Goal: Task Accomplishment & Management: Manage account settings

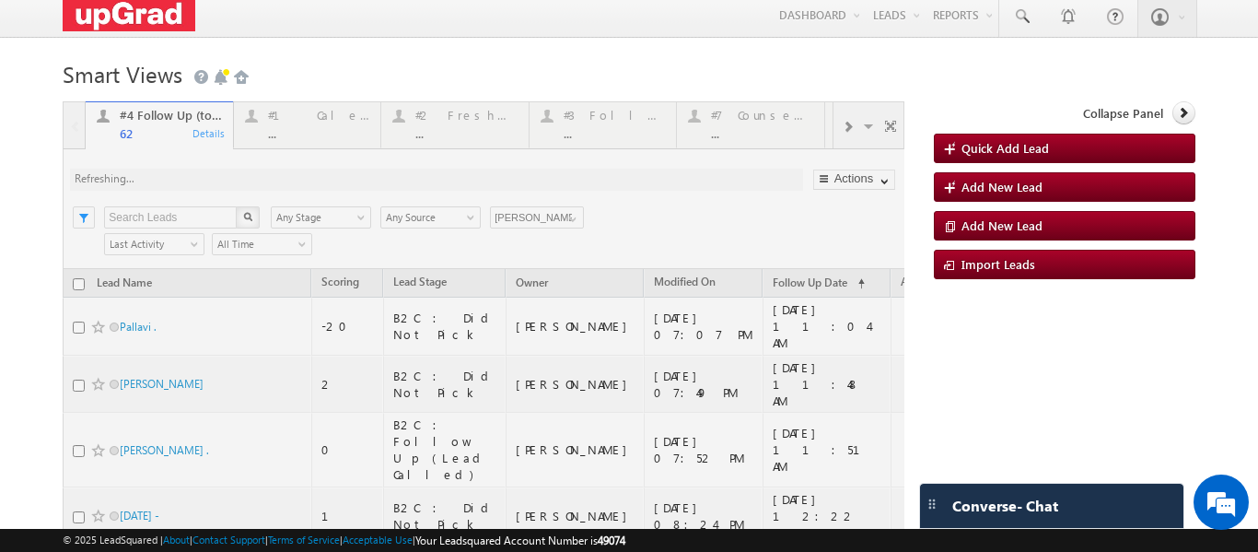
scroll to position [92, 0]
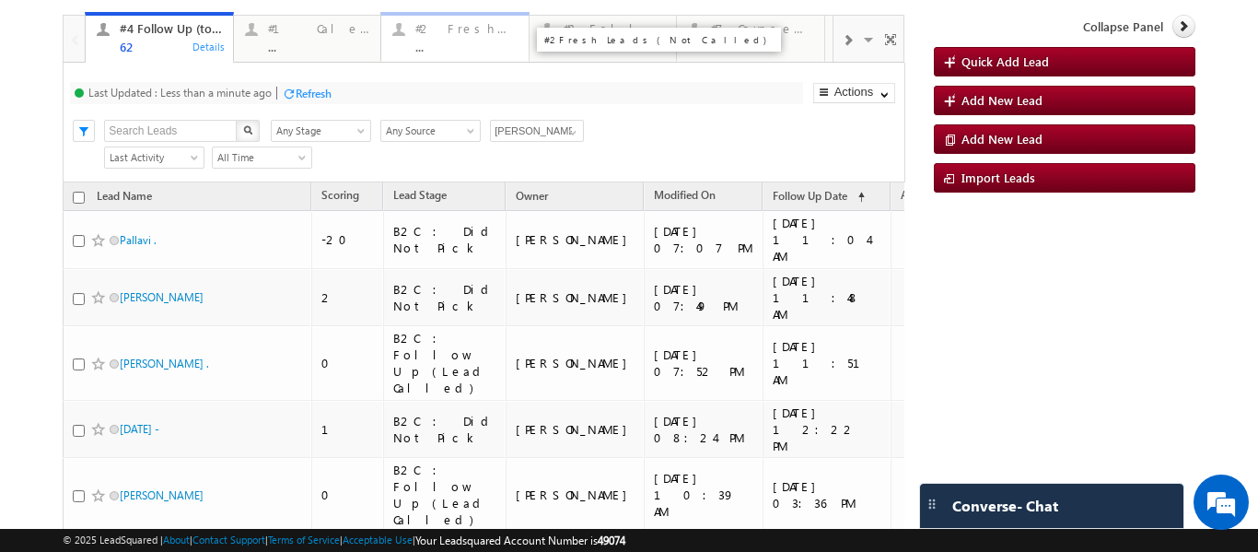
click at [443, 38] on div "#2 Fresh Leads (Not Called) ..." at bounding box center [466, 35] width 102 height 36
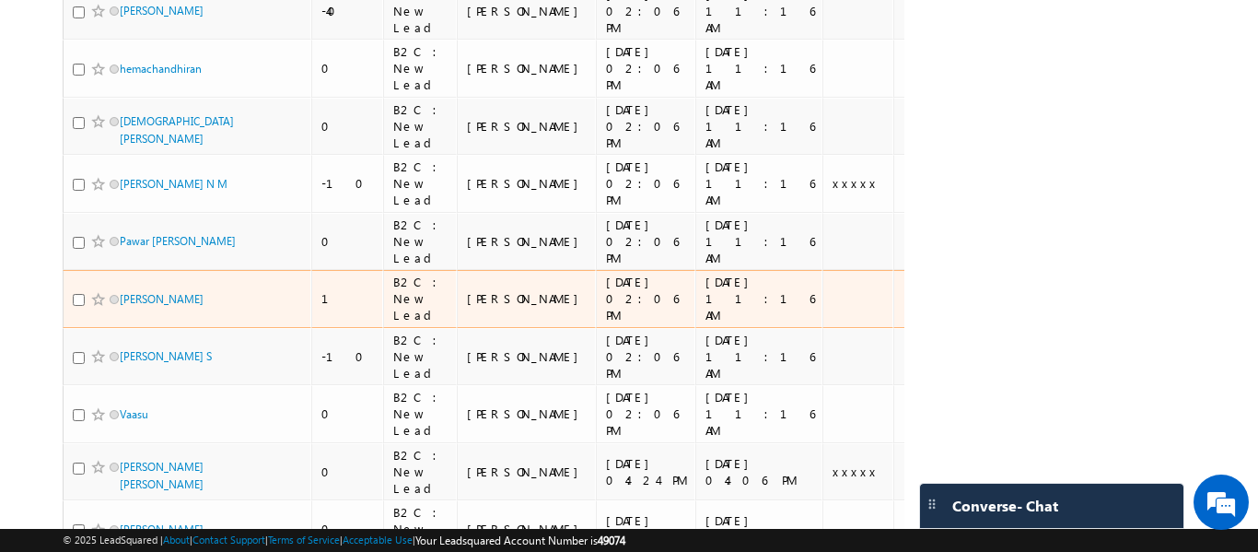
scroll to position [103, 0]
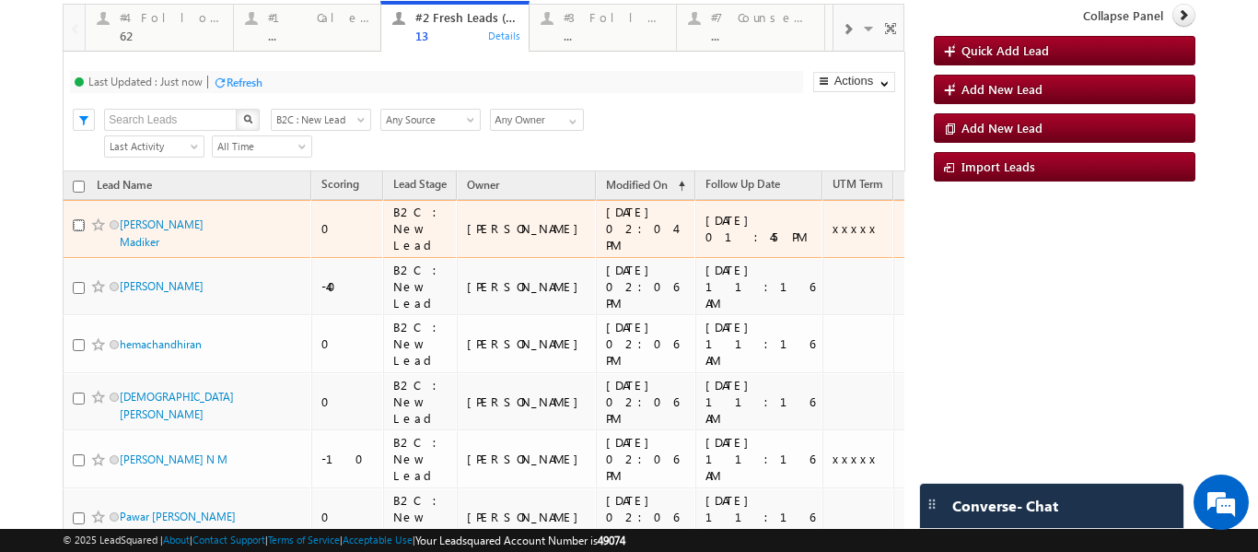
click at [76, 219] on input "checkbox" at bounding box center [79, 225] width 12 height 12
checkbox input "true"
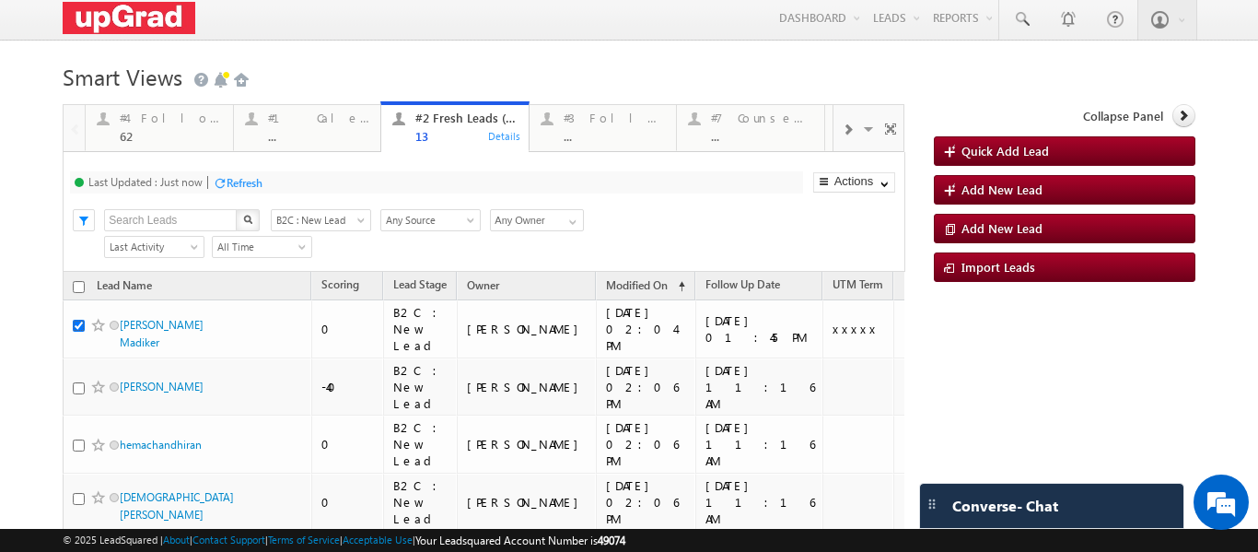
scroll to position [0, 0]
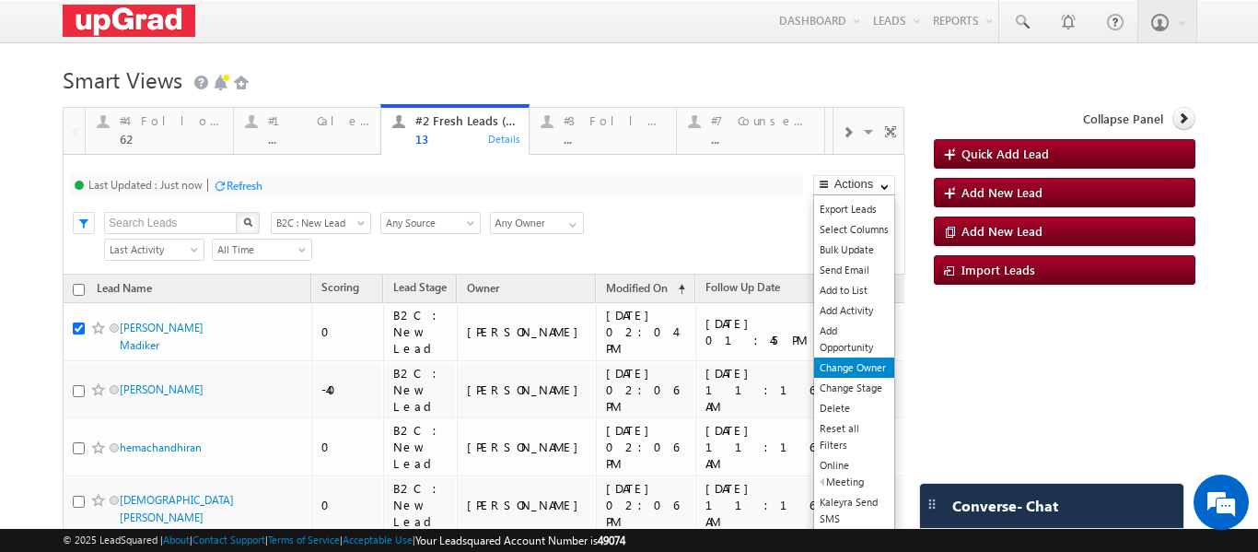
click at [832, 372] on link "Change Owner" at bounding box center [854, 367] width 80 height 20
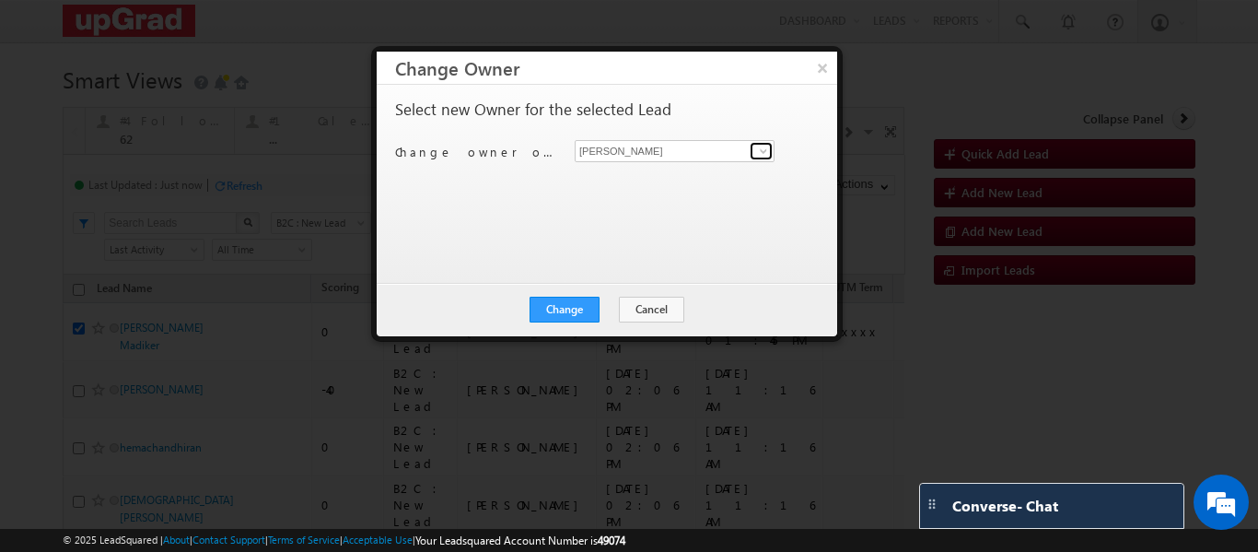
click at [763, 147] on span at bounding box center [763, 151] width 15 height 15
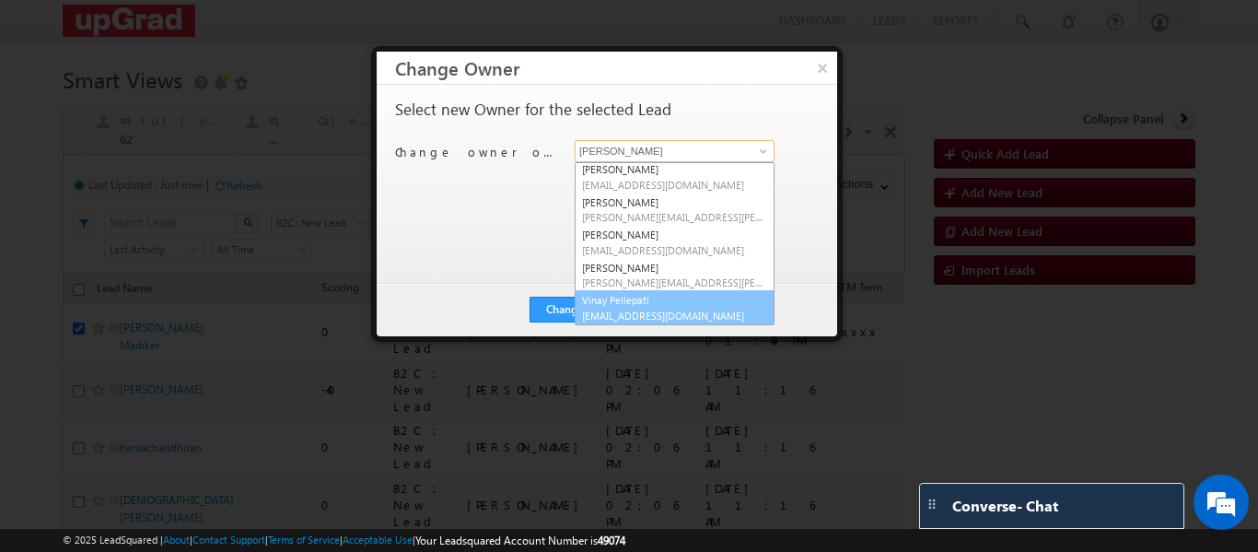
scroll to position [101, 0]
click at [645, 303] on link "Vinay Pellepati vinay.pellepati@upgrad.com" at bounding box center [675, 306] width 200 height 35
type input "Vinay Pellepati"
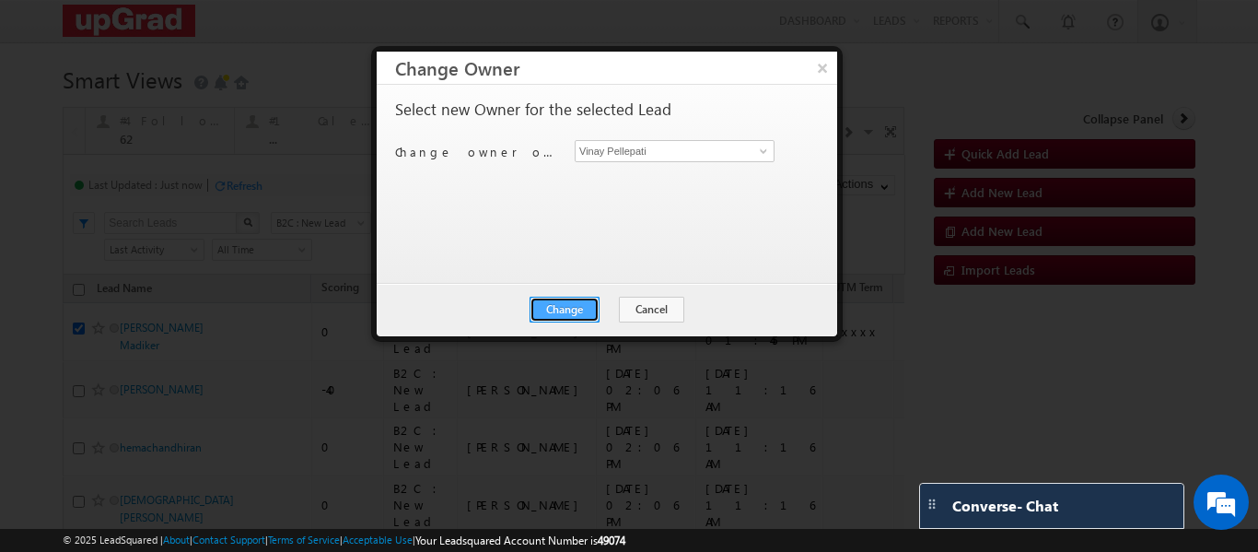
click at [570, 315] on button "Change" at bounding box center [564, 310] width 70 height 26
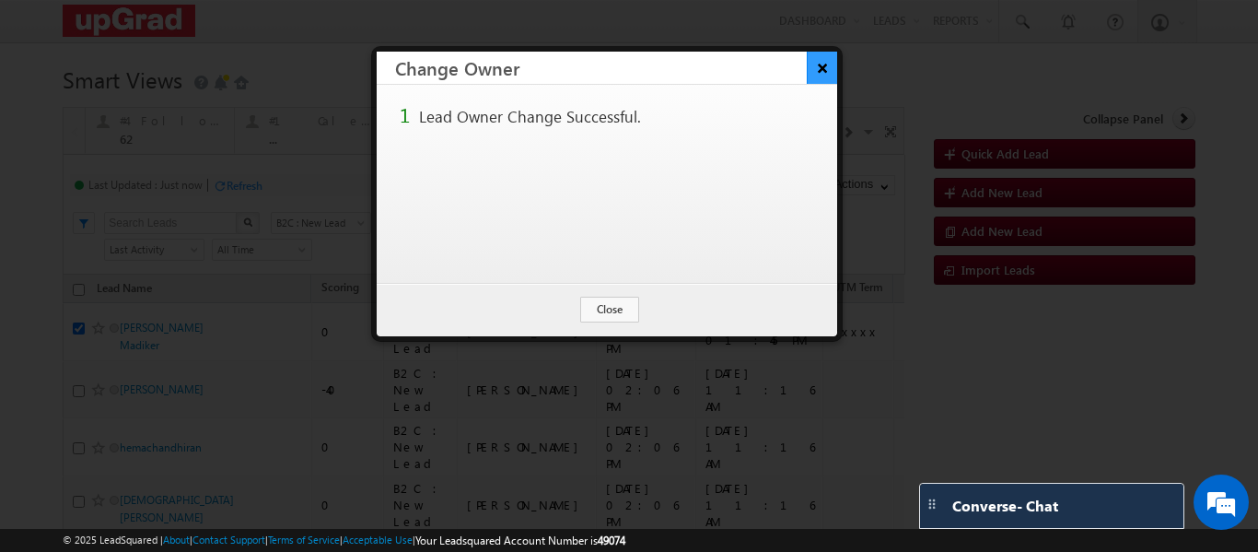
click at [820, 67] on button "×" at bounding box center [822, 68] width 30 height 32
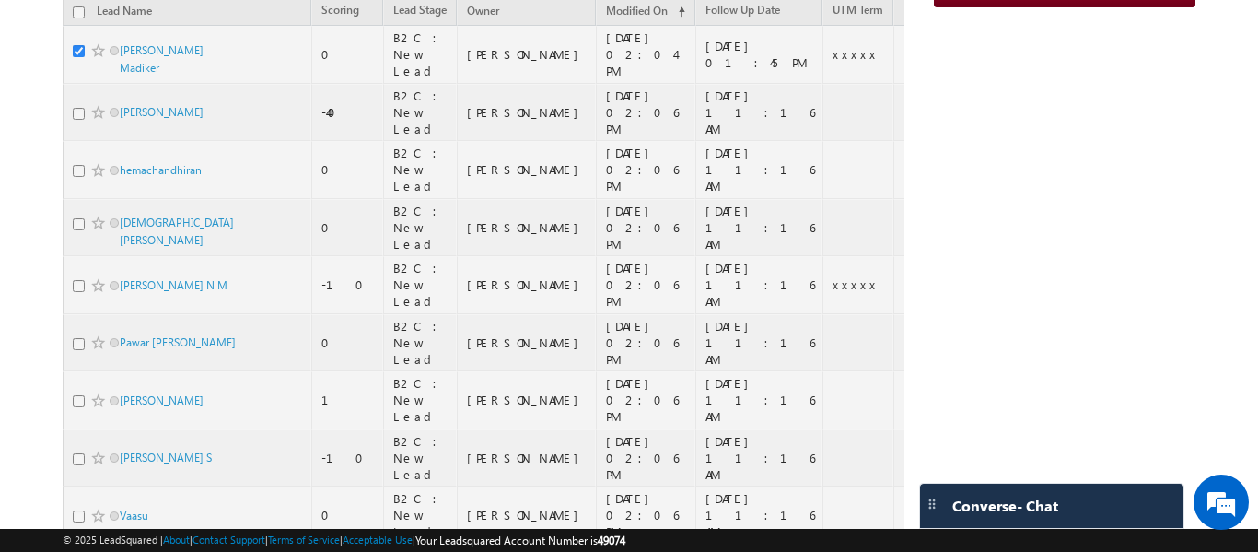
scroll to position [645, 0]
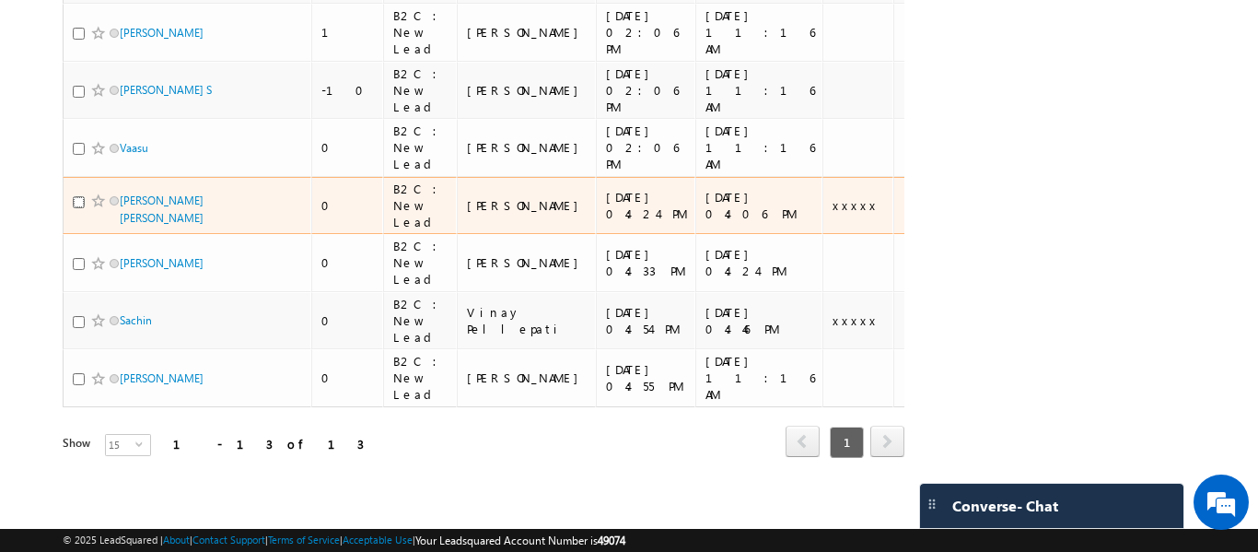
click at [77, 208] on input "checkbox" at bounding box center [79, 202] width 12 height 12
checkbox input "true"
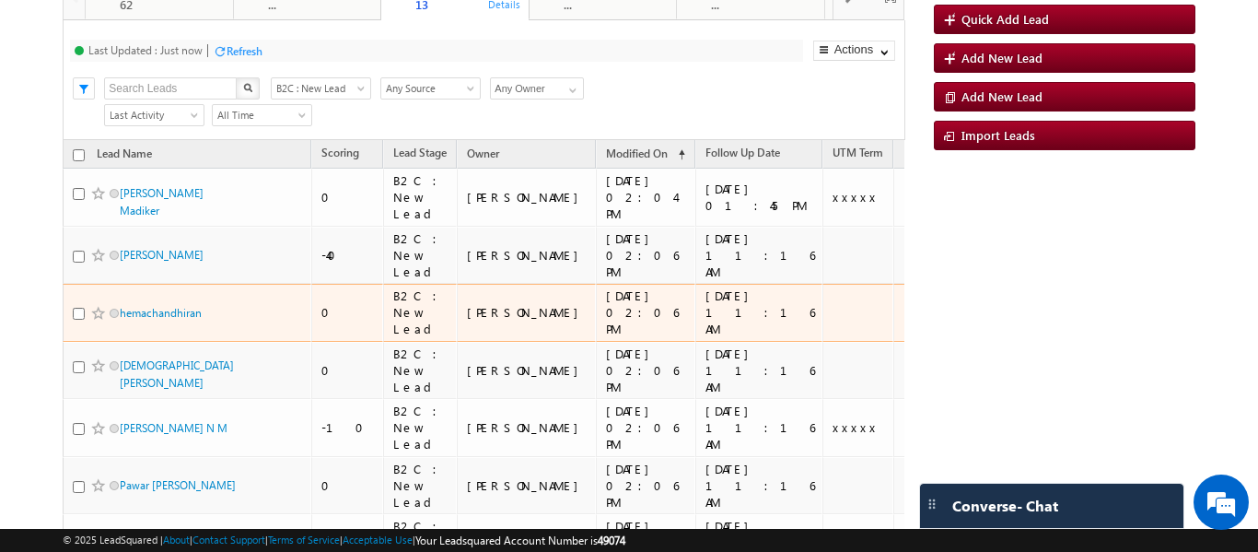
scroll to position [0, 0]
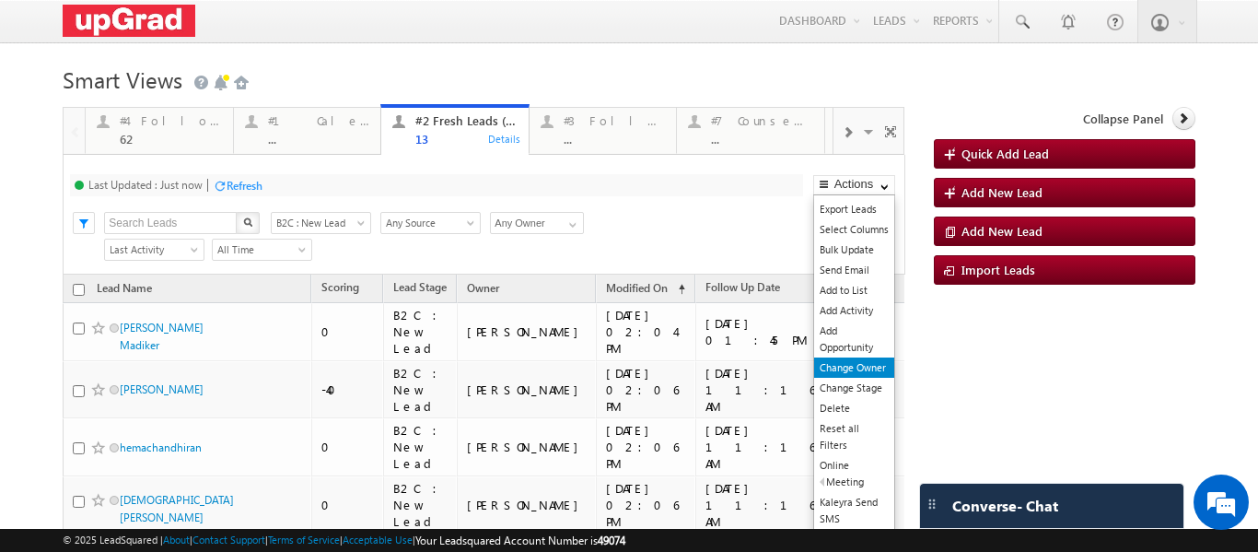
click at [837, 366] on link "Change Owner" at bounding box center [854, 367] width 80 height 20
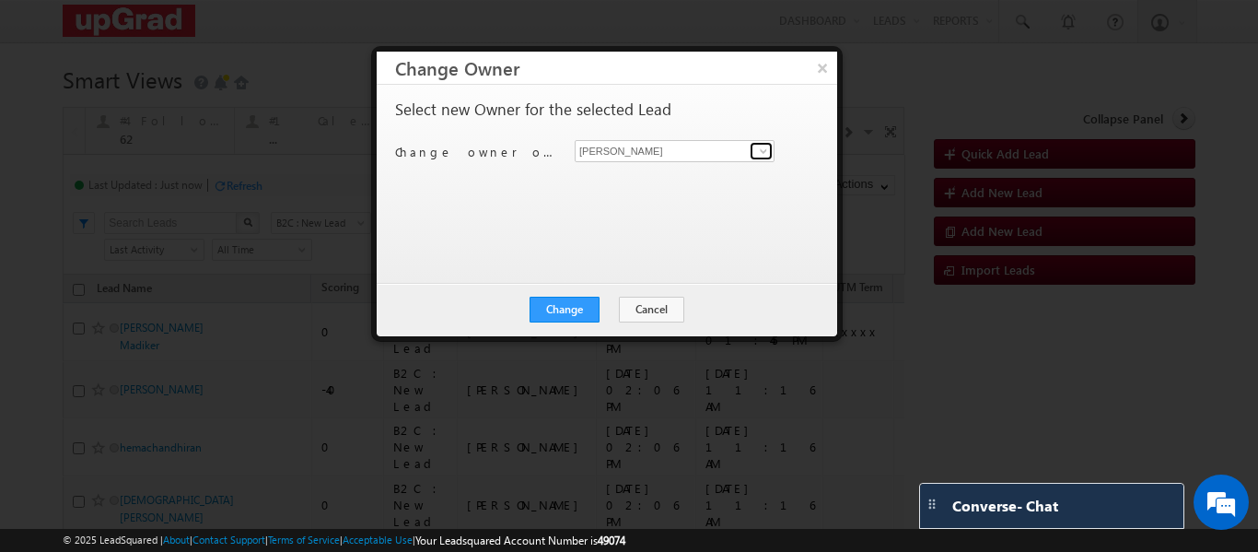
click at [760, 152] on span at bounding box center [763, 151] width 15 height 15
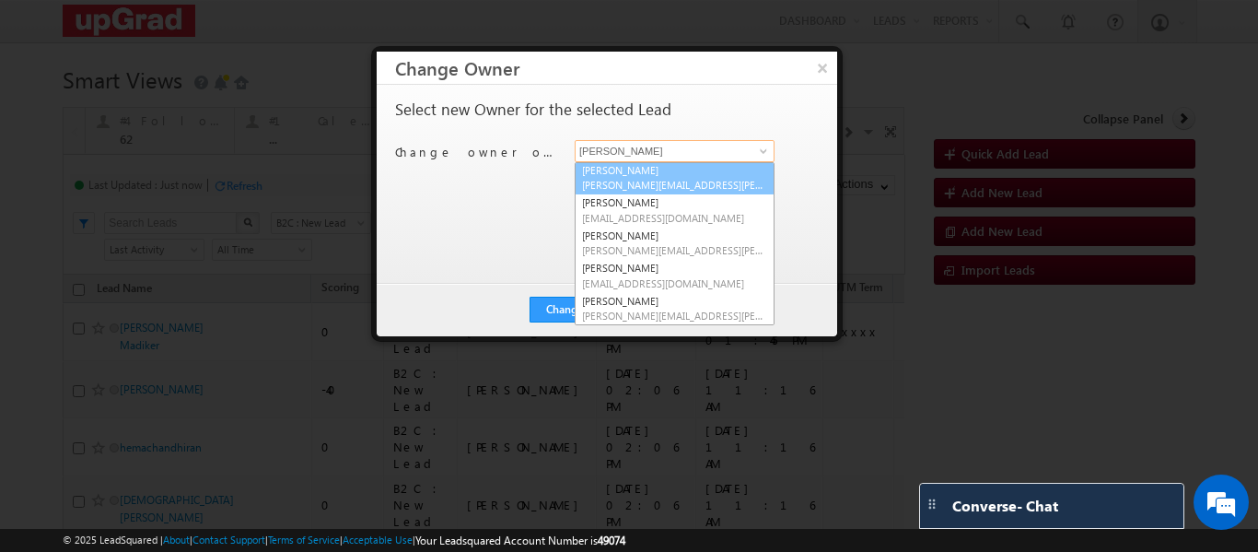
scroll to position [97, 0]
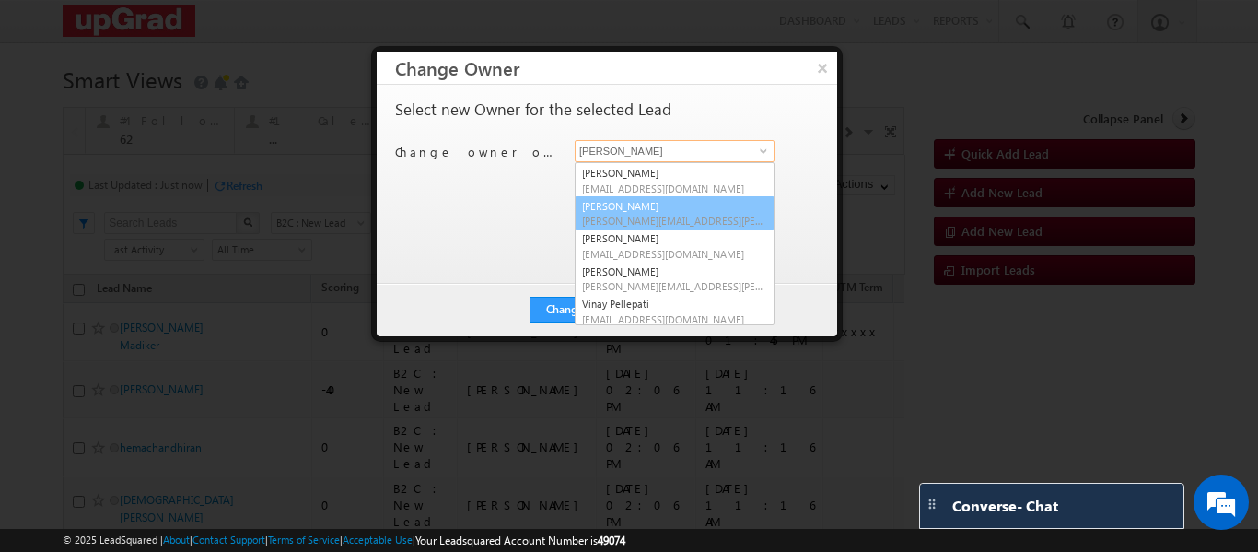
click at [641, 213] on link "Smrita Panday smrita.panday@upgrad.com" at bounding box center [675, 213] width 200 height 35
type input "Smrita Panday"
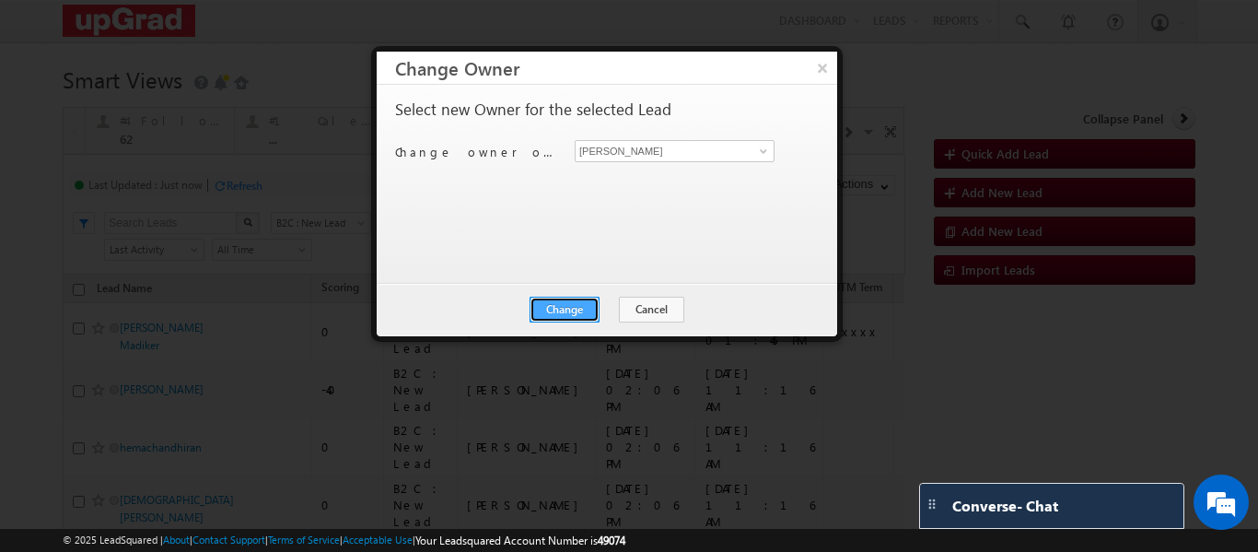
click at [564, 301] on button "Change" at bounding box center [564, 310] width 70 height 26
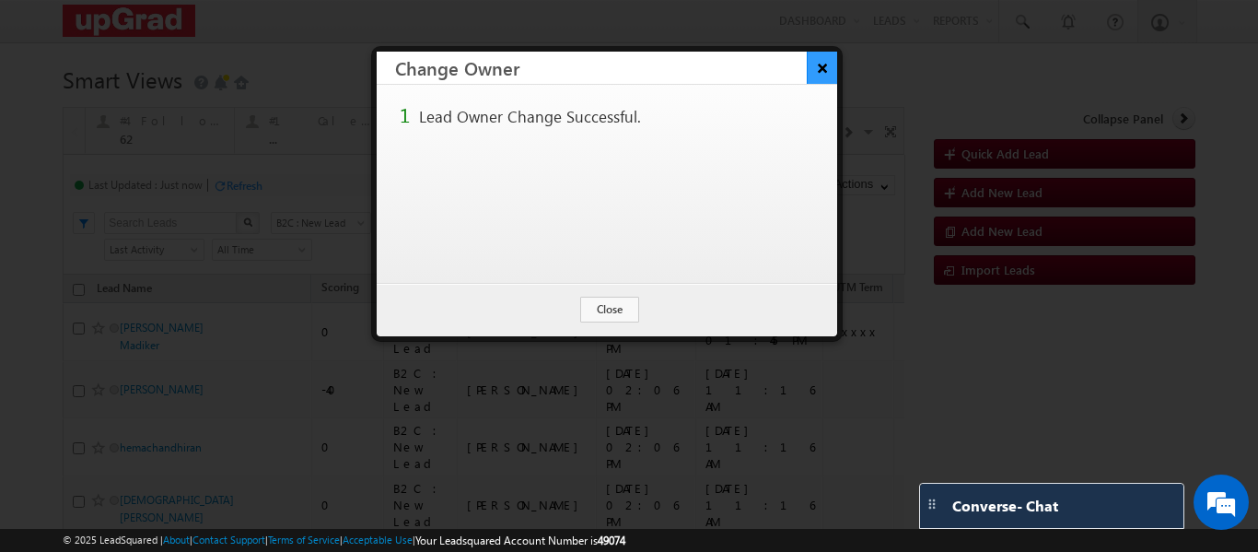
click at [825, 70] on button "×" at bounding box center [822, 68] width 30 height 32
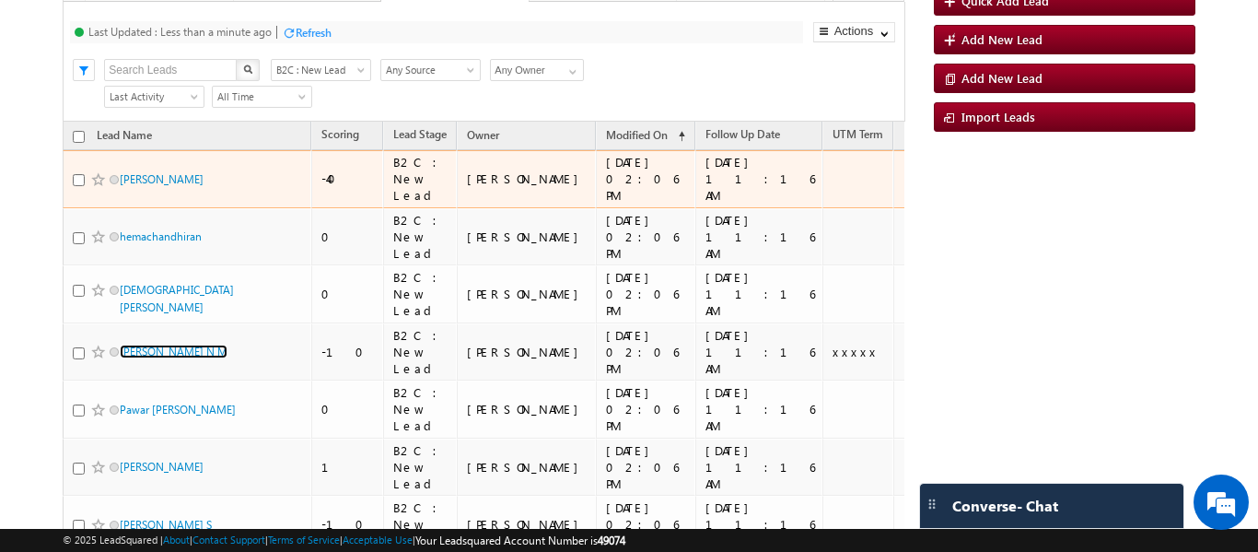
scroll to position [184, 0]
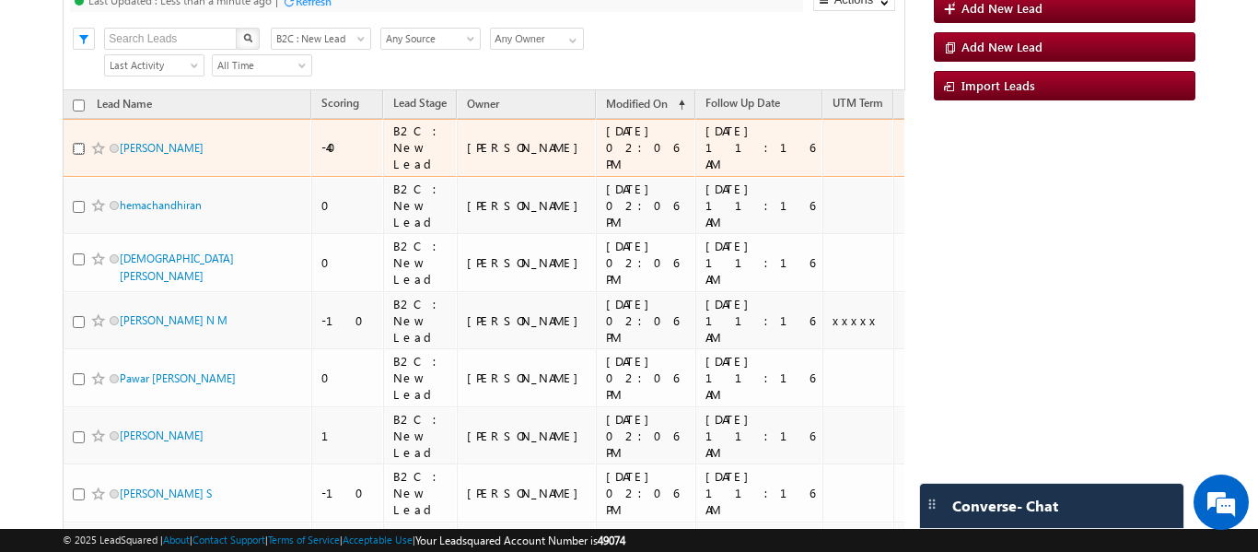
click at [76, 149] on input "checkbox" at bounding box center [79, 149] width 12 height 12
checkbox input "true"
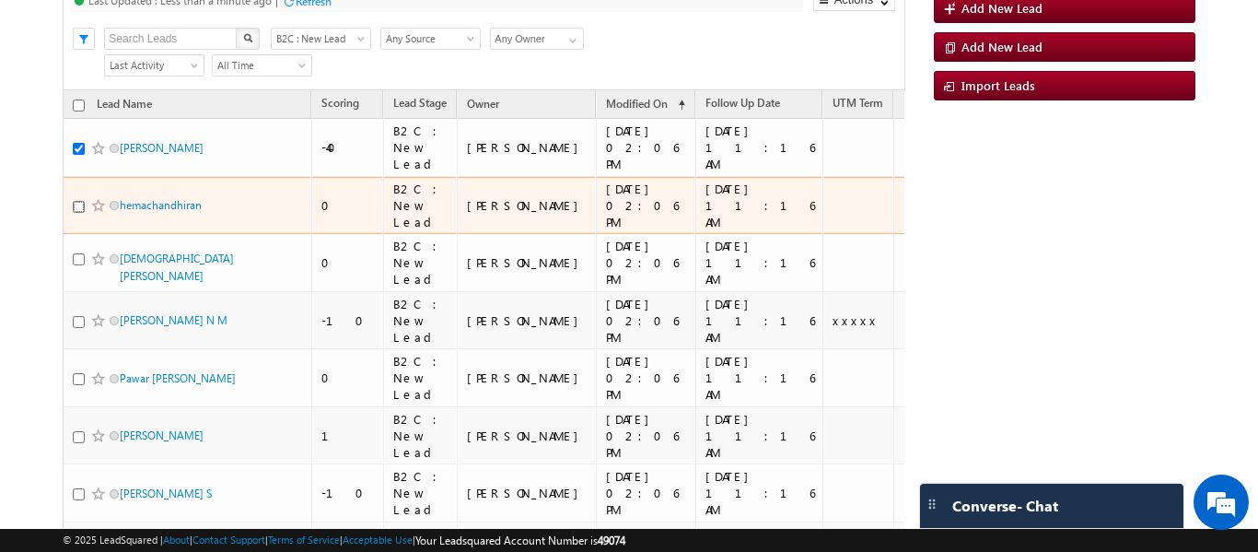
click at [76, 203] on input "checkbox" at bounding box center [79, 207] width 12 height 12
checkbox input "true"
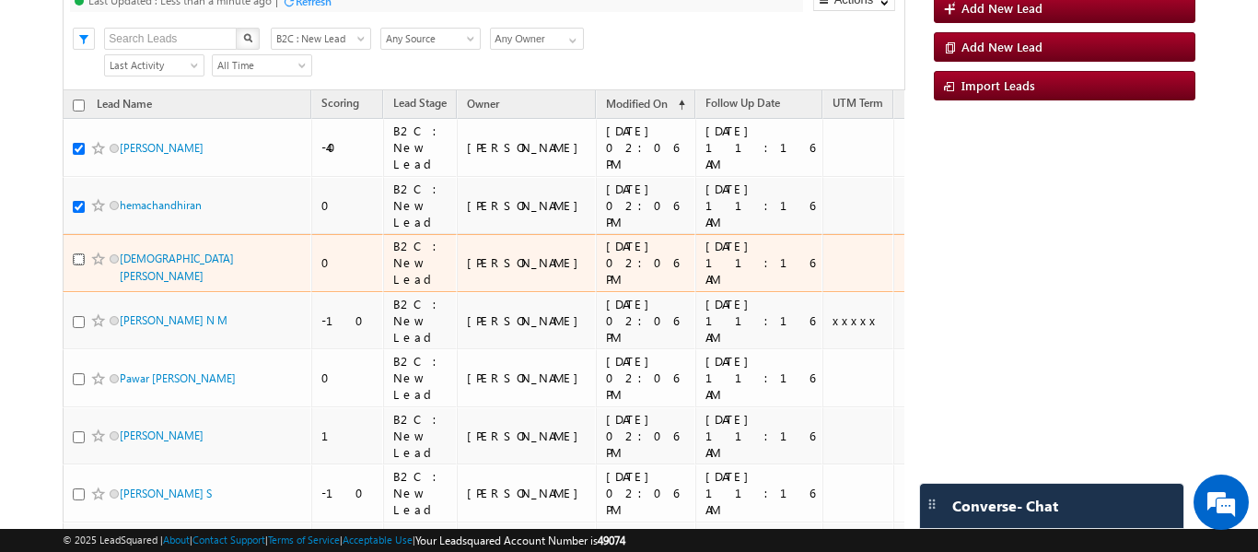
click at [78, 265] on input "checkbox" at bounding box center [79, 259] width 12 height 12
checkbox input "true"
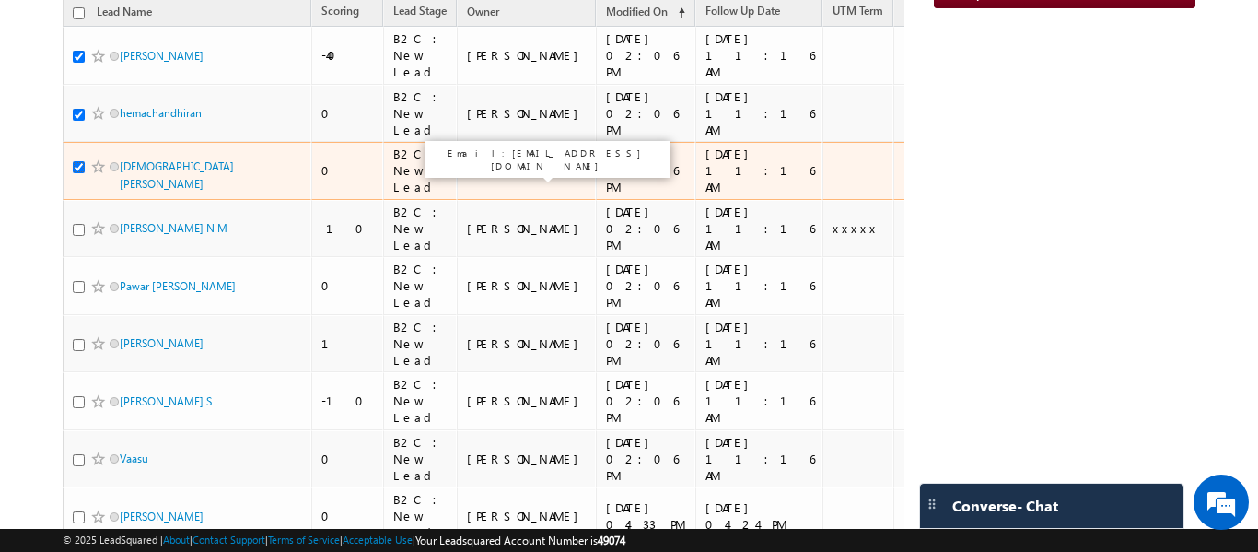
scroll to position [92, 0]
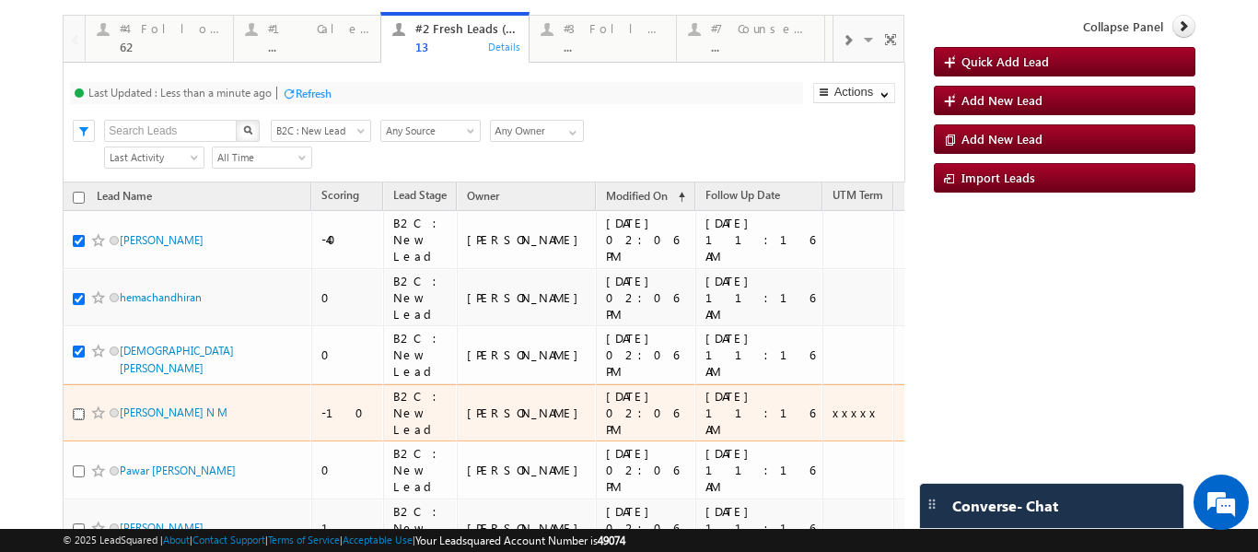
click at [76, 420] on input "checkbox" at bounding box center [79, 414] width 12 height 12
checkbox input "true"
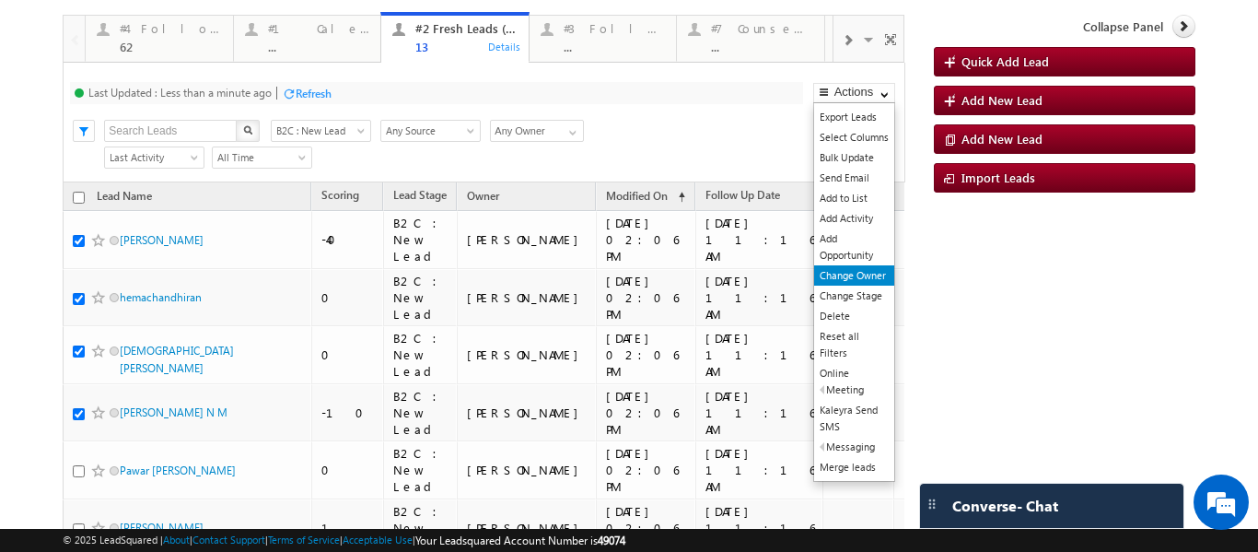
click at [837, 276] on link "Change Owner" at bounding box center [854, 275] width 80 height 20
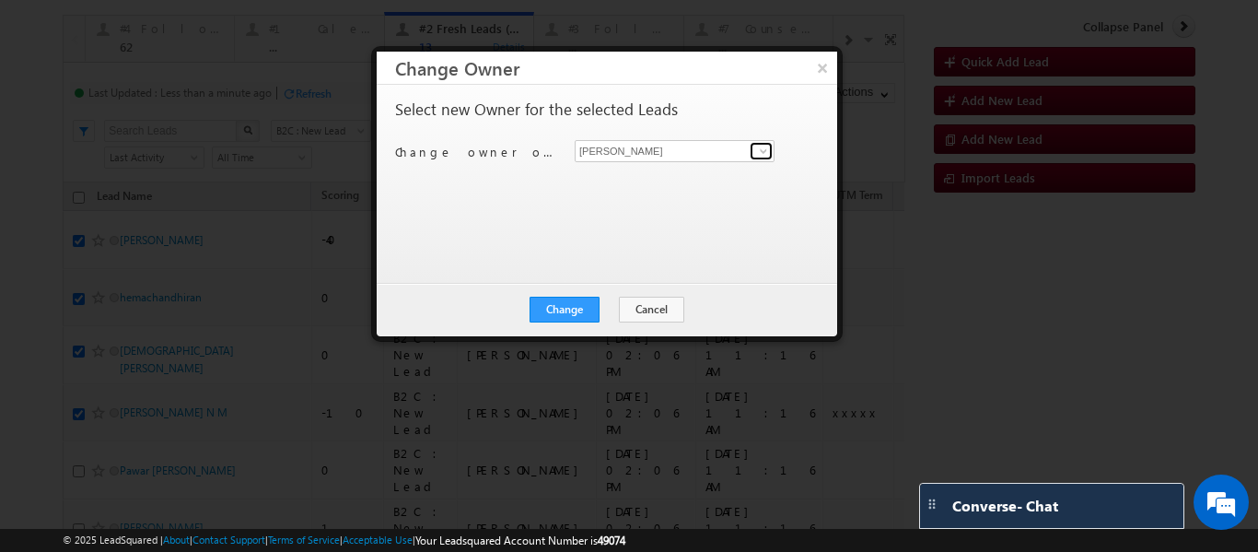
click at [761, 151] on span at bounding box center [763, 151] width 15 height 15
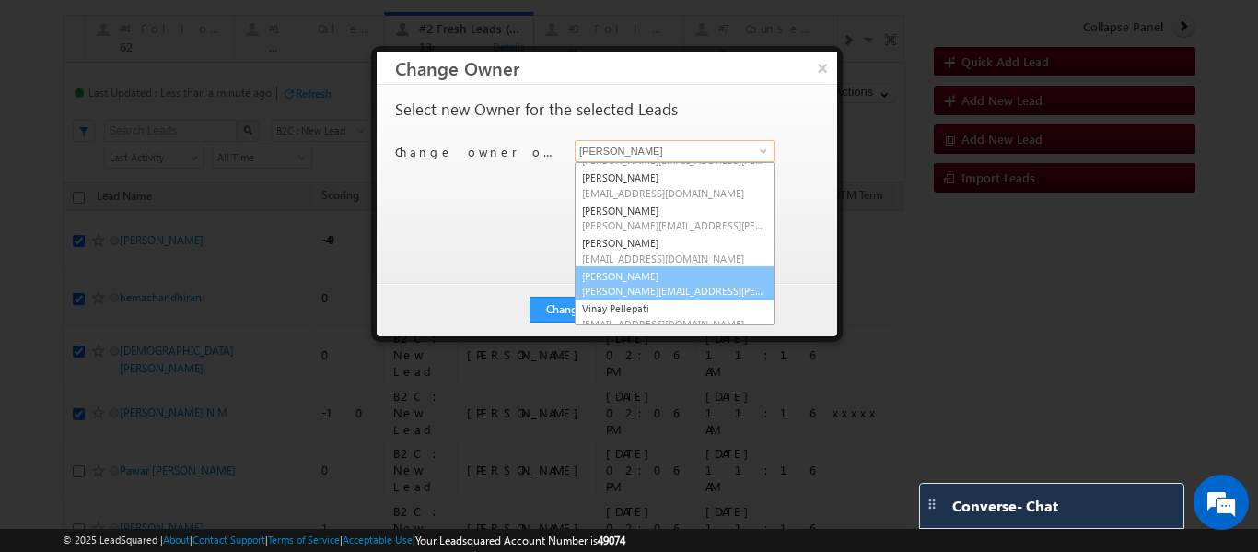
click at [652, 276] on link "Veerendra Singh veerendra.singh@upgrad.com" at bounding box center [675, 283] width 200 height 35
type input "Veerendra Singh"
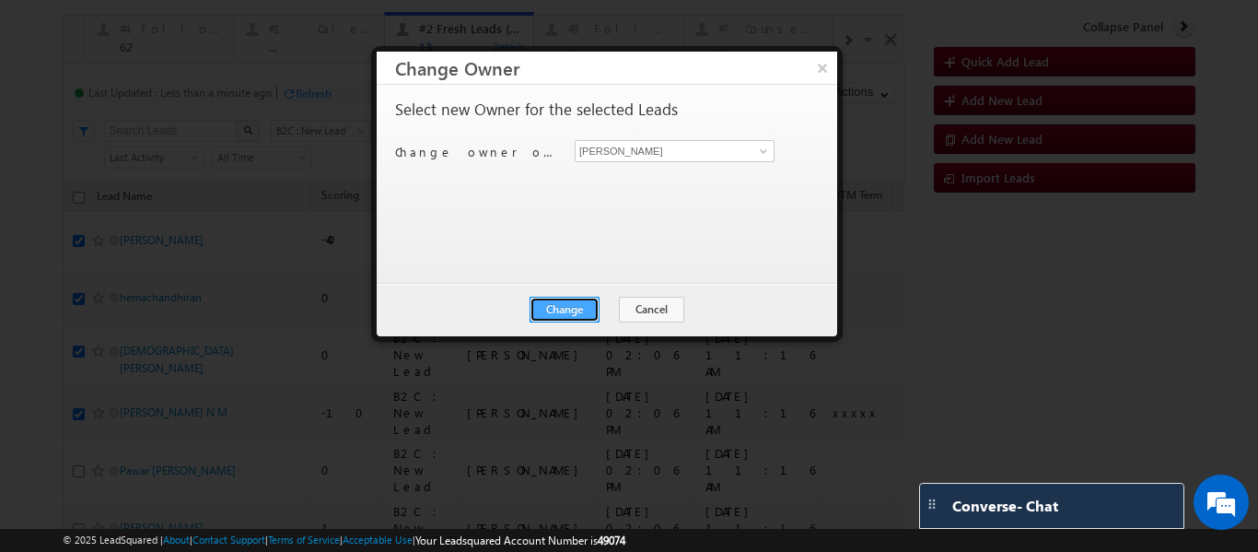
click at [574, 307] on button "Change" at bounding box center [564, 310] width 70 height 26
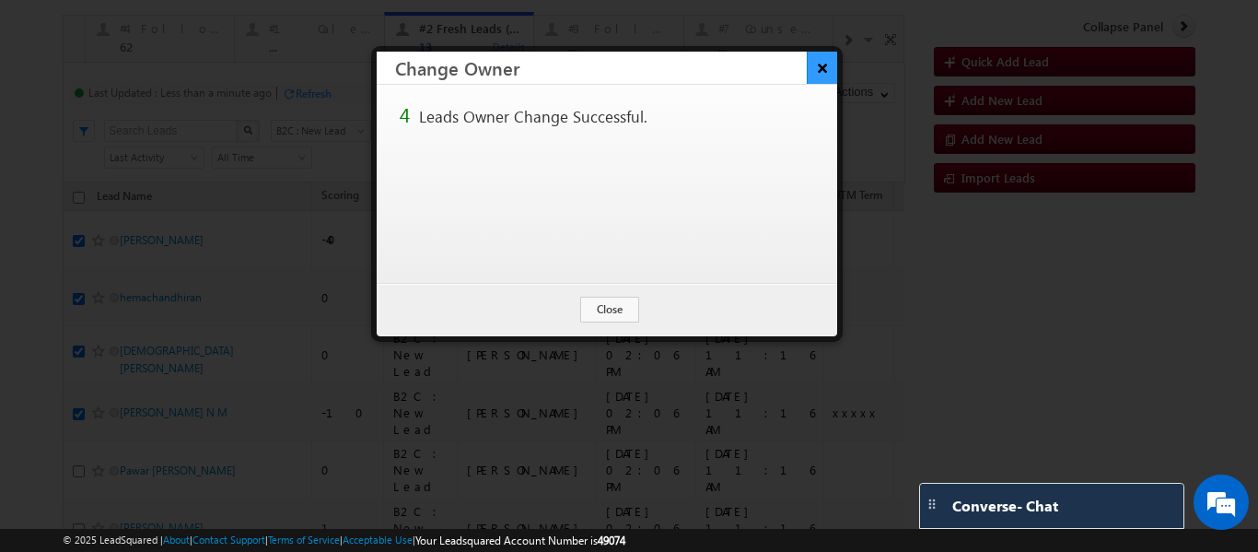
click at [816, 68] on button "×" at bounding box center [822, 68] width 30 height 32
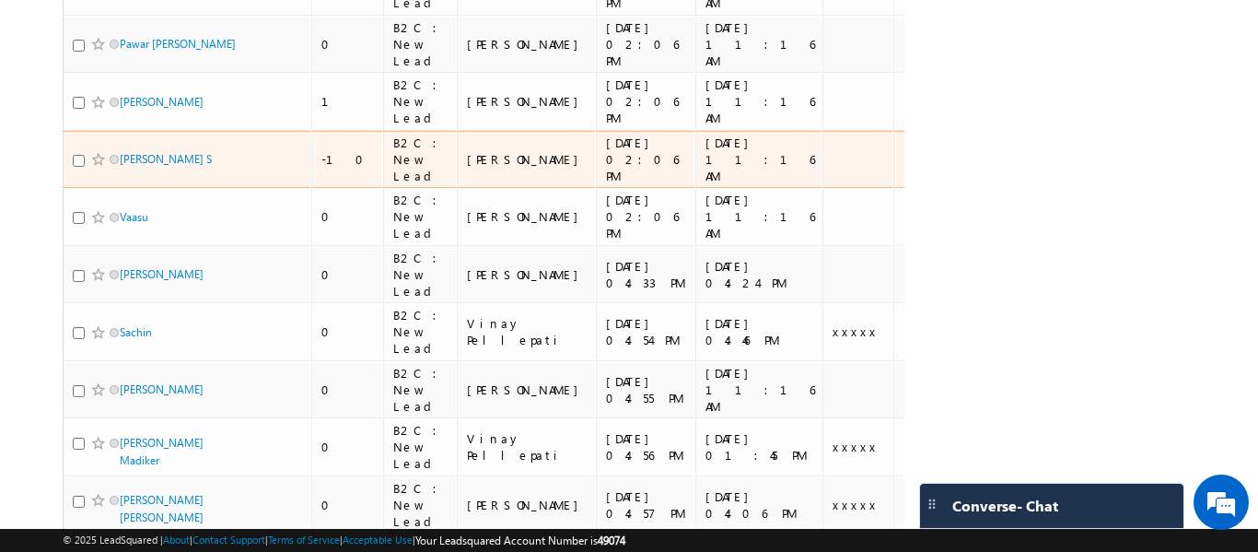
scroll to position [276, 0]
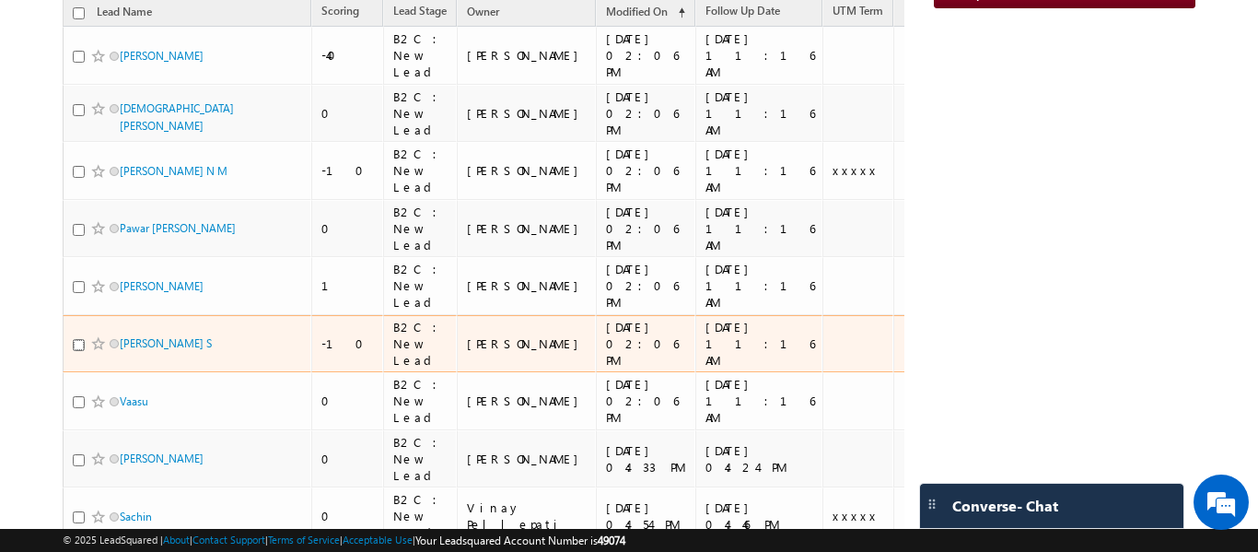
click at [80, 351] on input "checkbox" at bounding box center [79, 345] width 12 height 12
checkbox input "true"
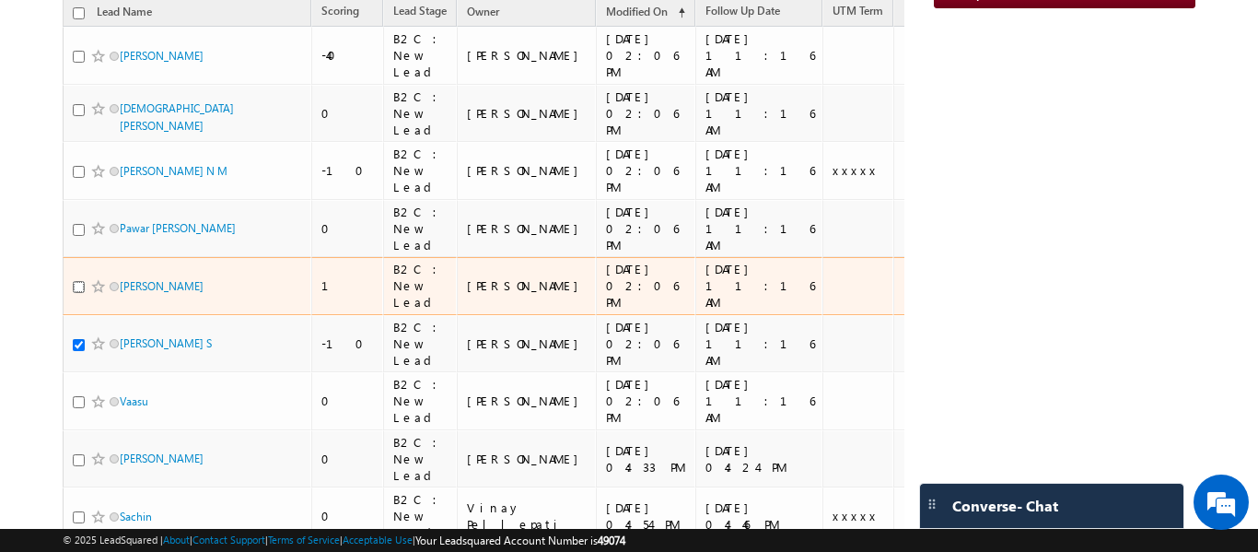
click at [84, 293] on input "checkbox" at bounding box center [79, 287] width 12 height 12
checkbox input "true"
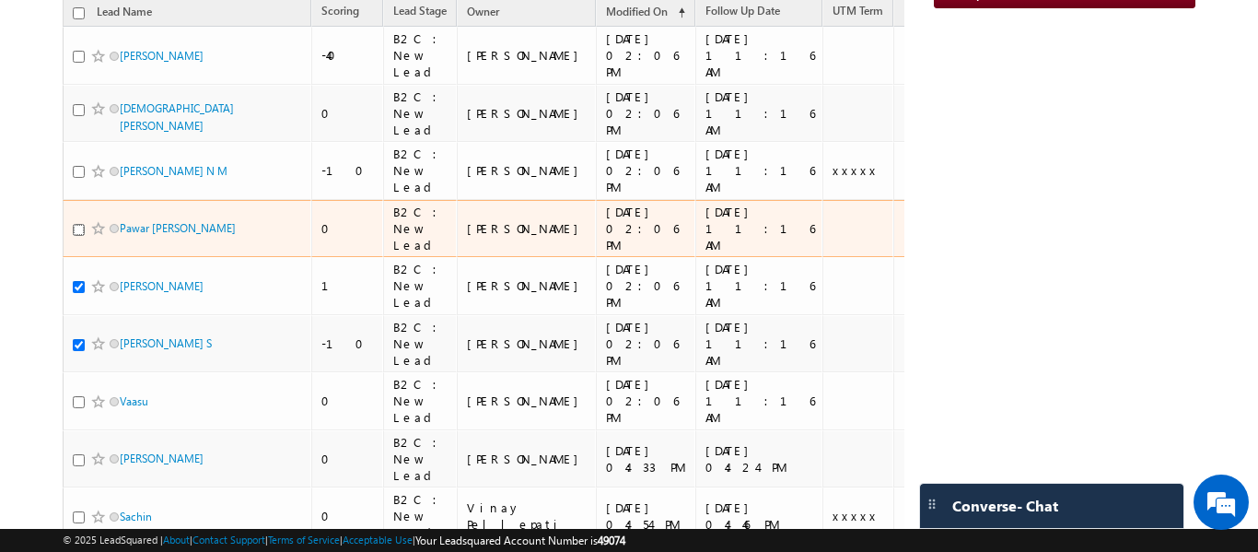
click at [76, 236] on input "checkbox" at bounding box center [79, 230] width 12 height 12
checkbox input "true"
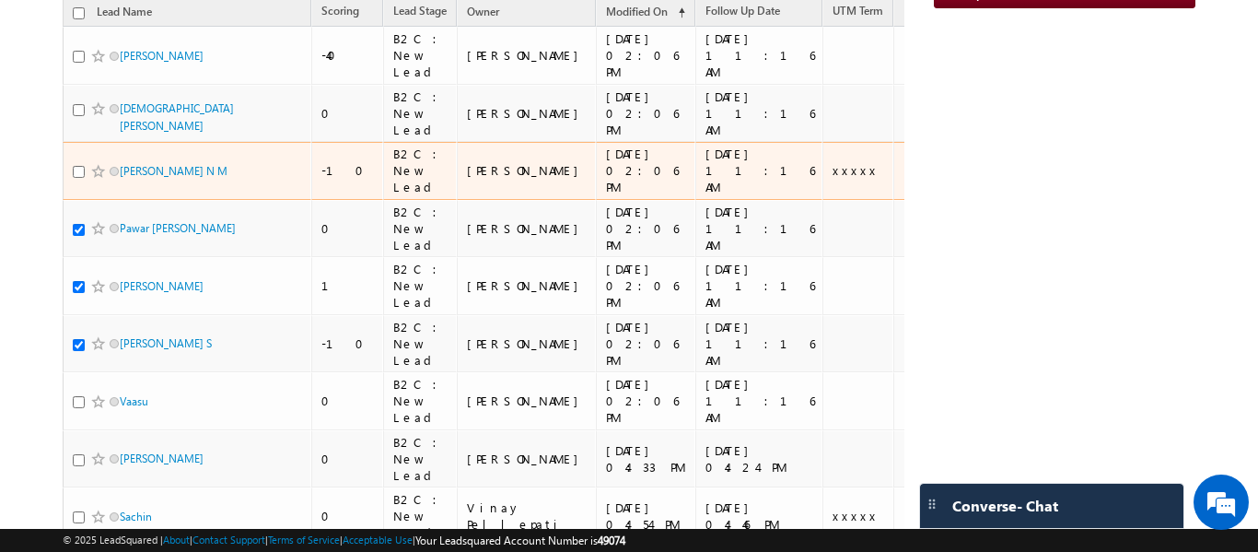
click at [76, 174] on div at bounding box center [101, 171] width 56 height 18
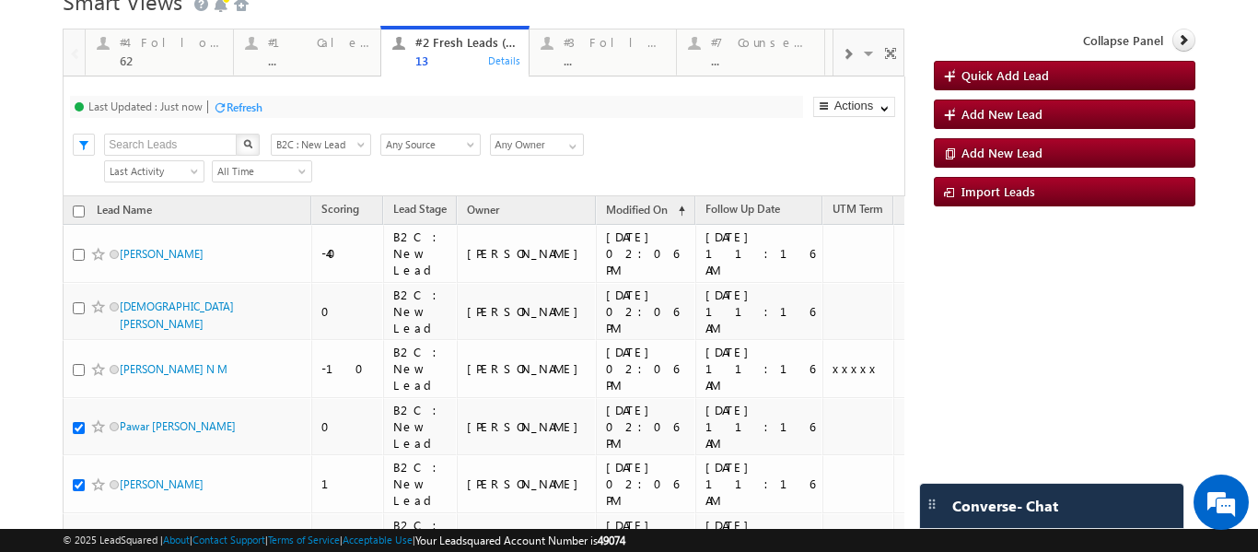
scroll to position [184, 0]
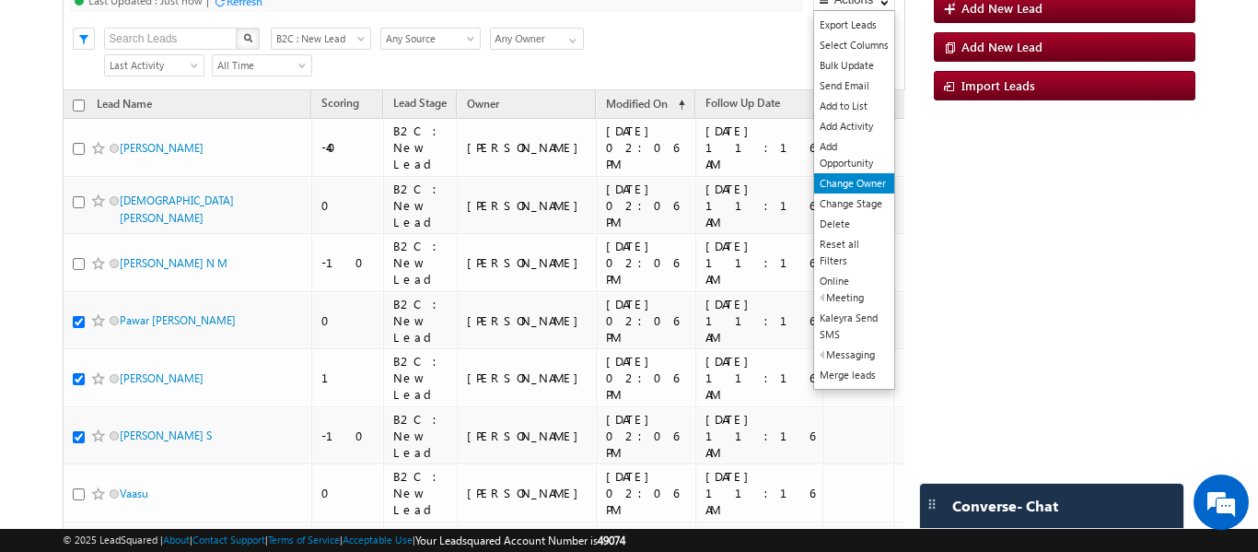
click at [838, 184] on link "Change Owner" at bounding box center [854, 183] width 80 height 20
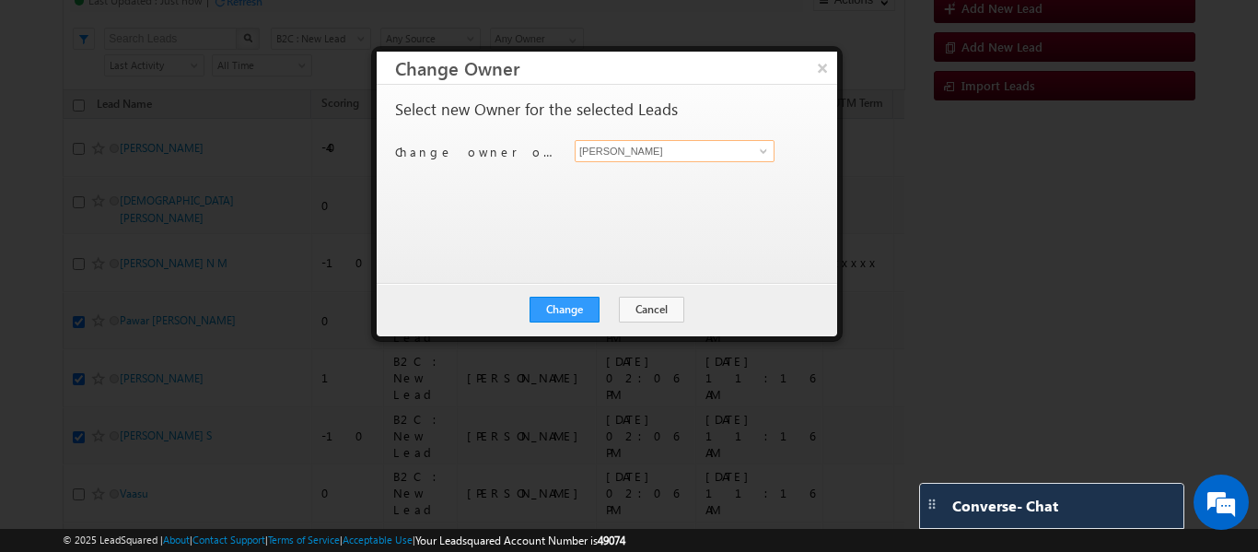
click at [761, 140] on input "[PERSON_NAME]" at bounding box center [675, 151] width 200 height 22
click at [763, 146] on span at bounding box center [763, 151] width 15 height 15
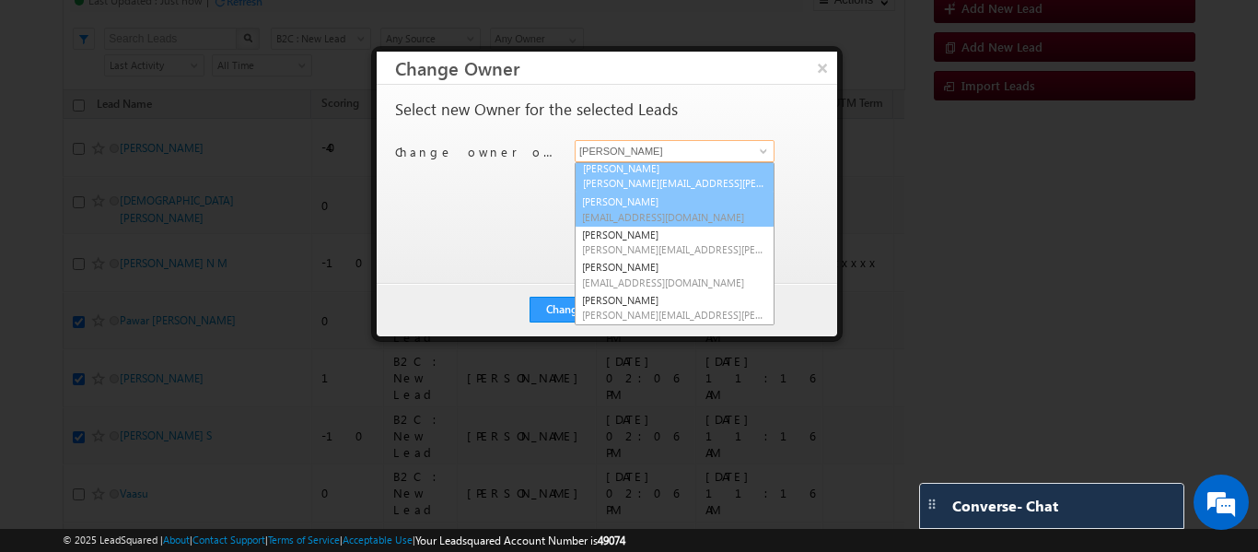
scroll to position [0, 0]
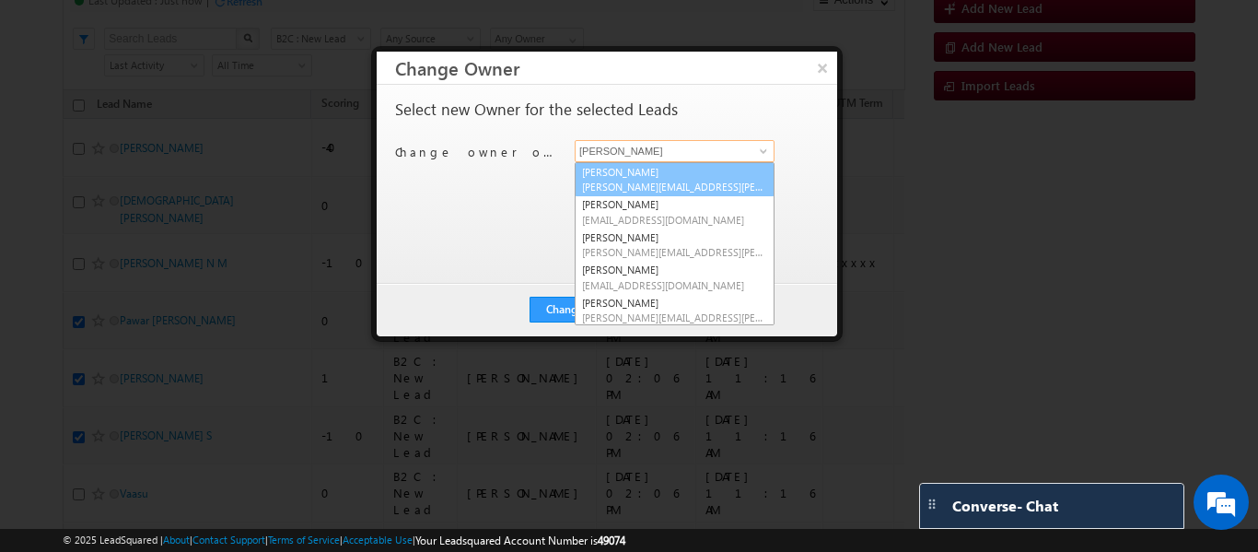
click at [656, 180] on span "Balamurugan.ranganathan@upgrad.com" at bounding box center [674, 187] width 185 height 14
type input "[PERSON_NAME]"
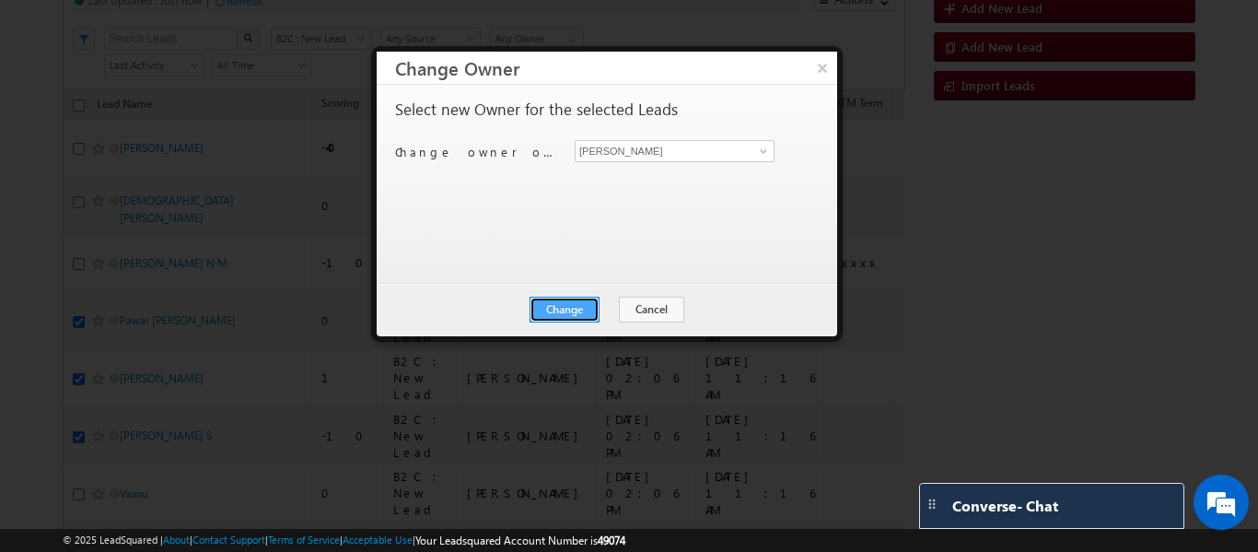
click at [572, 306] on button "Change" at bounding box center [564, 310] width 70 height 26
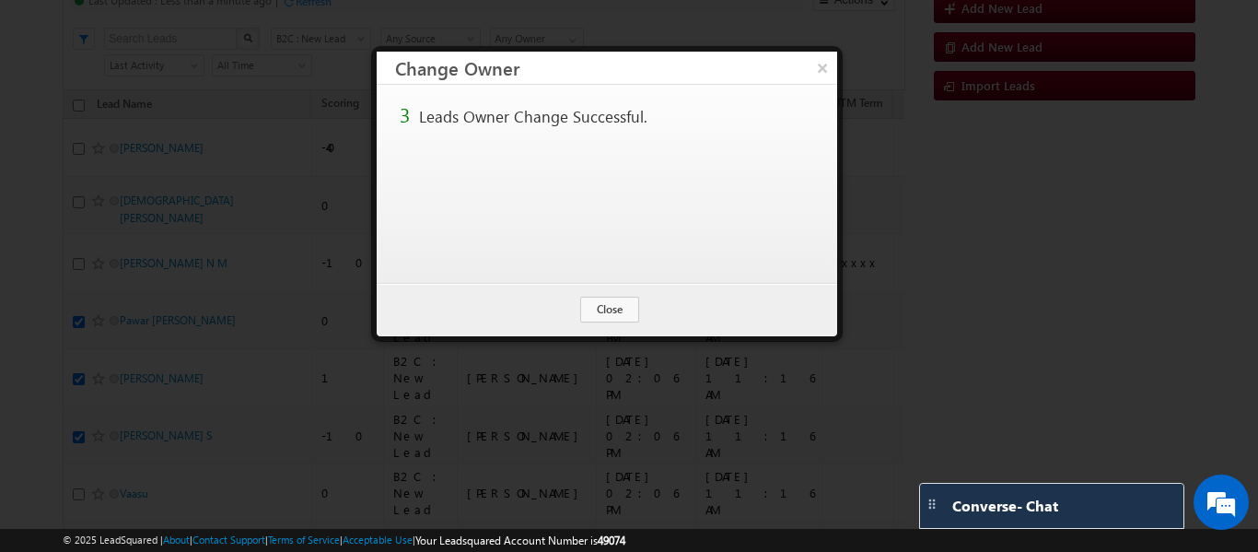
scroll to position [16, 0]
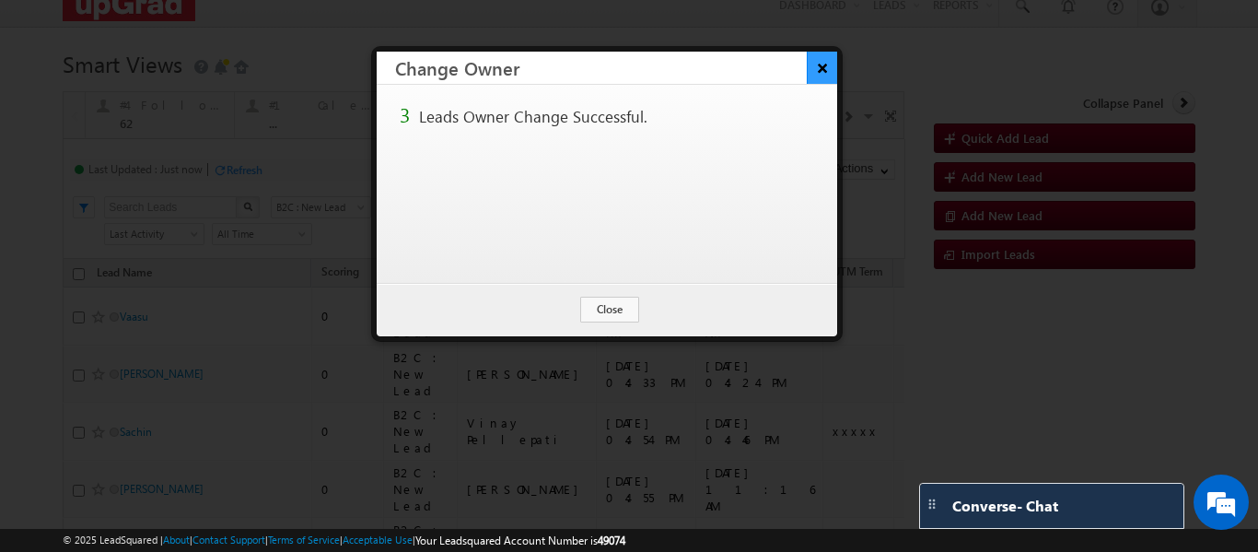
click at [820, 63] on button "×" at bounding box center [822, 68] width 30 height 32
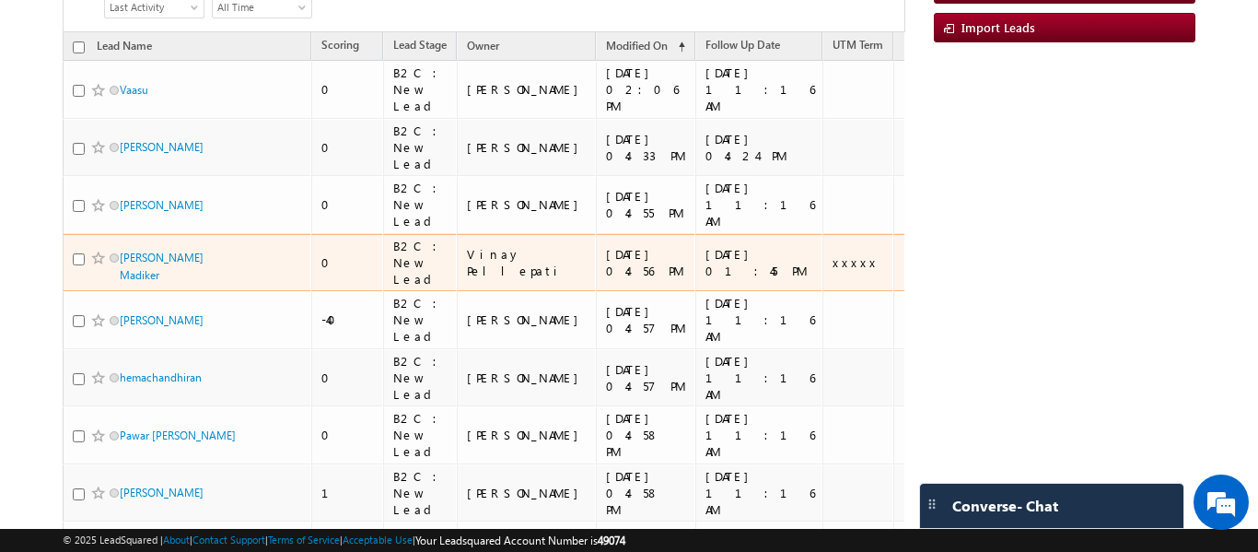
scroll to position [198, 0]
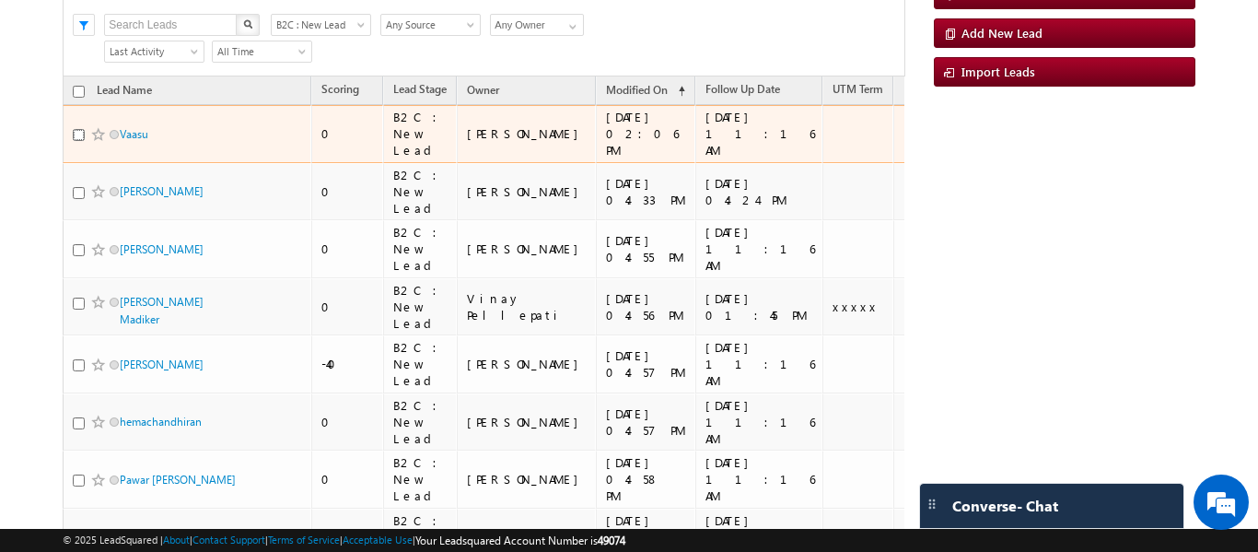
click at [79, 138] on input "checkbox" at bounding box center [79, 135] width 12 height 12
checkbox input "true"
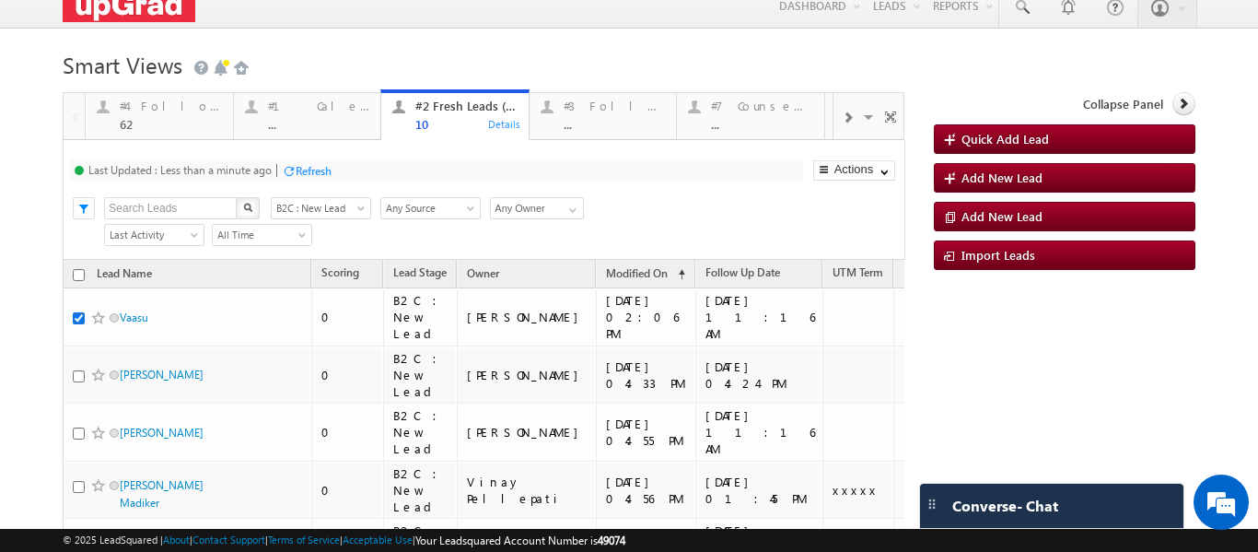
scroll to position [14, 0]
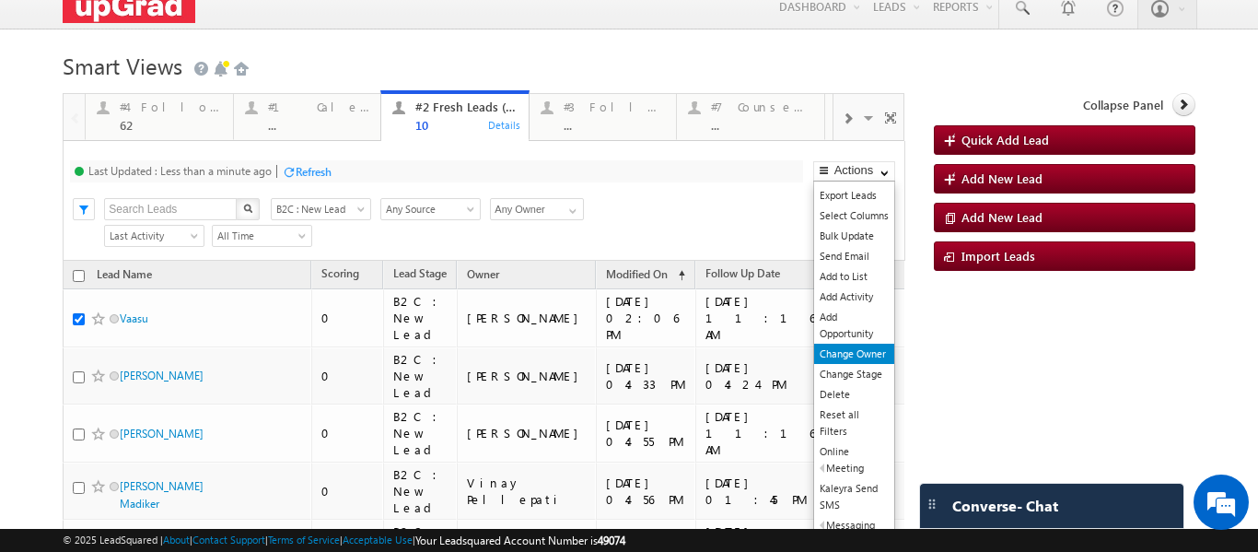
click at [836, 355] on link "Change Owner" at bounding box center [854, 353] width 80 height 20
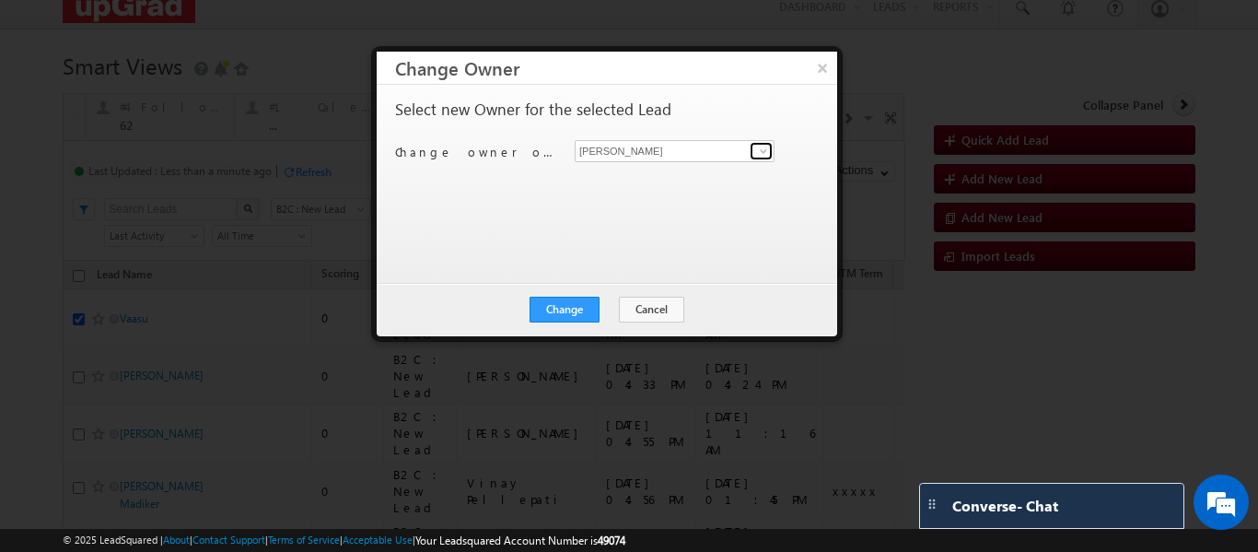
click at [765, 153] on span at bounding box center [763, 151] width 15 height 15
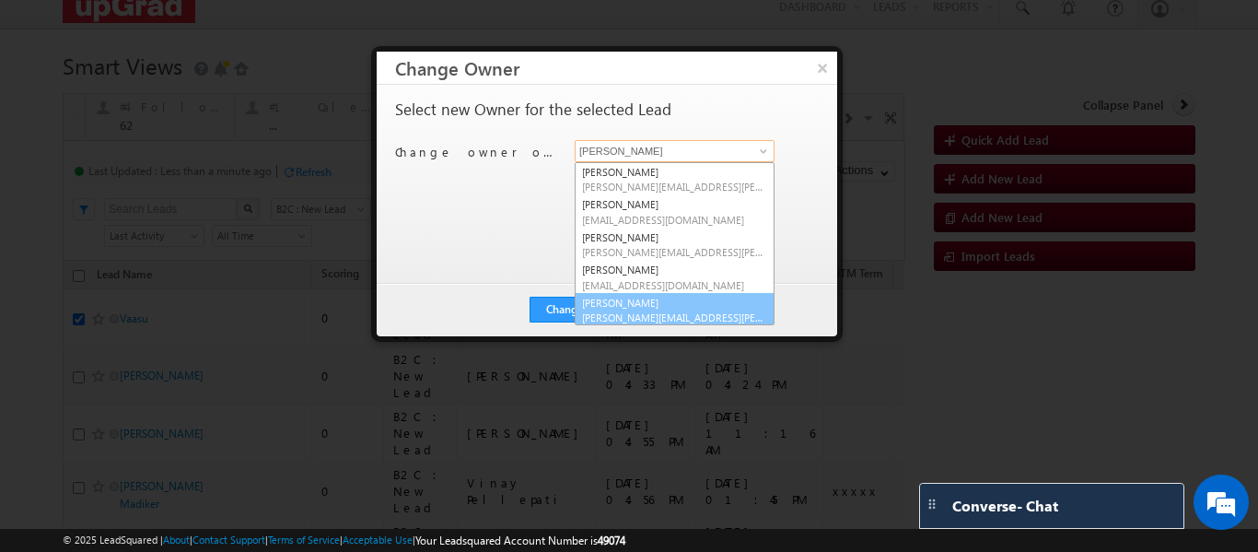
scroll to position [5, 0]
click at [619, 296] on link "Smrita Panday smrita.panday@upgrad.com" at bounding box center [675, 305] width 200 height 35
type input "Smrita Panday"
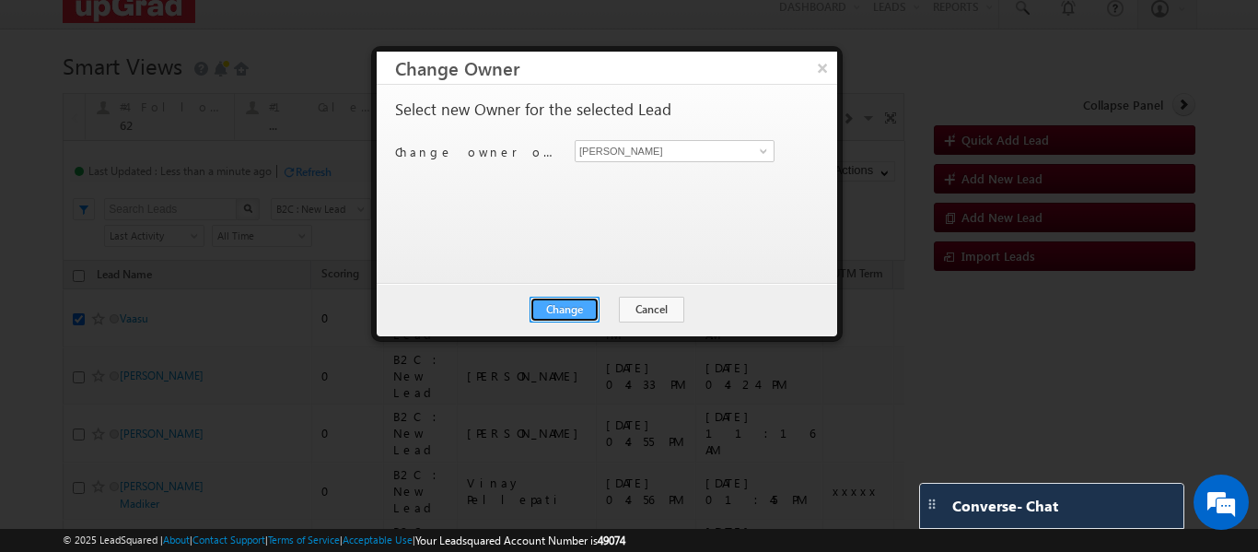
click at [559, 302] on button "Change" at bounding box center [564, 310] width 70 height 26
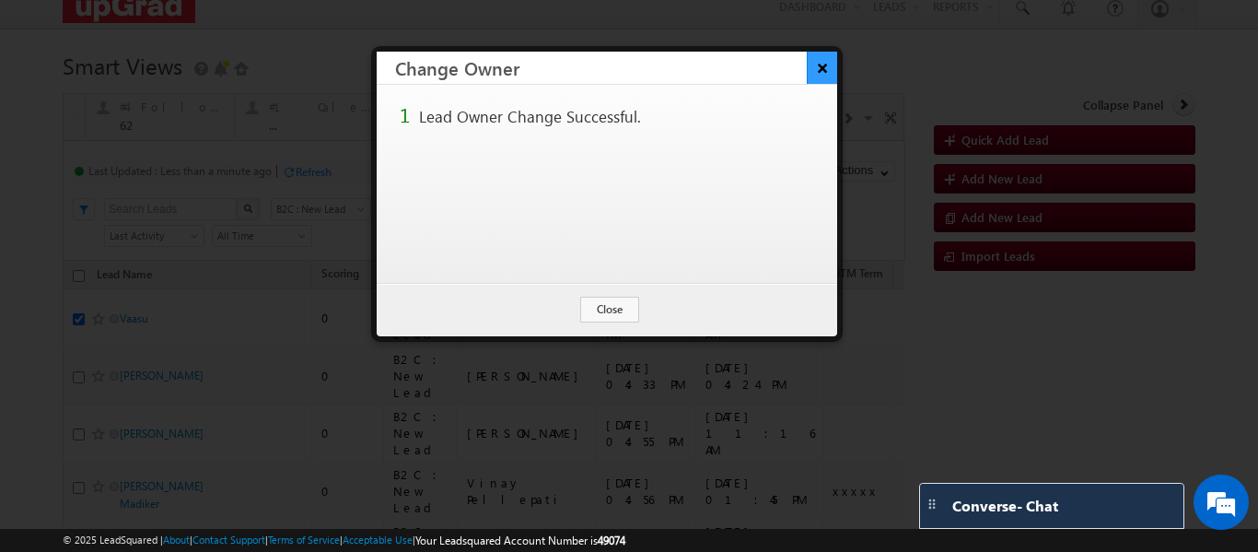
click at [820, 68] on button "×" at bounding box center [822, 68] width 30 height 32
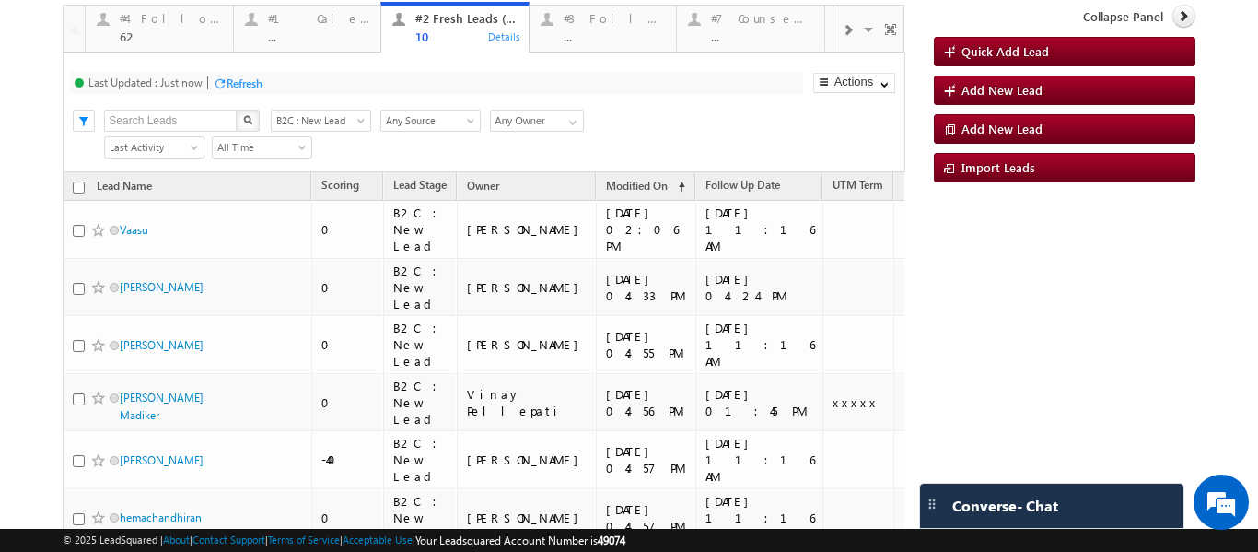
scroll to position [0, 0]
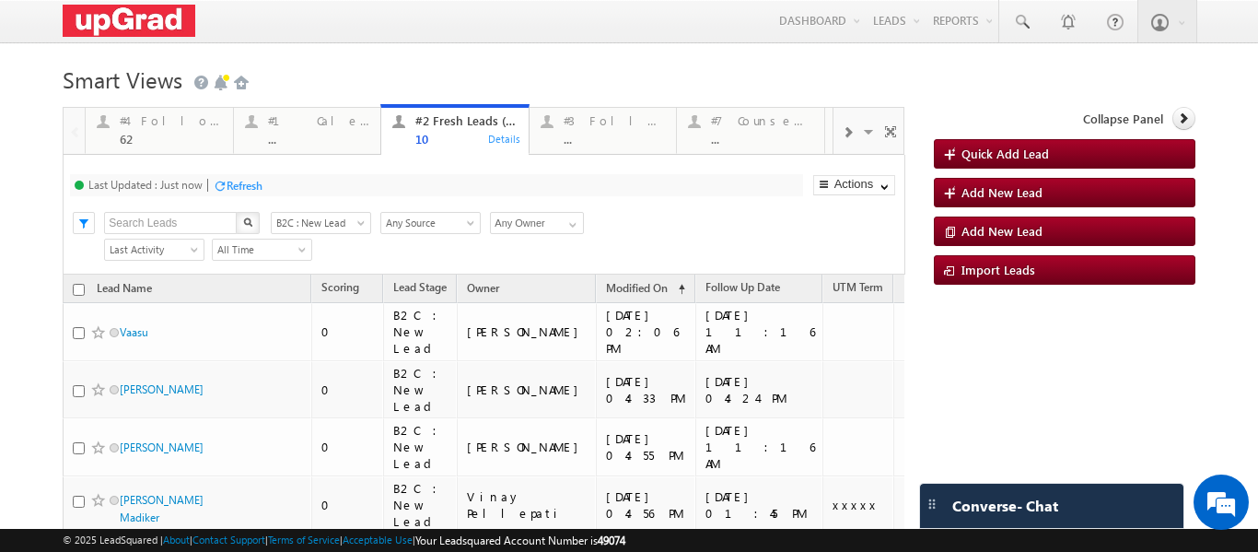
click at [650, 201] on div "Last Updated : Just now Refresh Refreshing... Search X Lead Stage B2C : New Lea…" at bounding box center [484, 215] width 842 height 120
click at [273, 133] on div "..." at bounding box center [319, 139] width 102 height 14
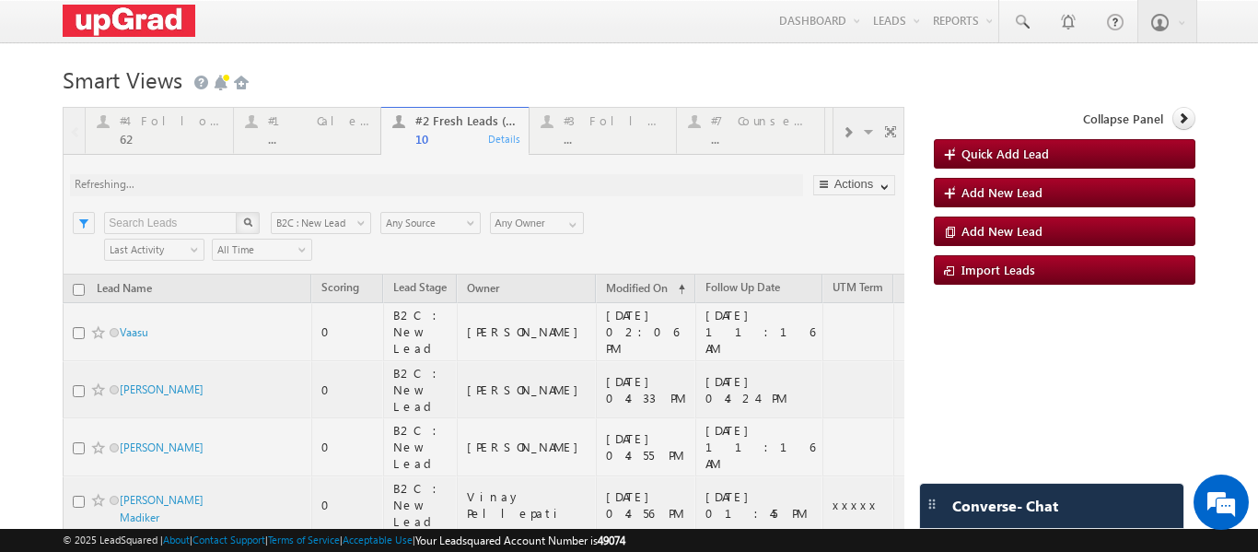
click at [179, 125] on div at bounding box center [484, 544] width 842 height 874
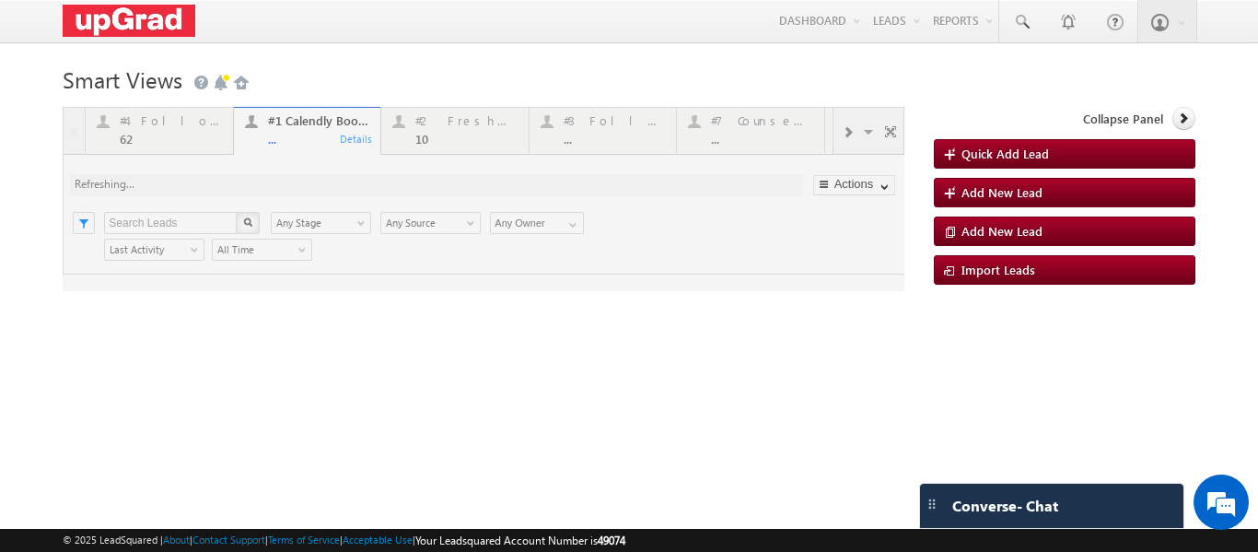
click at [431, 137] on p "#1 Calendly Bookings For Today" at bounding box center [514, 131] width 248 height 13
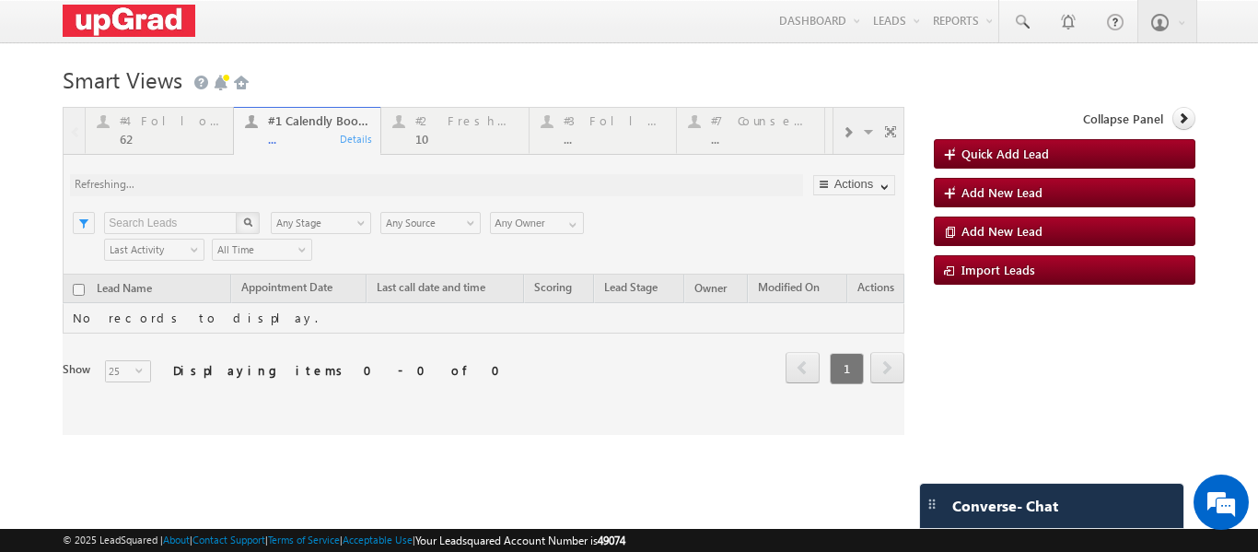
click at [432, 140] on div at bounding box center [484, 271] width 842 height 328
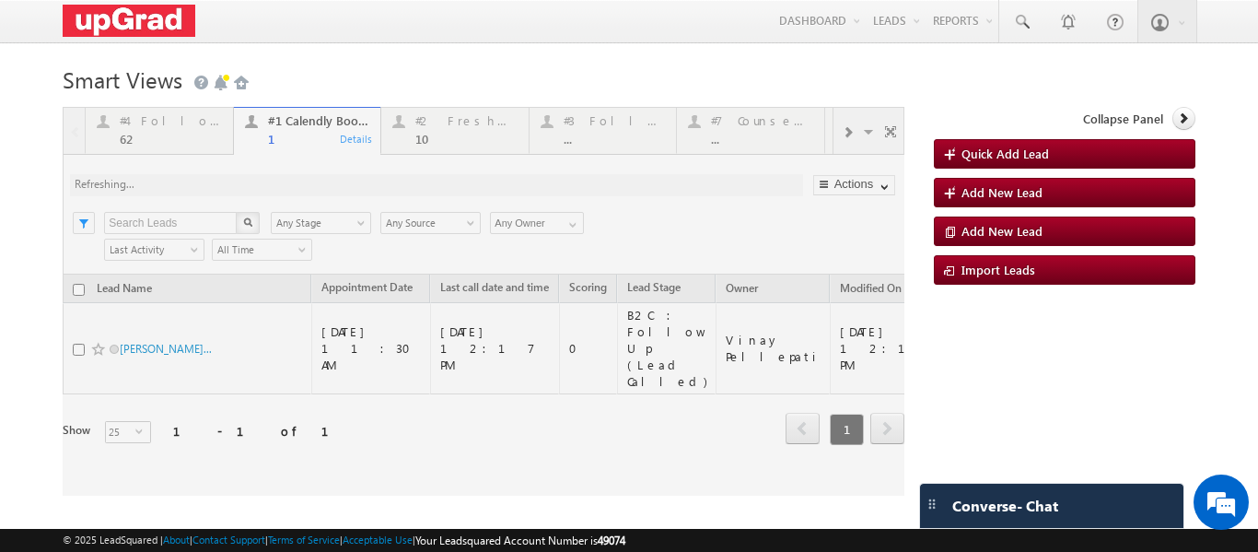
click at [430, 129] on div at bounding box center [484, 301] width 842 height 389
click at [440, 132] on div at bounding box center [484, 301] width 842 height 389
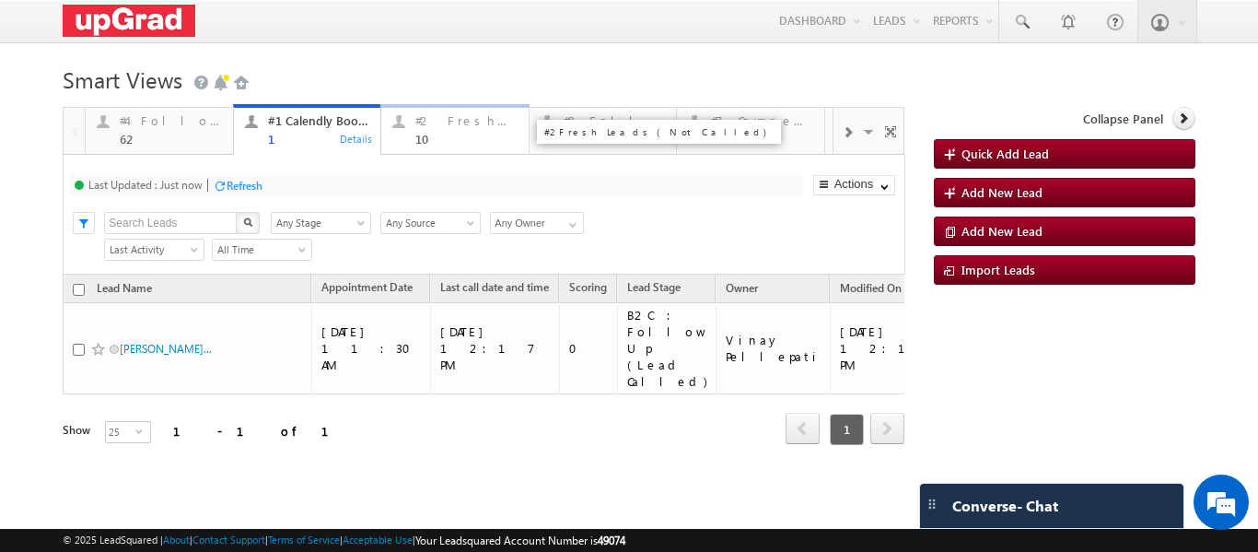
click at [434, 138] on div "10" at bounding box center [466, 139] width 102 height 14
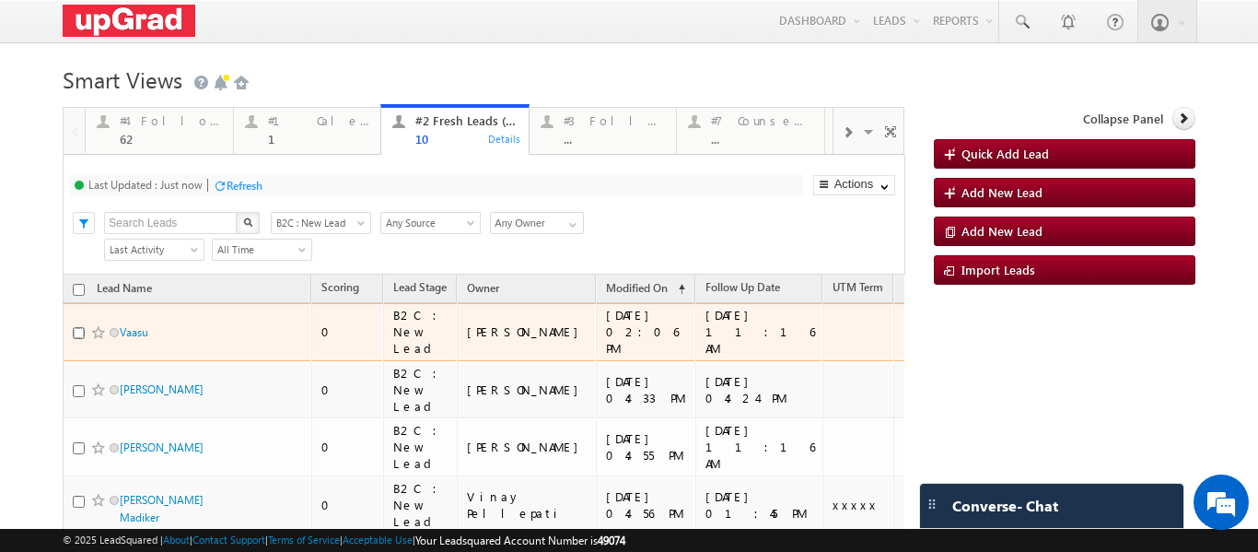
click at [78, 329] on input "checkbox" at bounding box center [79, 333] width 12 height 12
checkbox input "true"
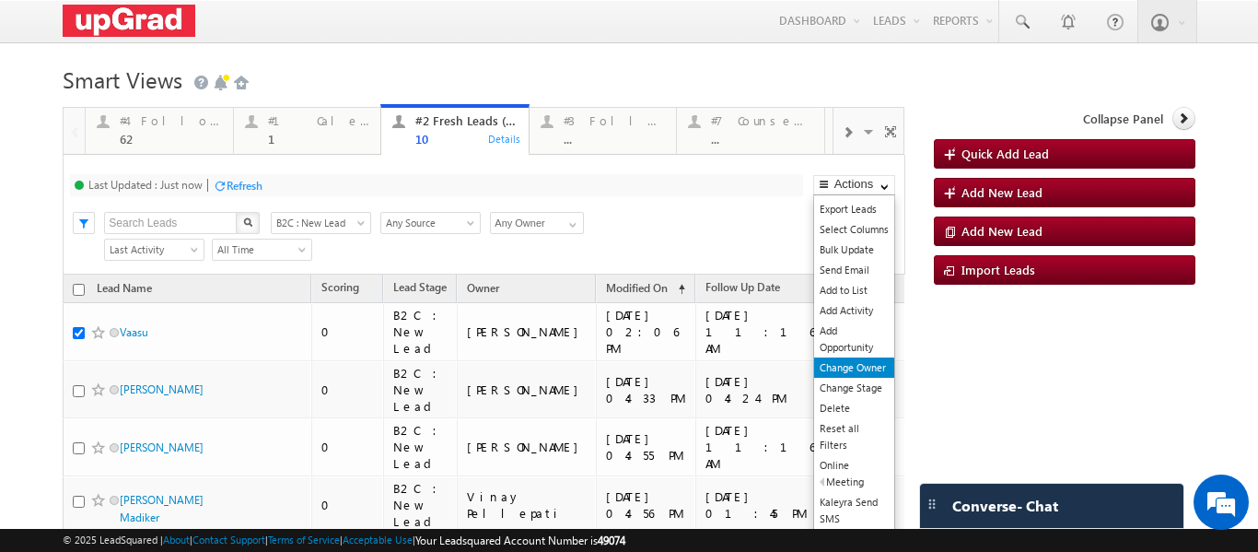
click at [855, 366] on link "Change Owner" at bounding box center [854, 367] width 80 height 20
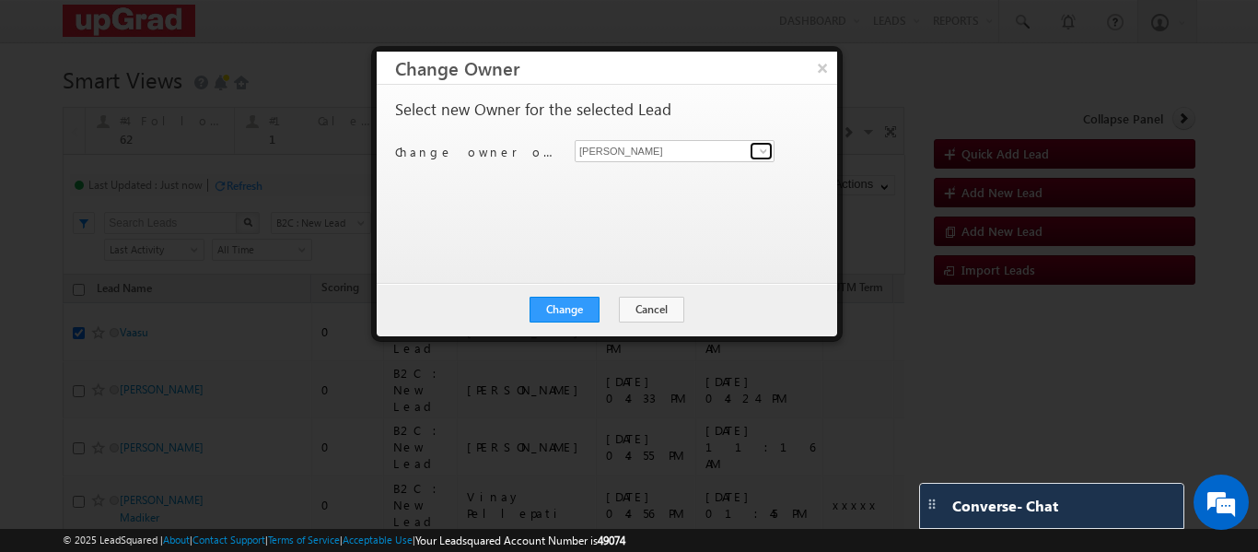
click at [763, 151] on span at bounding box center [763, 151] width 15 height 15
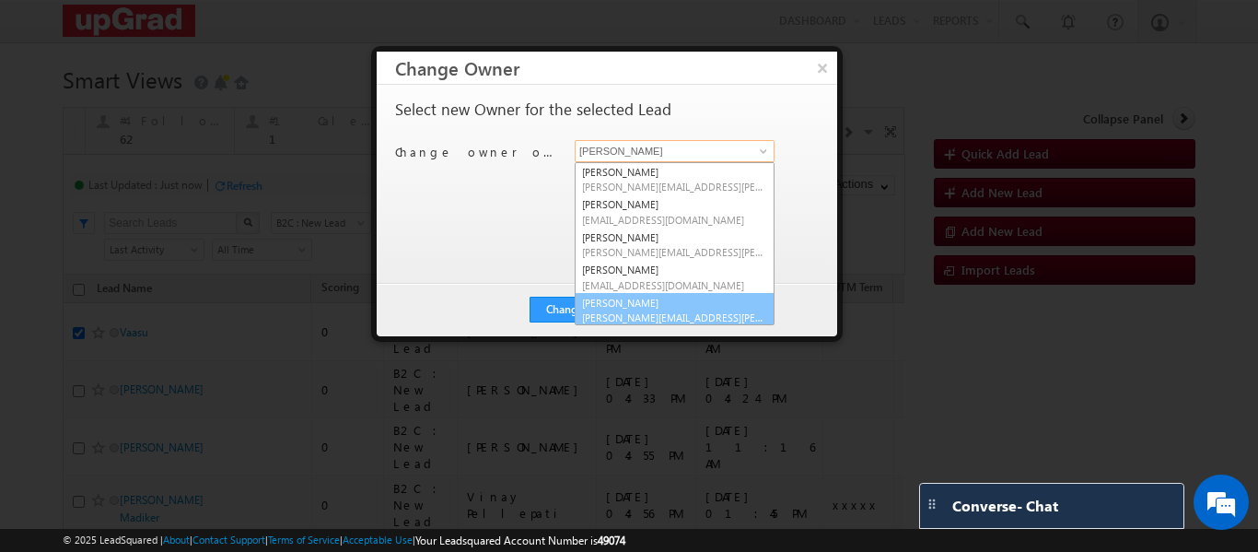
scroll to position [5, 0]
click at [646, 296] on link "Smrita Panday smrita.panday@upgrad.com" at bounding box center [675, 305] width 200 height 35
type input "Smrita Panday"
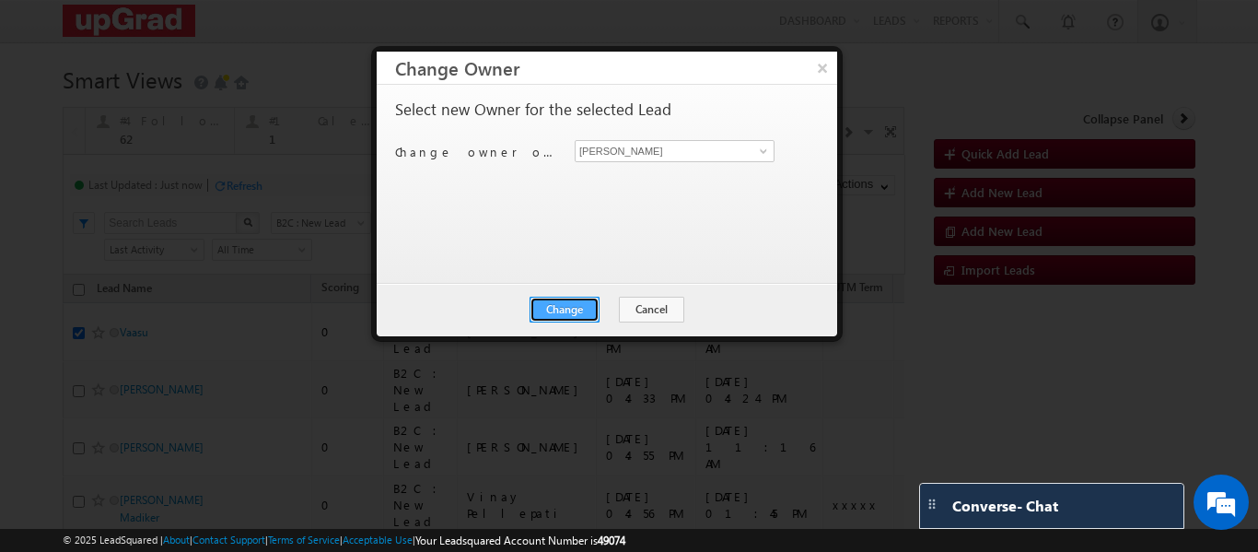
click at [576, 297] on button "Change" at bounding box center [564, 310] width 70 height 26
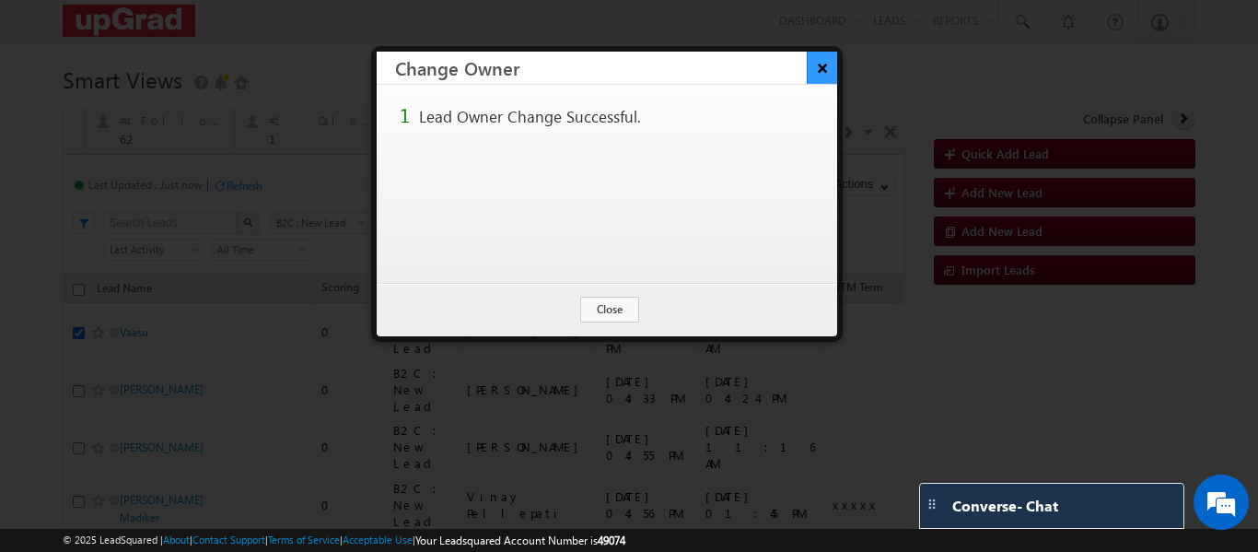
click at [821, 70] on button "×" at bounding box center [822, 68] width 30 height 32
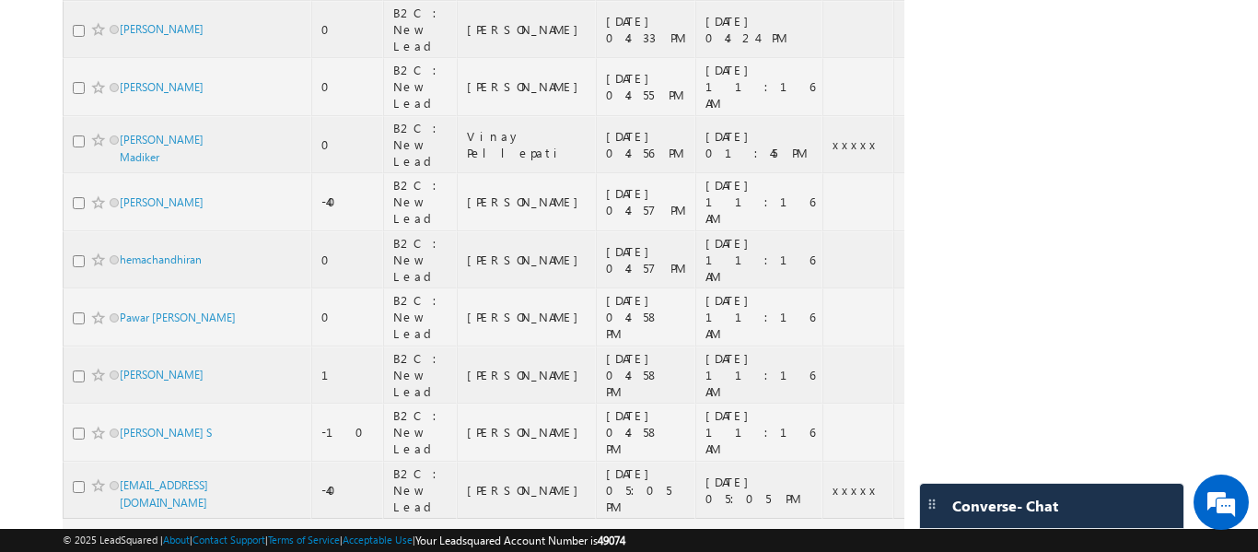
scroll to position [198, 0]
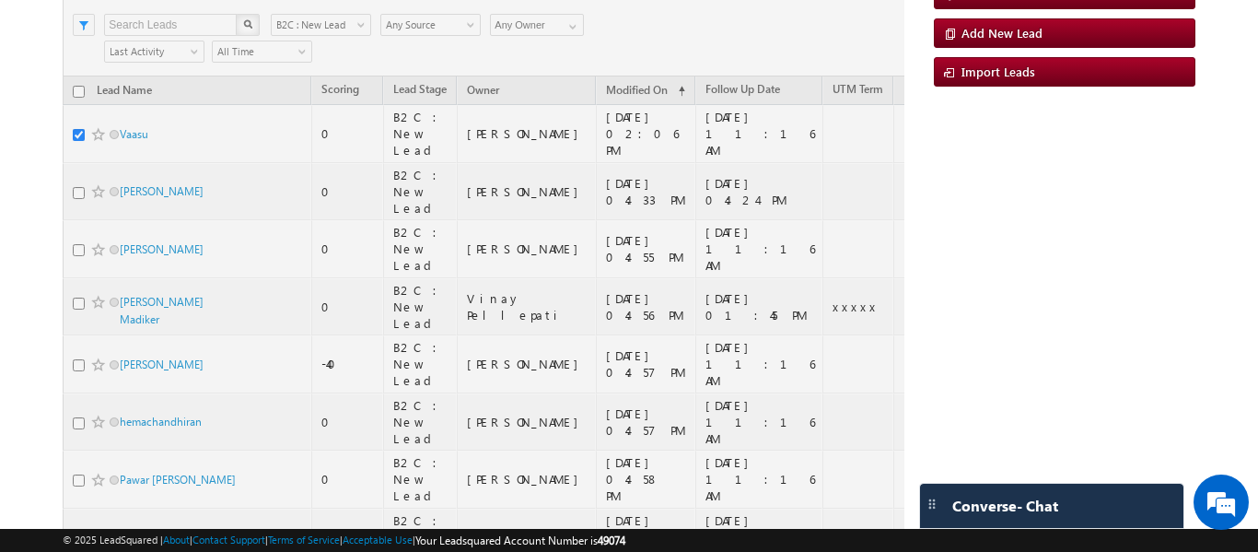
click at [75, 134] on div at bounding box center [484, 346] width 842 height 874
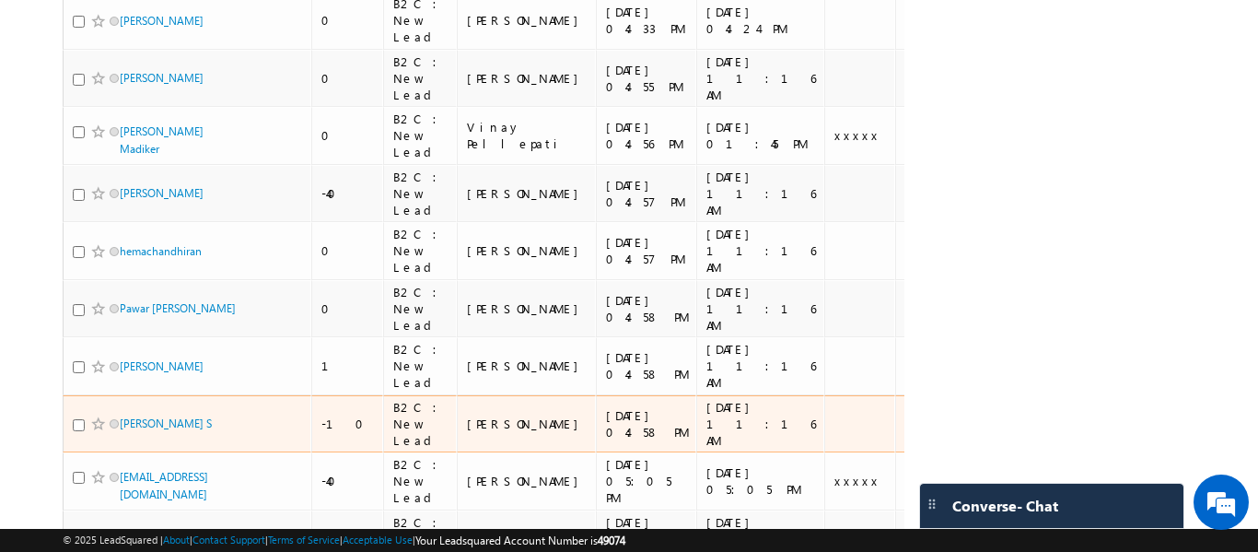
scroll to position [106, 0]
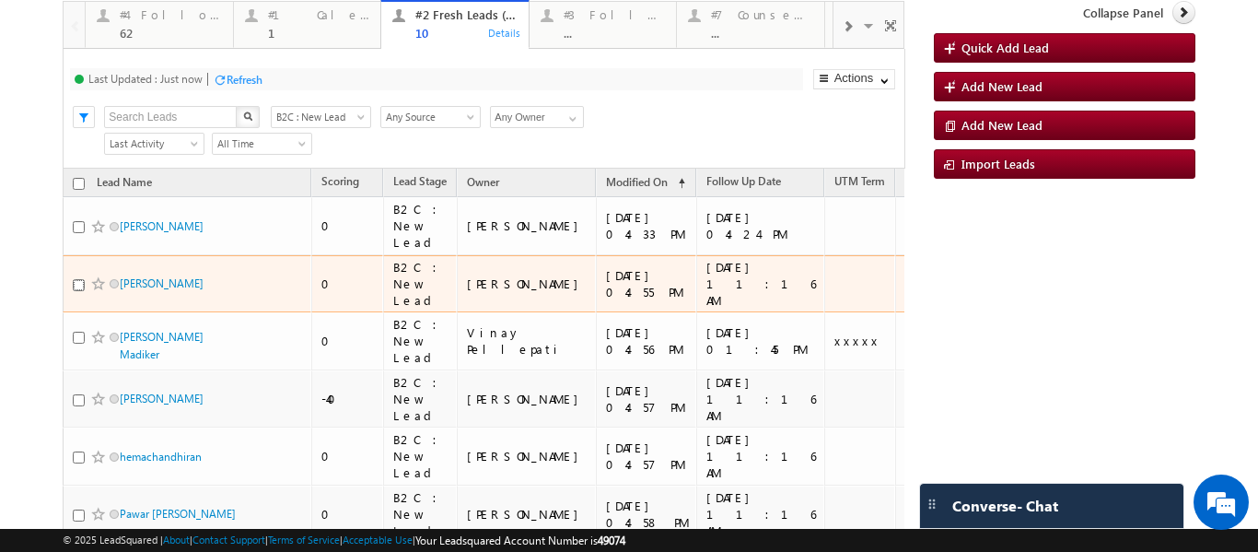
click at [76, 279] on input "checkbox" at bounding box center [79, 285] width 12 height 12
checkbox input "true"
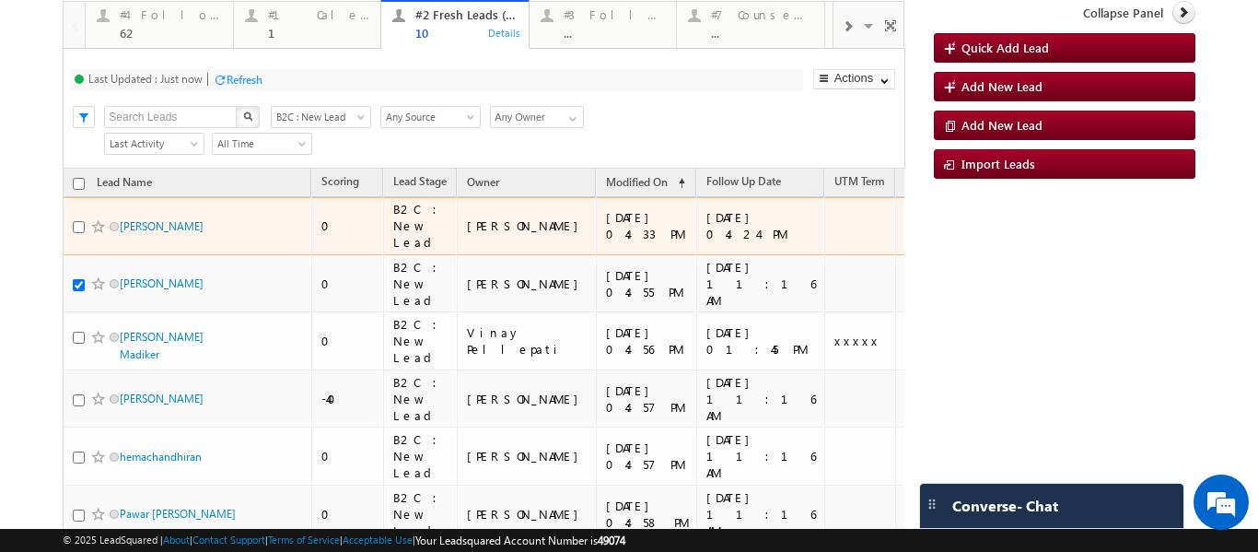
click at [71, 217] on td "Ashish kumar" at bounding box center [187, 226] width 249 height 58
click at [77, 221] on input "checkbox" at bounding box center [79, 227] width 12 height 12
checkbox input "true"
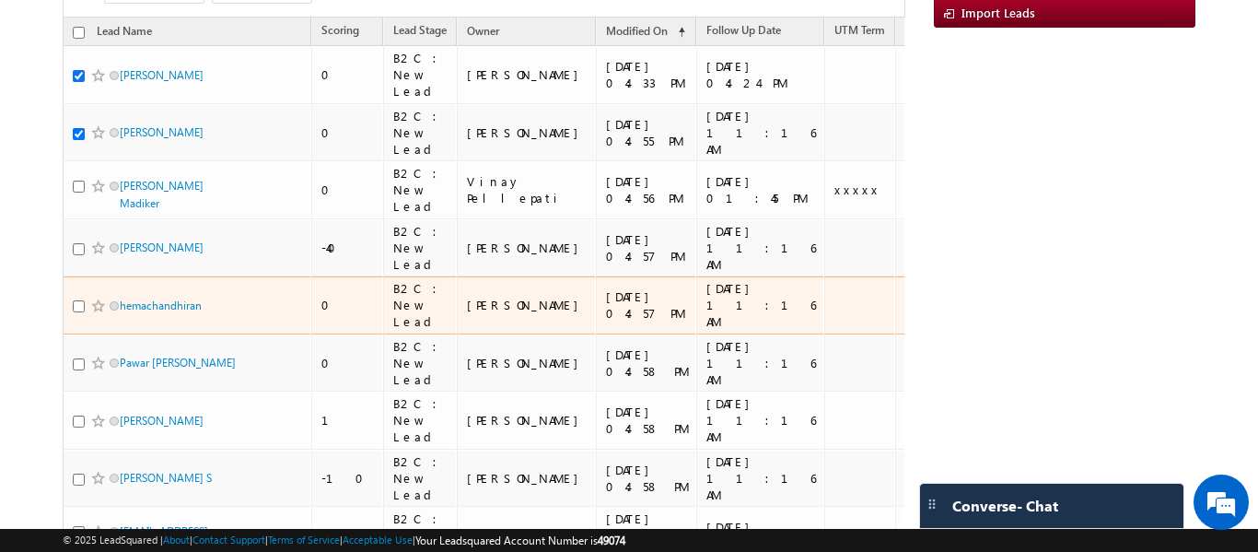
scroll to position [382, 0]
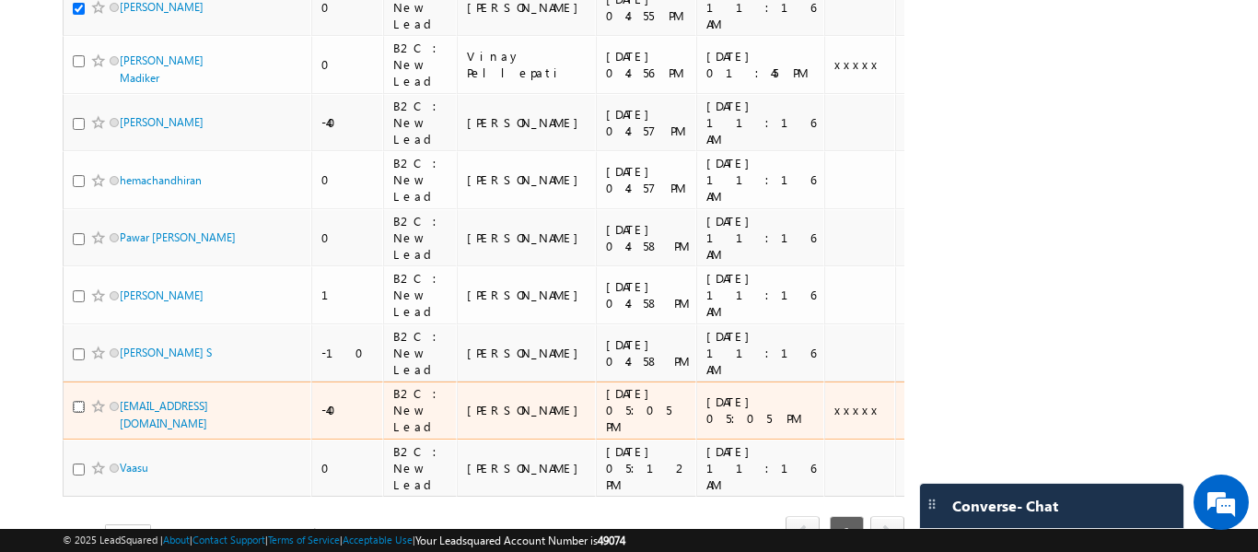
click at [76, 401] on input "checkbox" at bounding box center [79, 407] width 12 height 12
checkbox input "true"
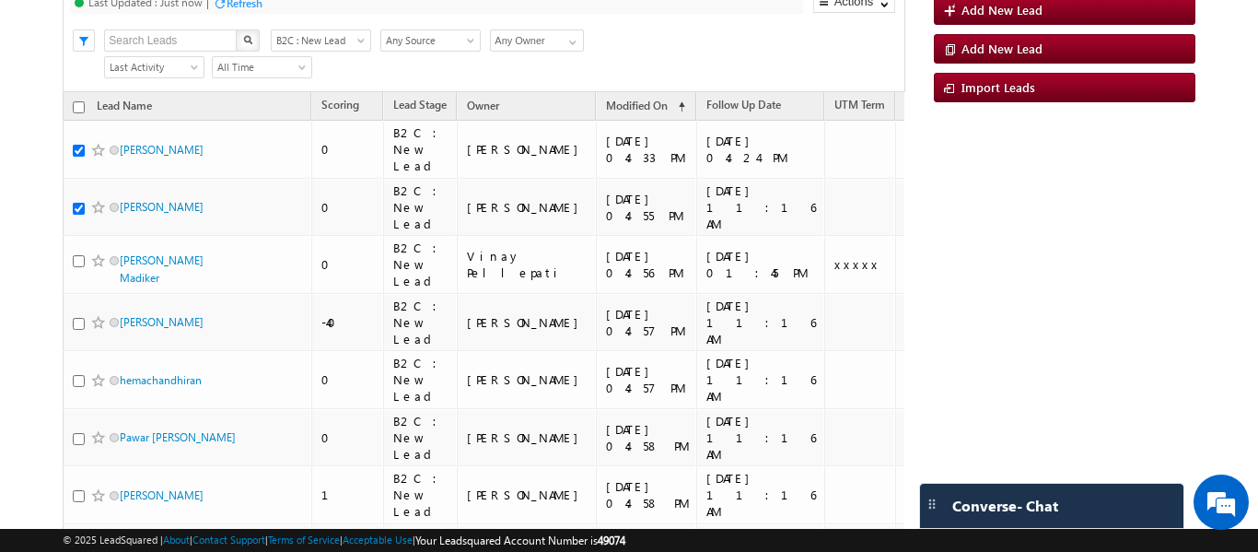
scroll to position [0, 0]
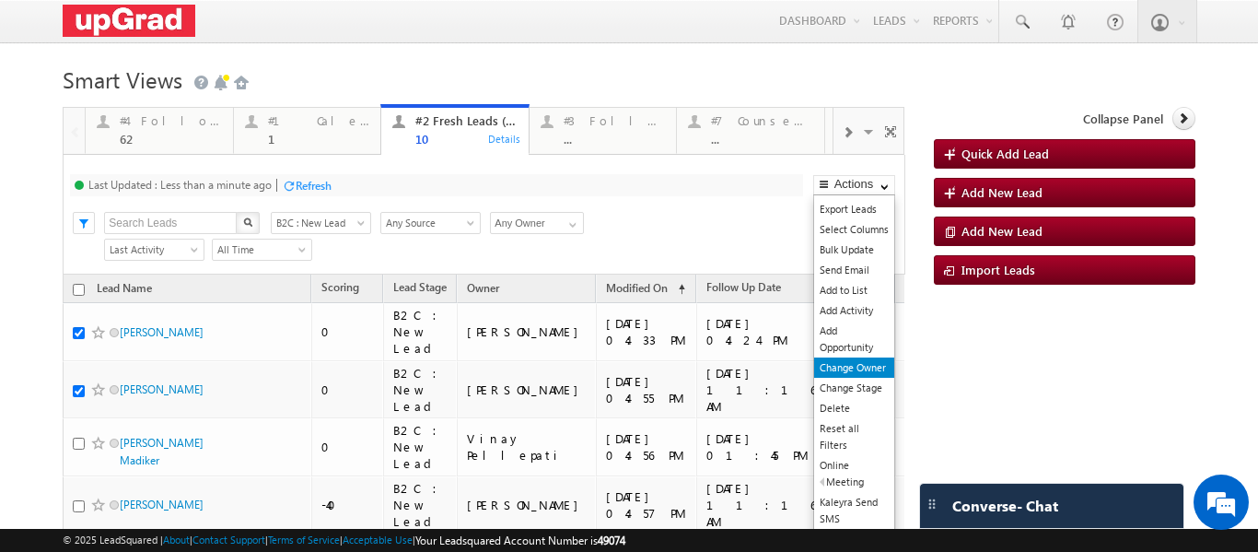
click at [837, 364] on link "Change Owner" at bounding box center [854, 367] width 80 height 20
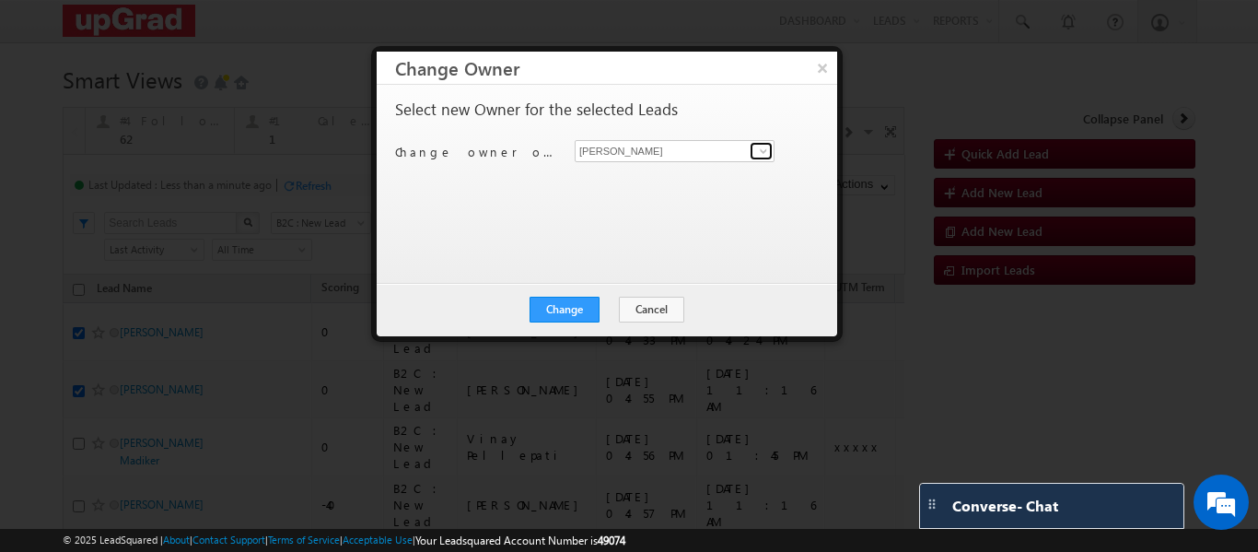
click at [764, 152] on span at bounding box center [763, 151] width 15 height 15
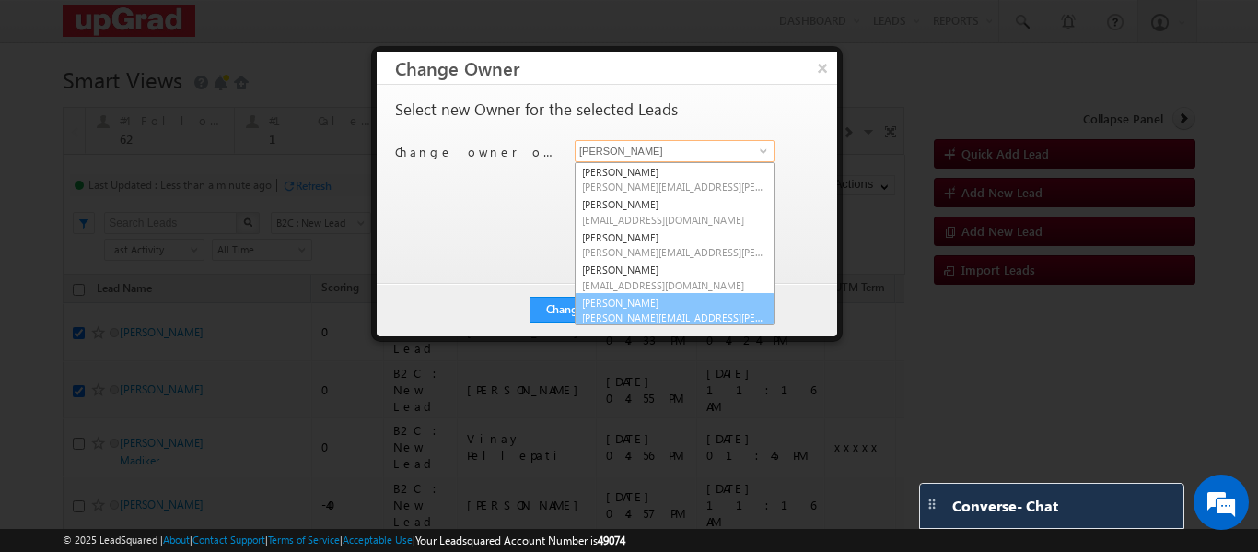
scroll to position [5, 0]
click at [631, 304] on link "Smrita Panday smrita.panday@upgrad.com" at bounding box center [675, 305] width 200 height 35
type input "Smrita Panday"
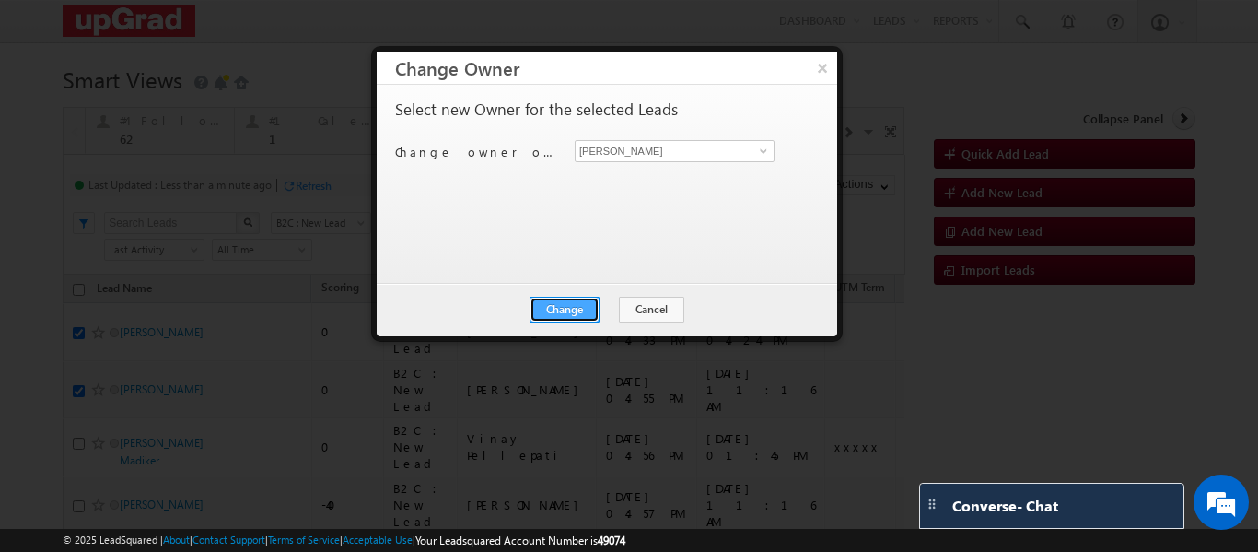
click at [562, 306] on button "Change" at bounding box center [564, 310] width 70 height 26
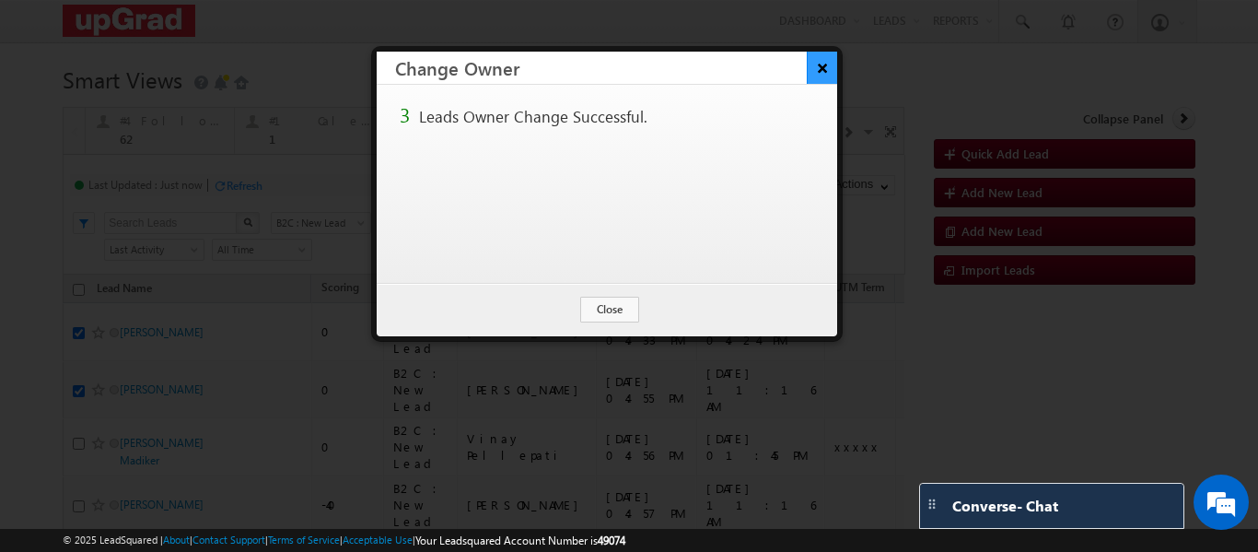
click at [826, 70] on button "×" at bounding box center [822, 68] width 30 height 32
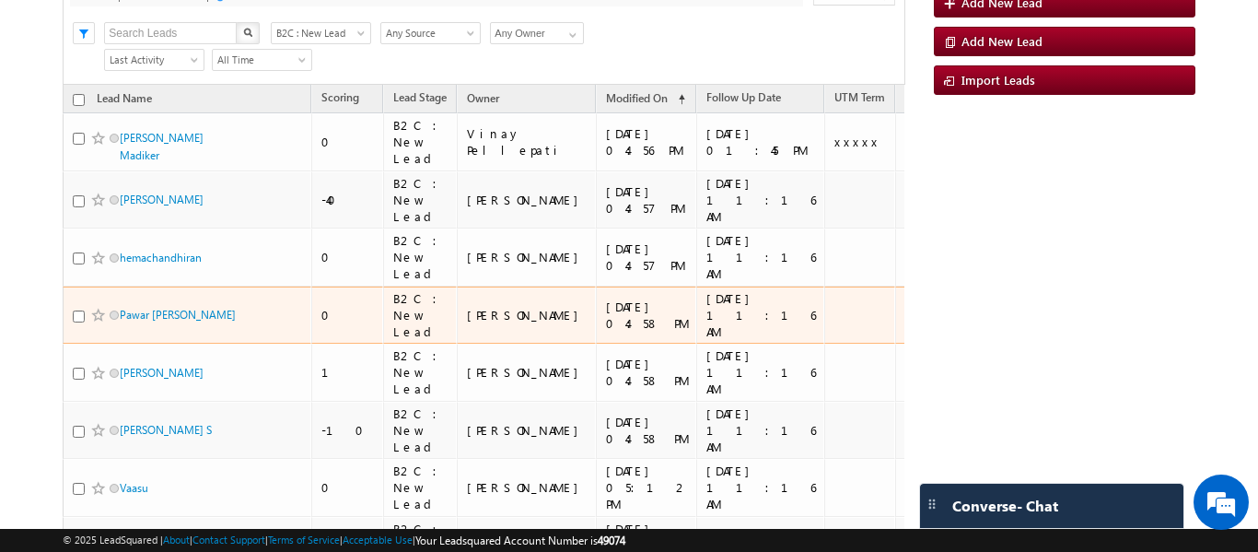
scroll to position [276, 0]
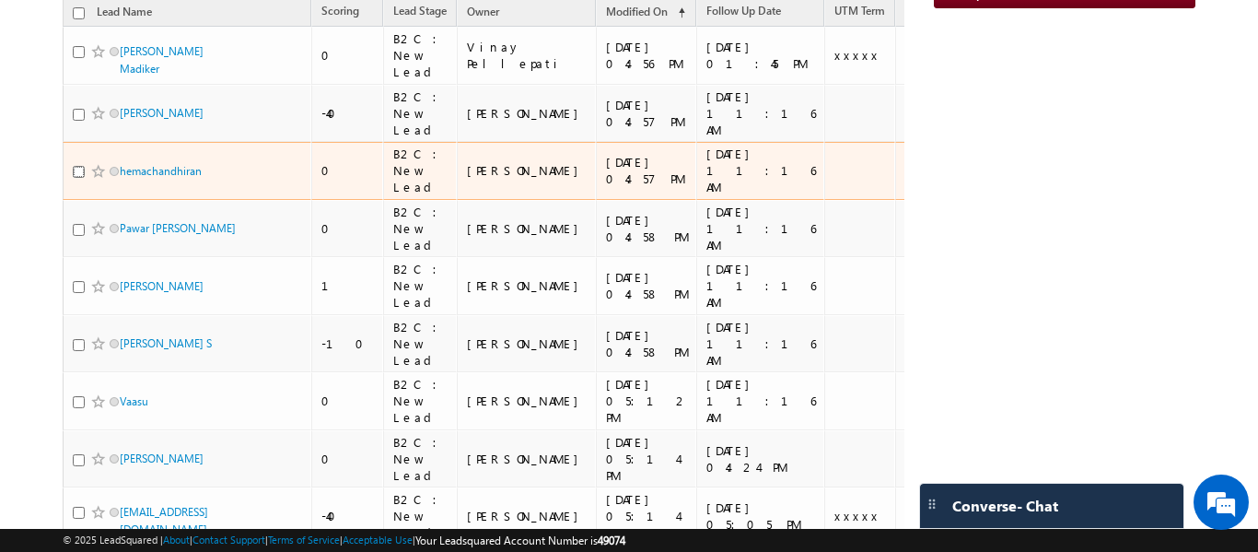
click at [79, 166] on input "checkbox" at bounding box center [79, 172] width 12 height 12
checkbox input "true"
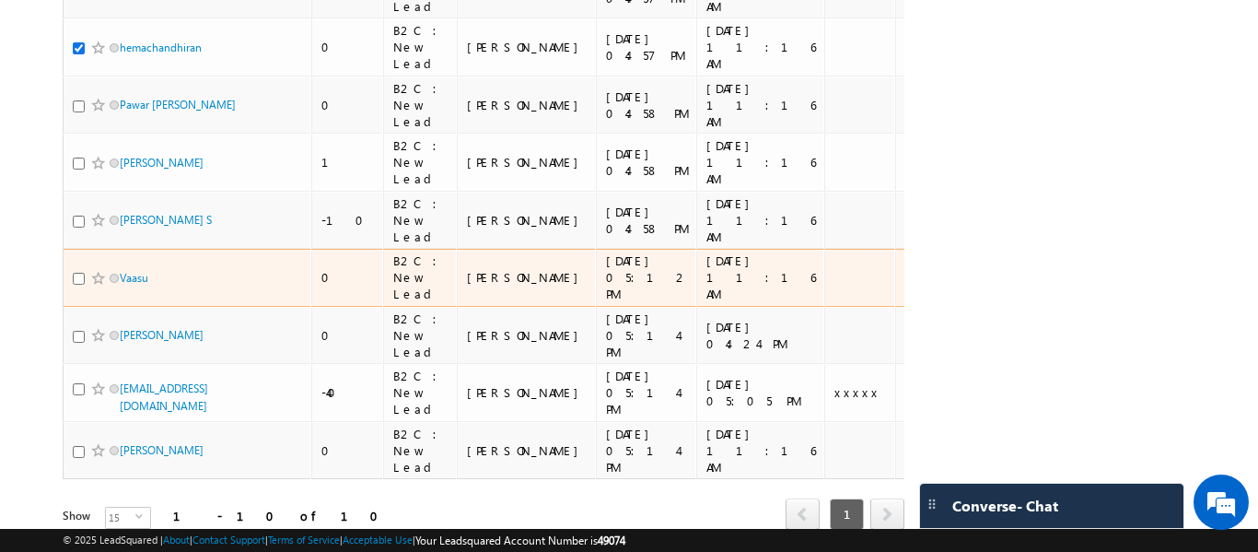
scroll to position [460, 0]
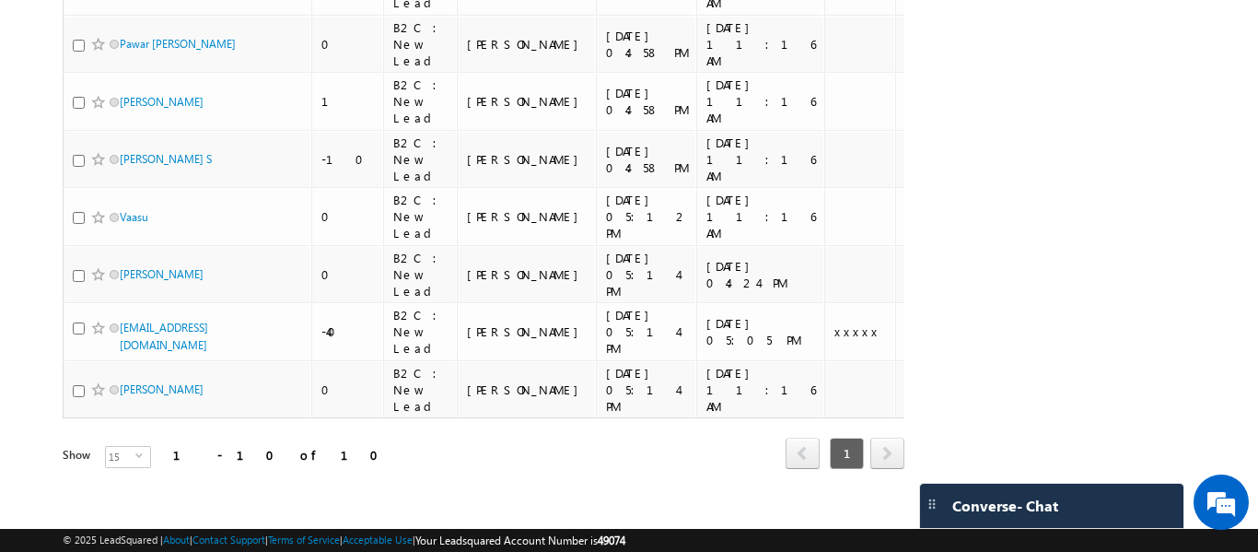
click at [440, 446] on div "Refresh first prev 1 next last 1 - 10 of 10" at bounding box center [484, 444] width 842 height 53
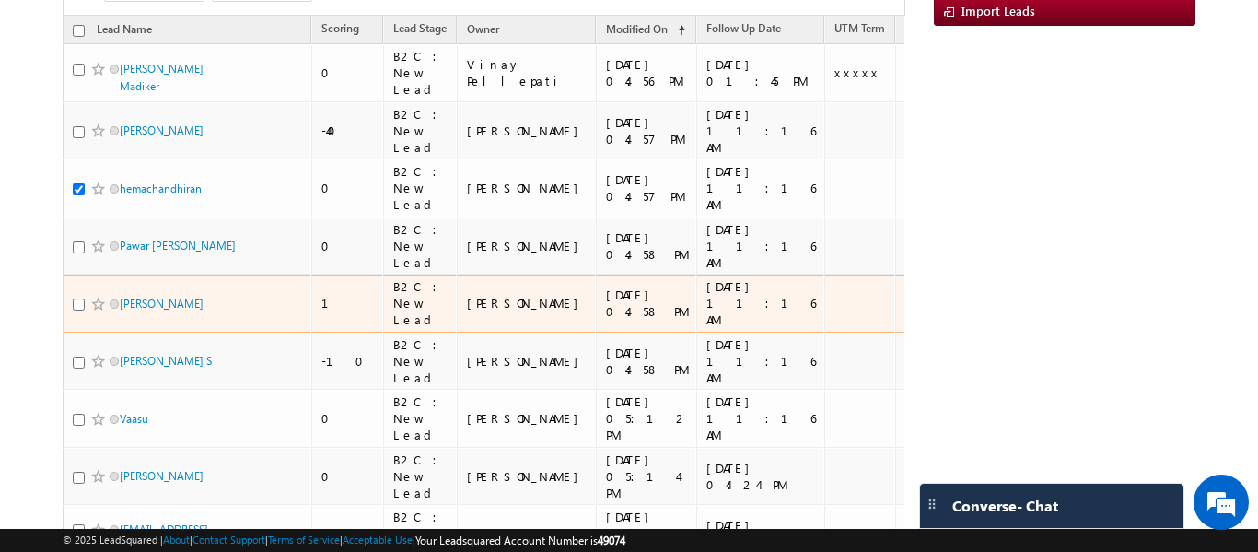
scroll to position [184, 0]
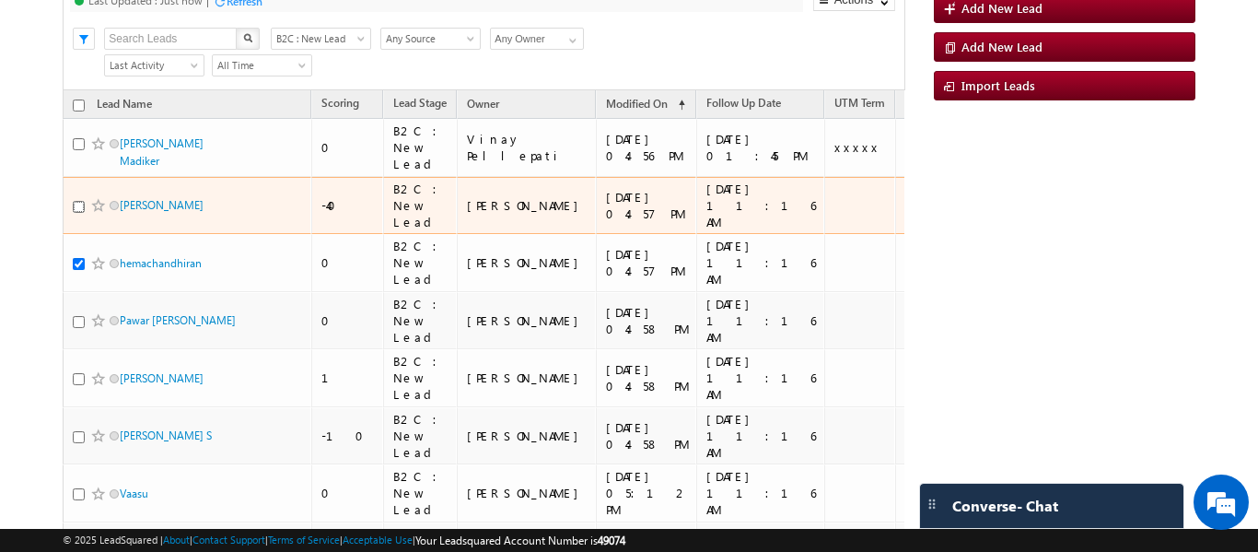
click at [76, 201] on input "checkbox" at bounding box center [79, 207] width 12 height 12
checkbox input "true"
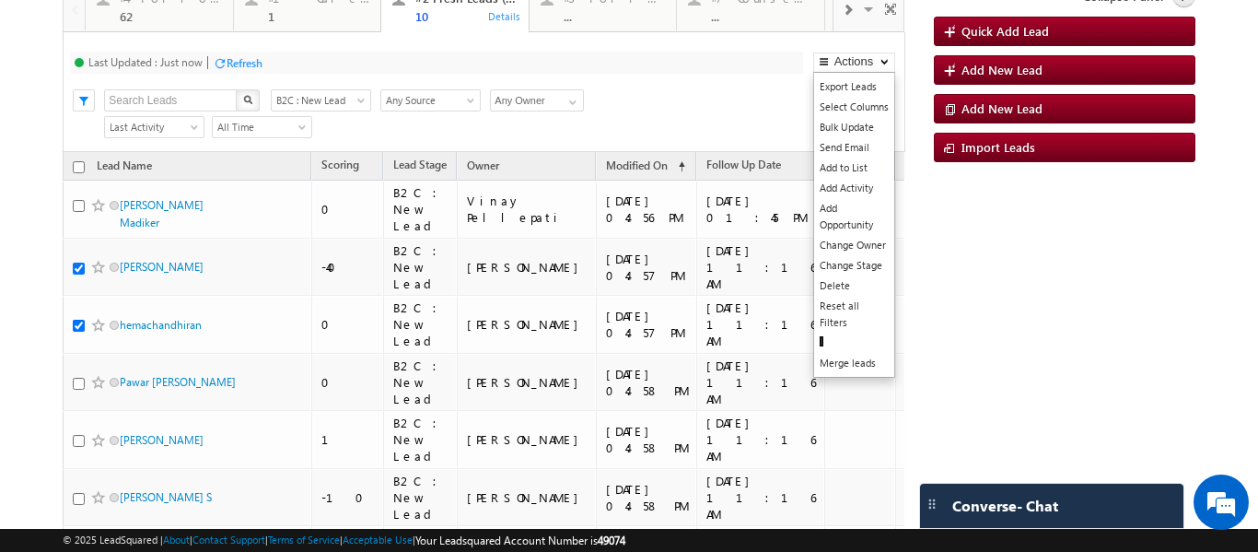
scroll to position [92, 0]
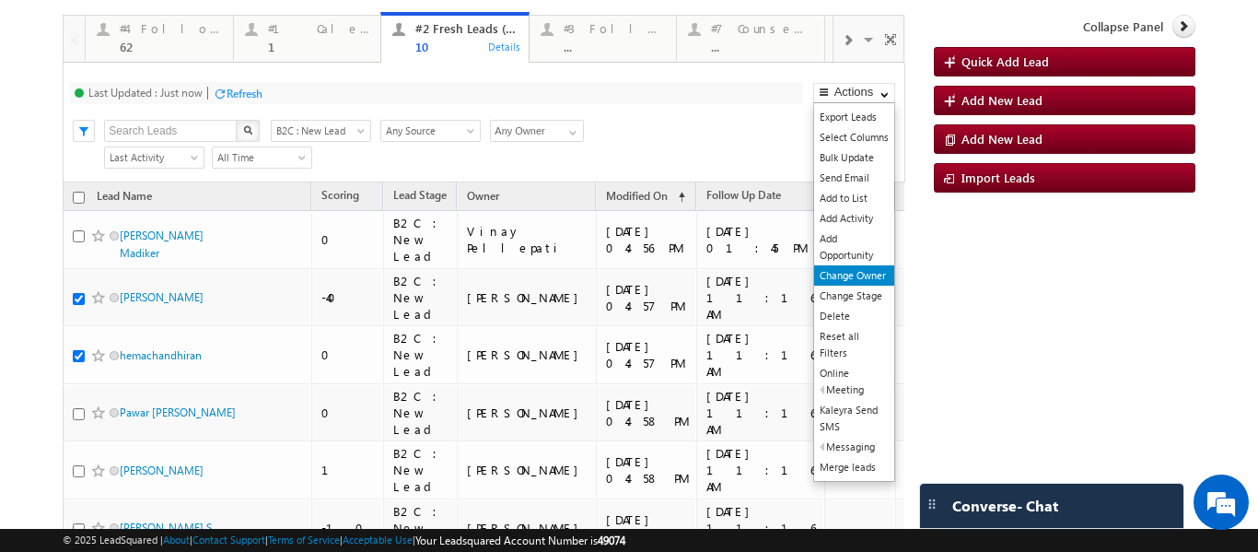
click at [828, 275] on div "Last Updated : Just now Refresh Refreshing... Search X Lead Stage B2C : New Lea…" at bounding box center [484, 476] width 842 height 826
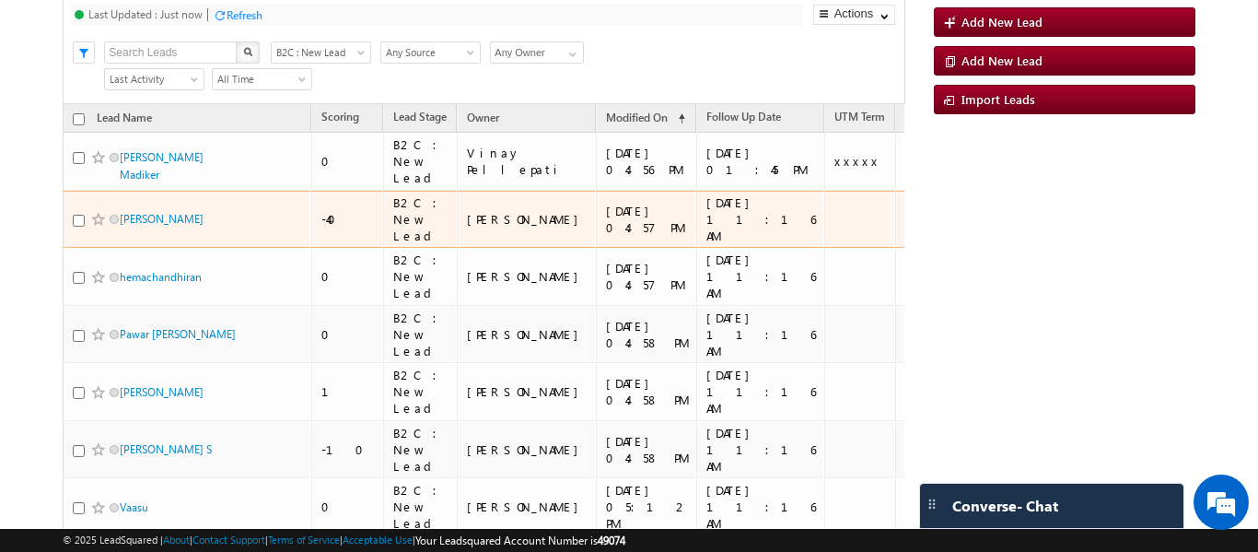
scroll to position [184, 0]
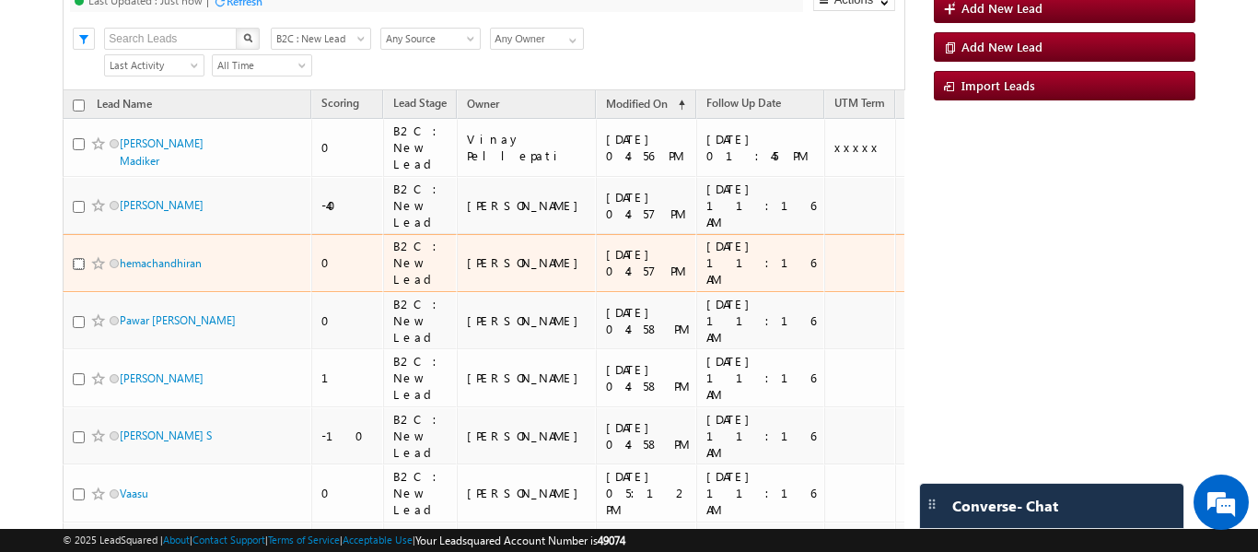
click at [78, 258] on input "checkbox" at bounding box center [79, 264] width 12 height 12
checkbox input "true"
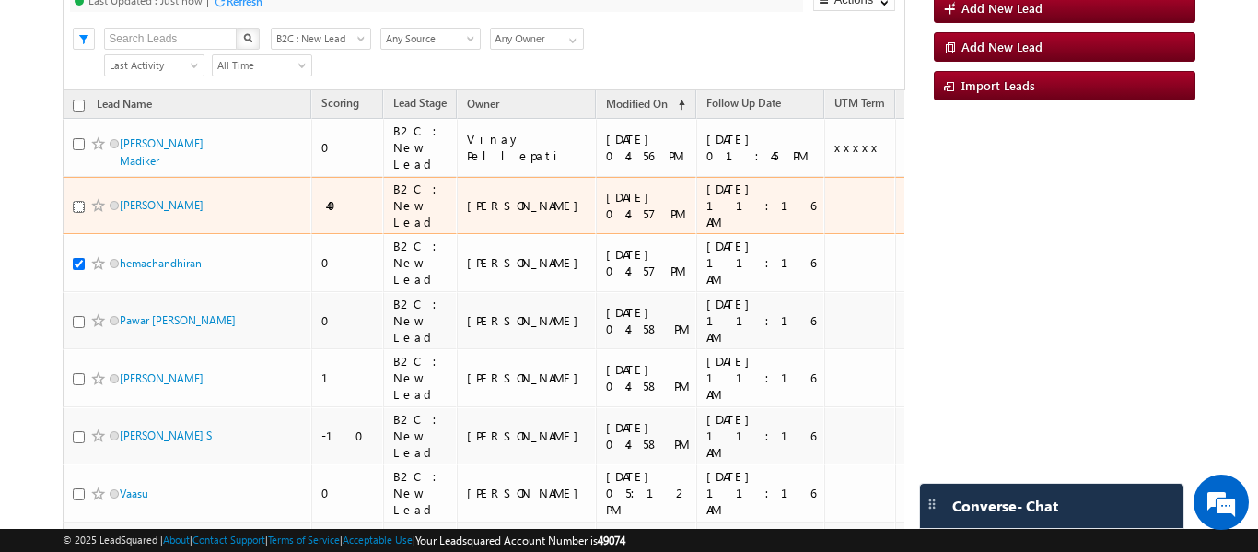
click at [78, 201] on input "checkbox" at bounding box center [79, 207] width 12 height 12
checkbox input "true"
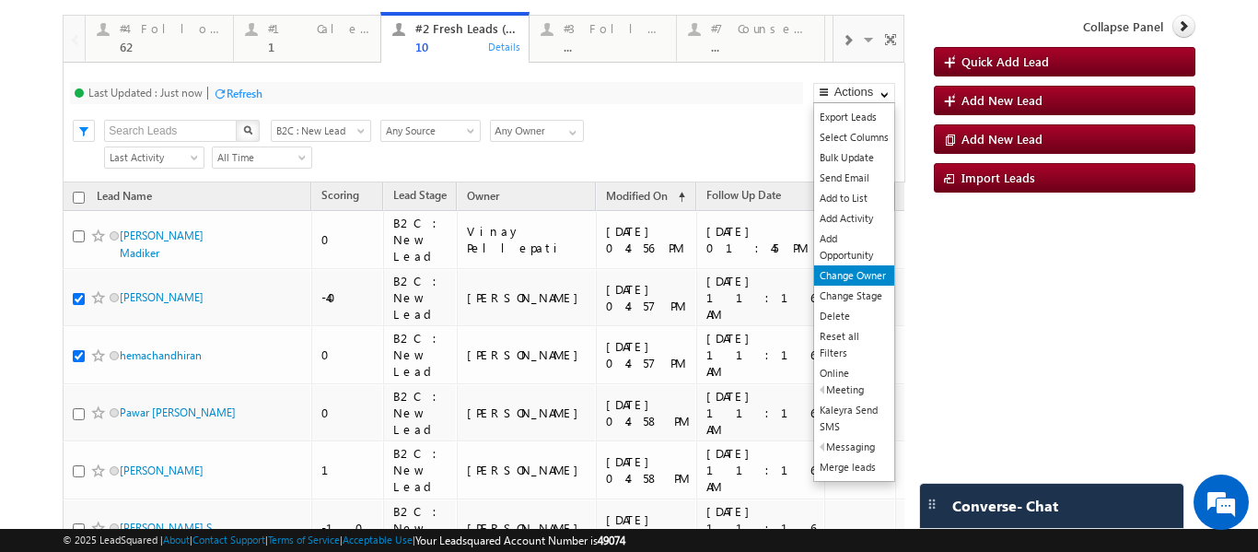
click at [838, 271] on link "Change Owner" at bounding box center [854, 275] width 80 height 20
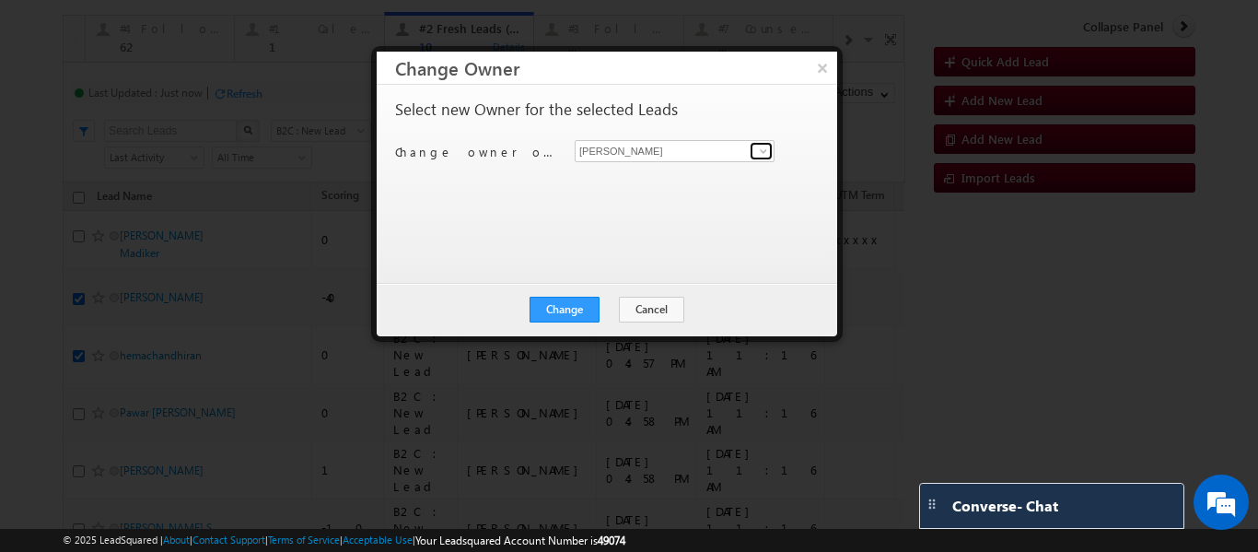
click at [754, 147] on link at bounding box center [761, 151] width 23 height 18
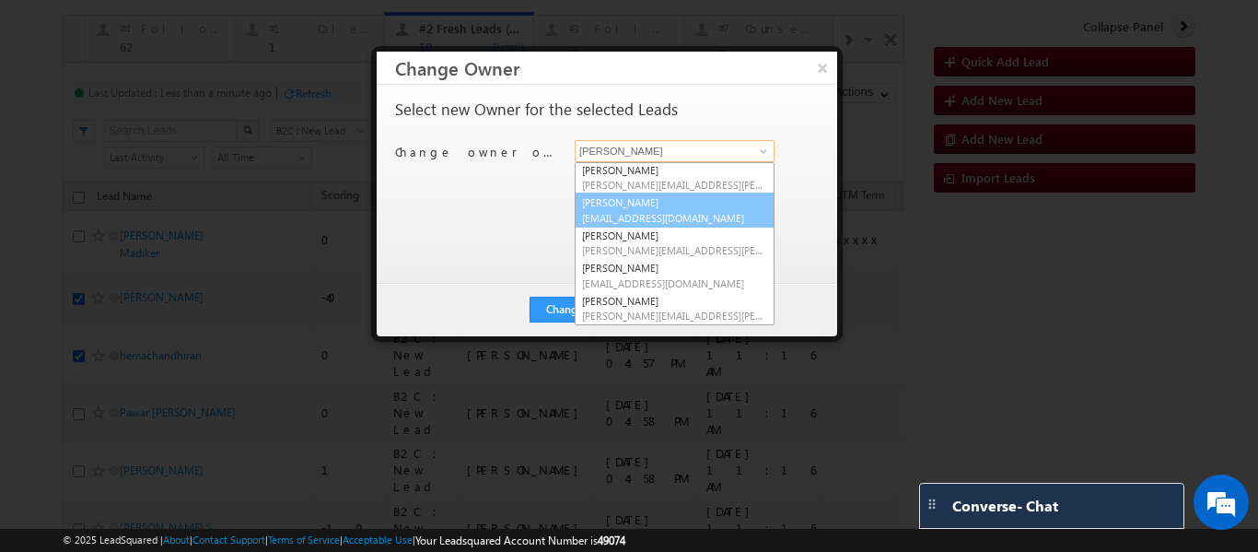
scroll to position [0, 0]
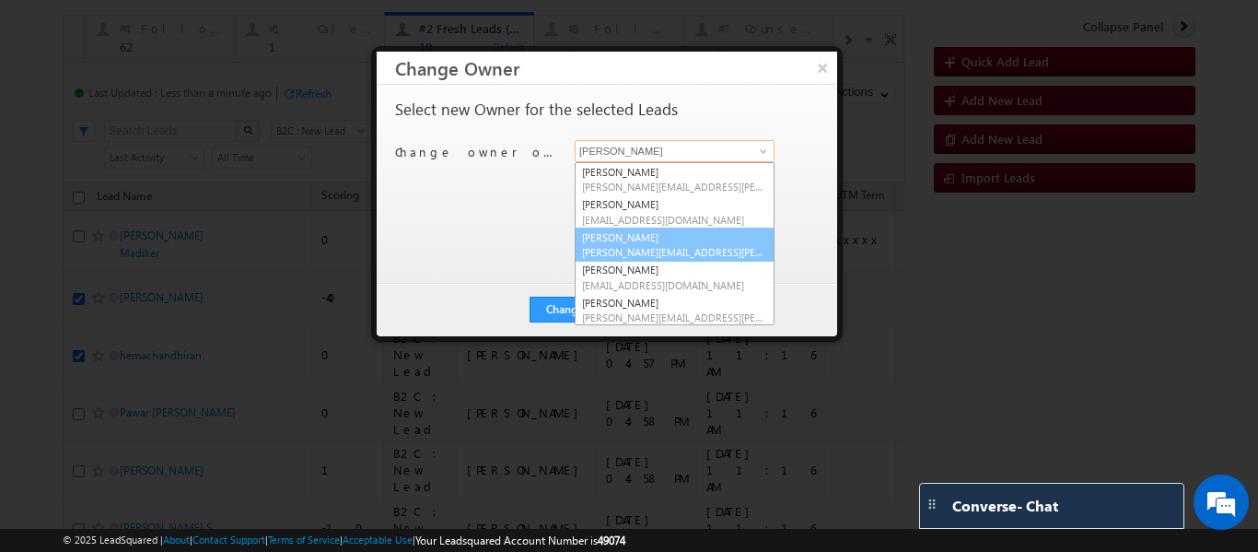
click at [648, 233] on link "Rajib Chowdhury rajib.chowdhury@upgrad.com" at bounding box center [675, 244] width 200 height 35
type input "Rajib Chowdhury"
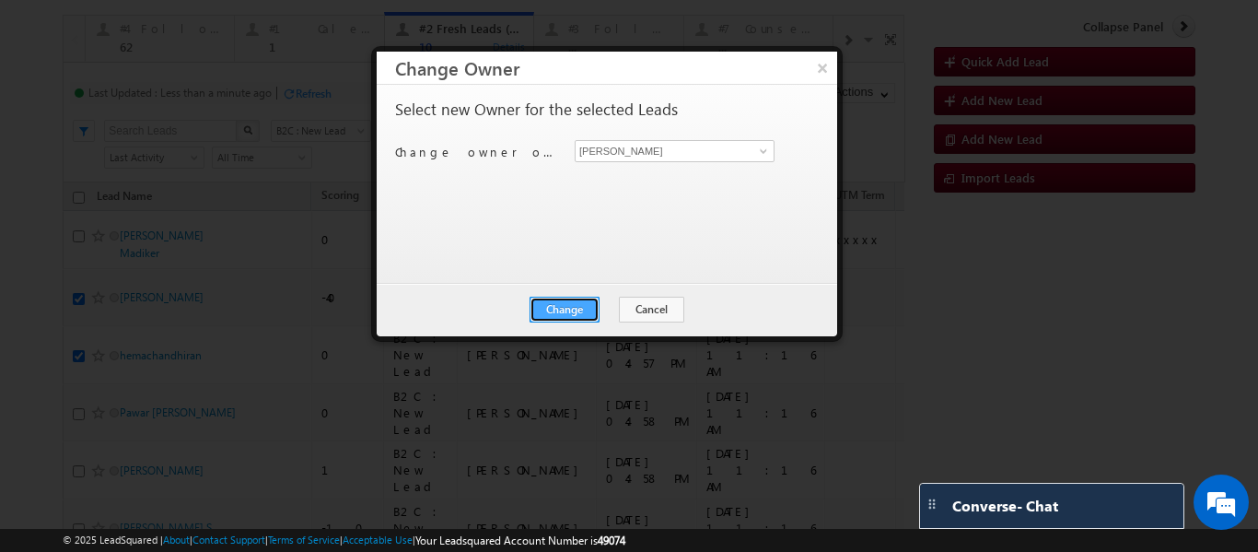
click at [564, 308] on button "Change" at bounding box center [564, 310] width 70 height 26
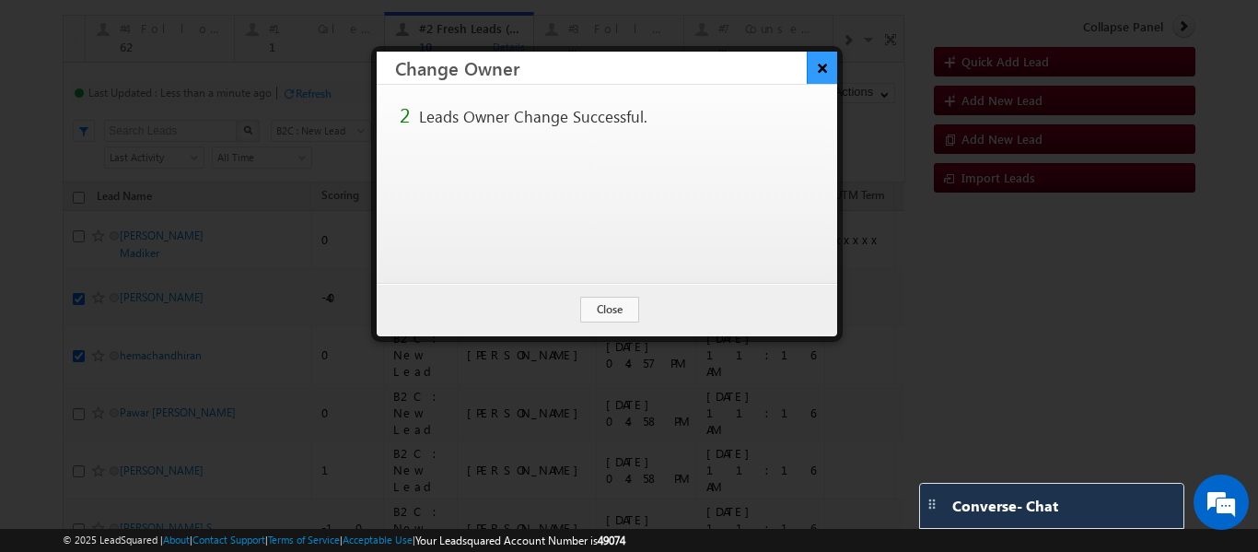
click at [808, 75] on button "×" at bounding box center [822, 68] width 30 height 32
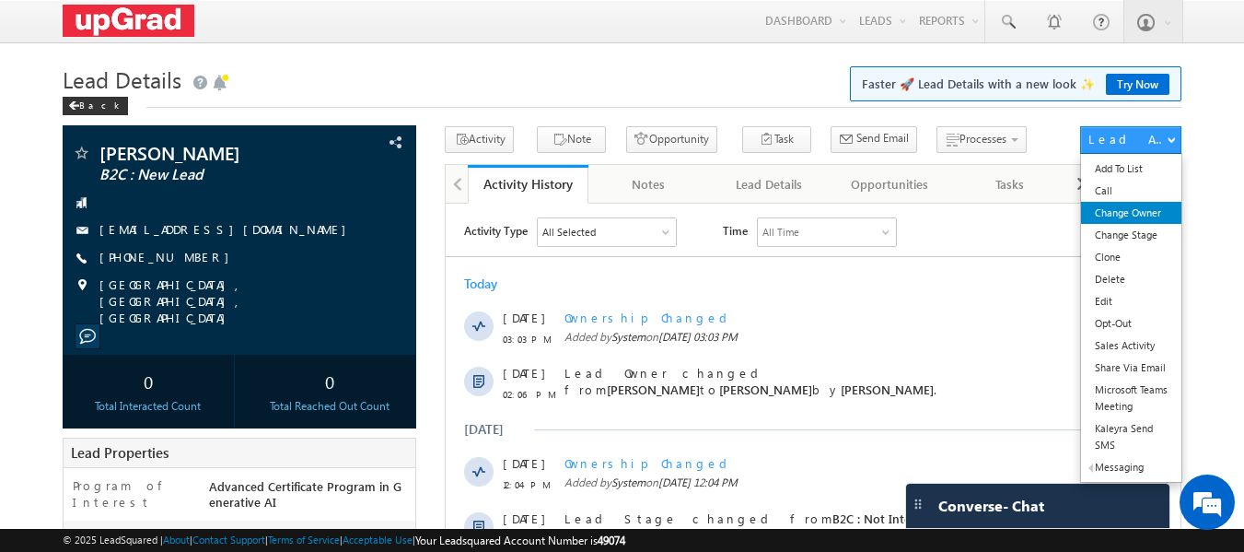
click at [1131, 215] on link "Change Owner" at bounding box center [1131, 213] width 100 height 22
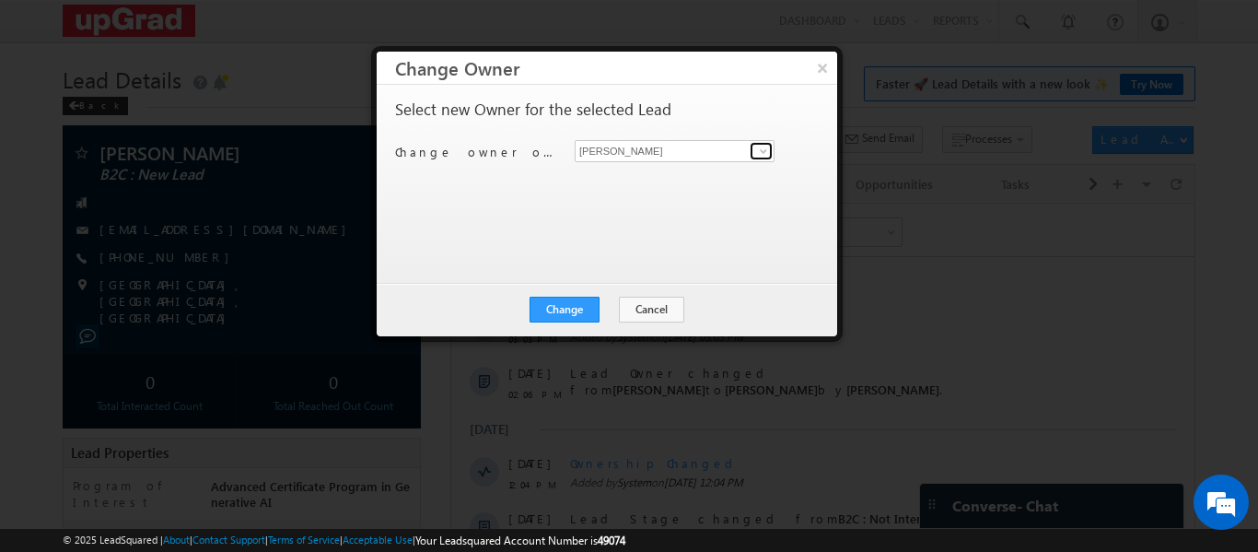
click at [769, 151] on span at bounding box center [763, 151] width 15 height 15
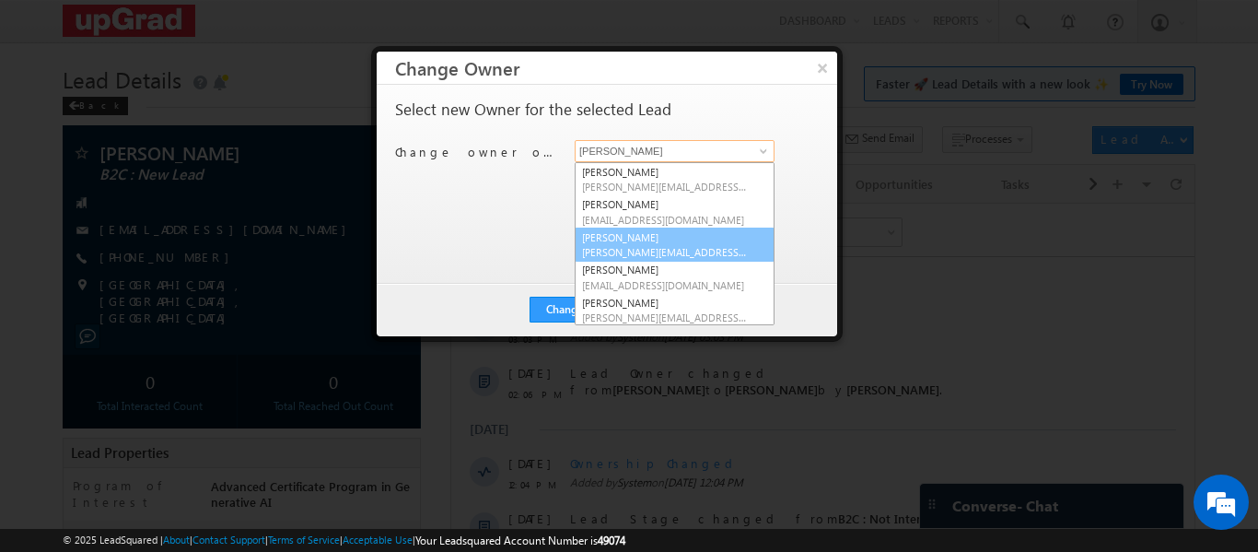
click at [624, 239] on link "Rajib Chowdhury rajib.chowdhury@upgrad.com" at bounding box center [675, 244] width 200 height 35
type input "Rajib Chowdhury"
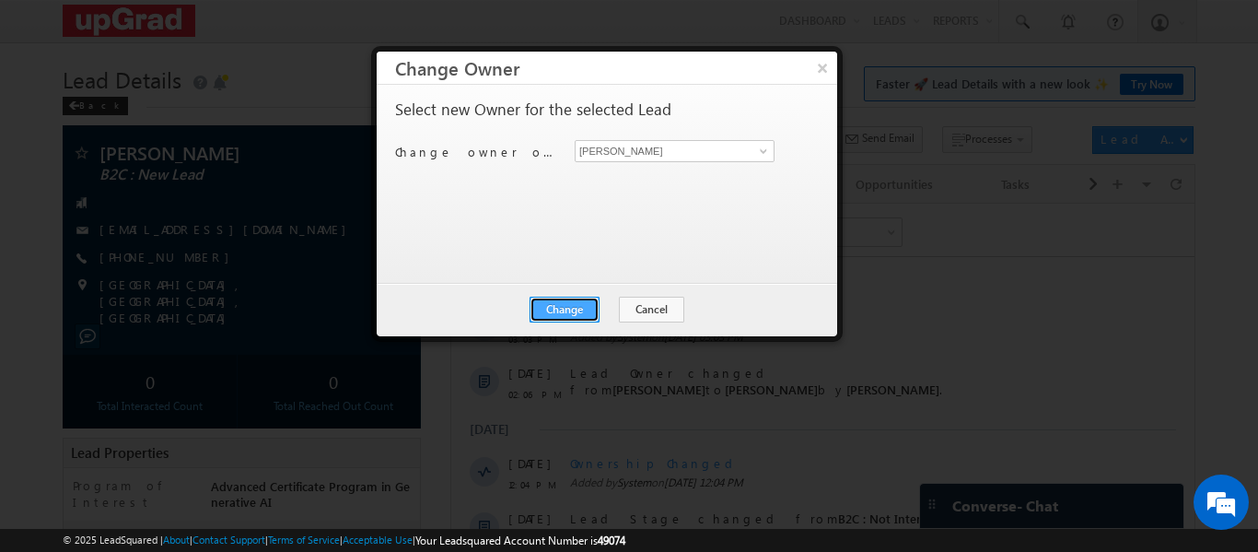
click at [564, 303] on button "Change" at bounding box center [564, 310] width 70 height 26
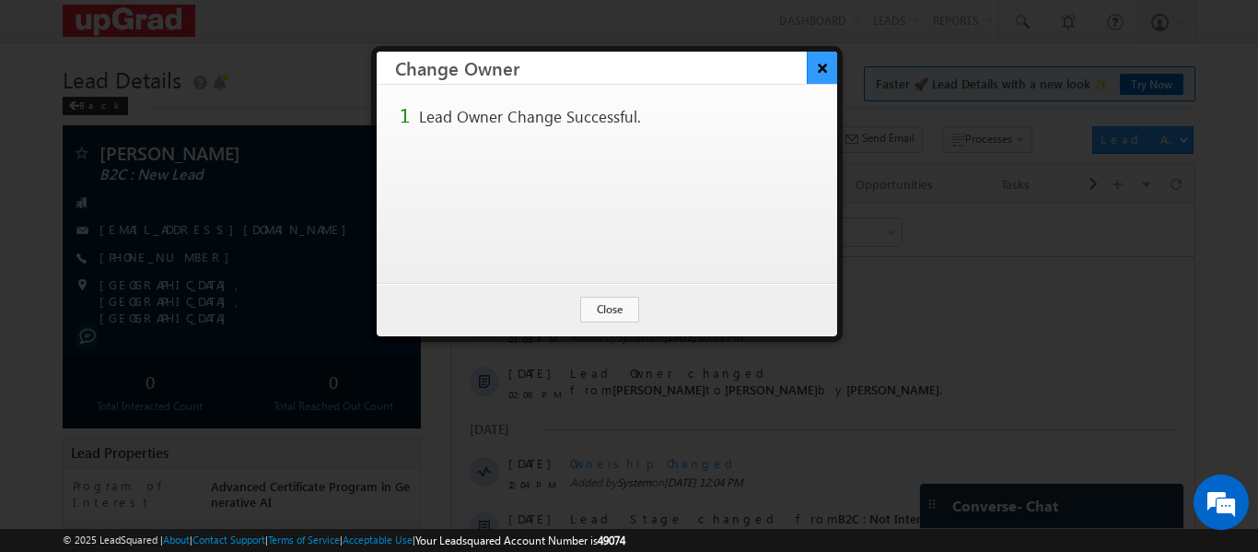
click at [829, 64] on button "×" at bounding box center [822, 68] width 30 height 32
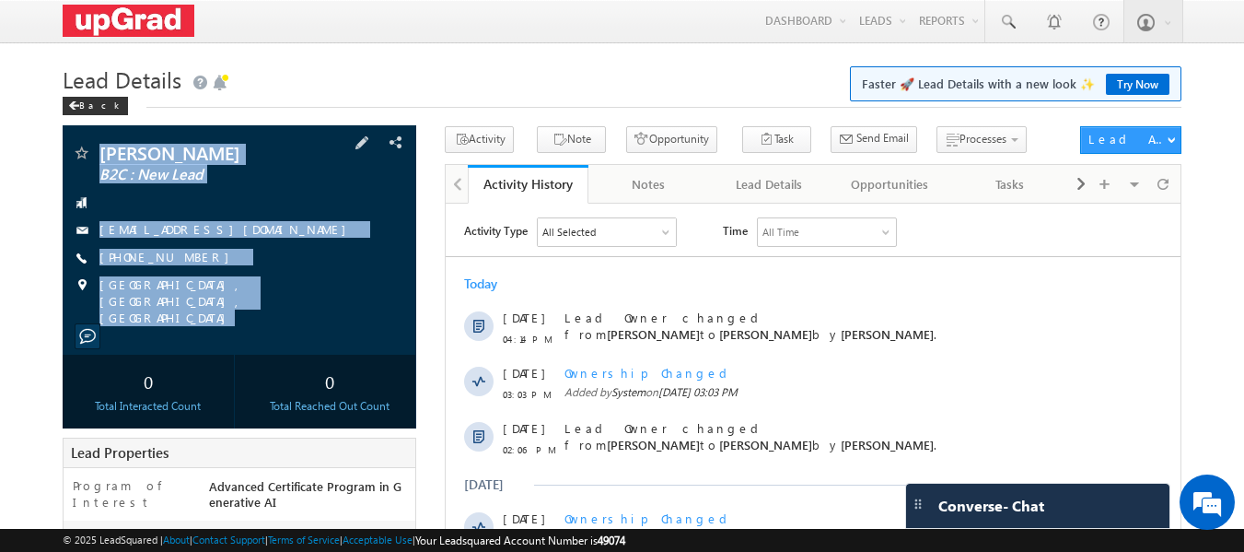
copy div "Jajala Rani B2C : New Lead ranijsrk@gmail.com +91-9553873556 Vijayawada, Andhra…"
drag, startPoint x: 103, startPoint y: 128, endPoint x: 277, endPoint y: 306, distance: 248.7
click at [277, 306] on div "Jajala Rani B2C : New Lead ranijsrk@gmail.com" at bounding box center [240, 239] width 355 height 229
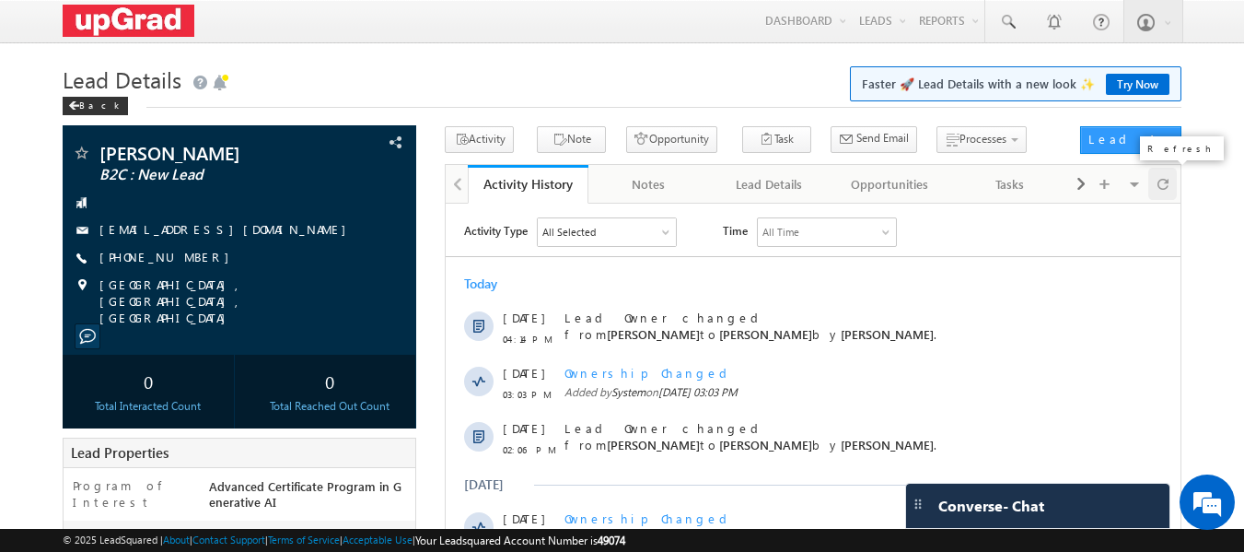
click at [1159, 177] on span at bounding box center [1163, 184] width 11 height 32
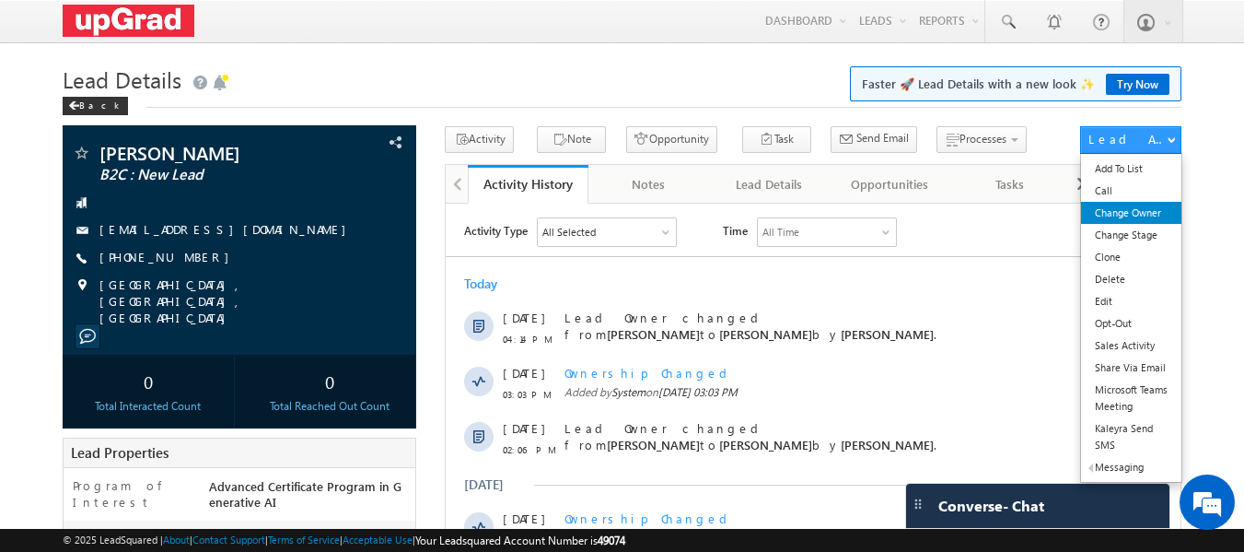
click at [1127, 224] on link "Change Owner" at bounding box center [1131, 213] width 100 height 22
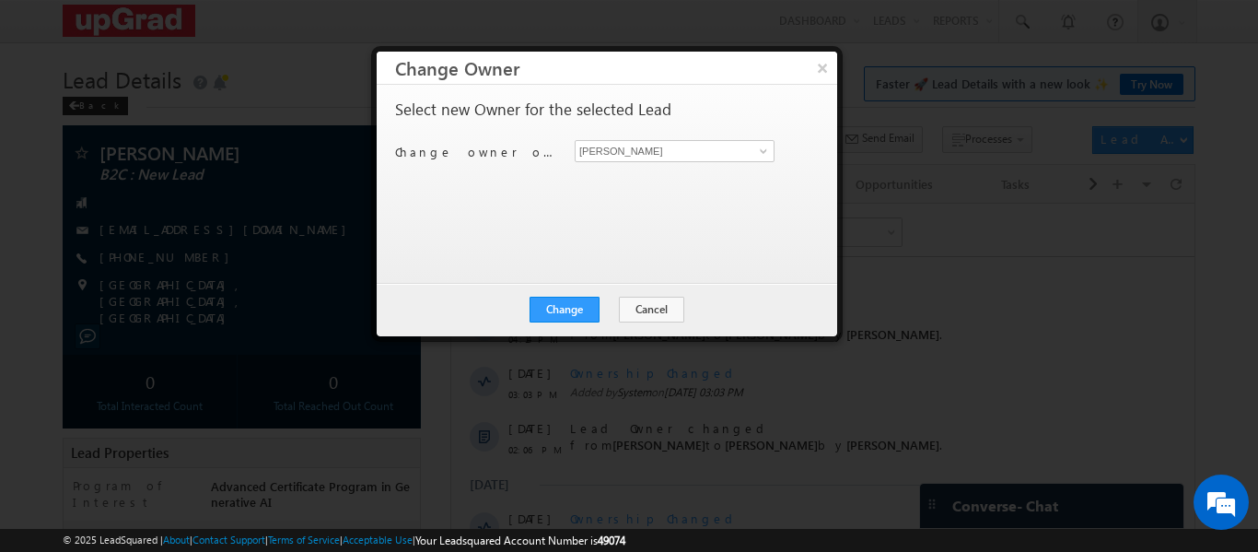
click at [779, 152] on div "Ritu Raj Ritu Raj" at bounding box center [685, 151] width 221 height 22
click at [755, 156] on link at bounding box center [761, 151] width 23 height 18
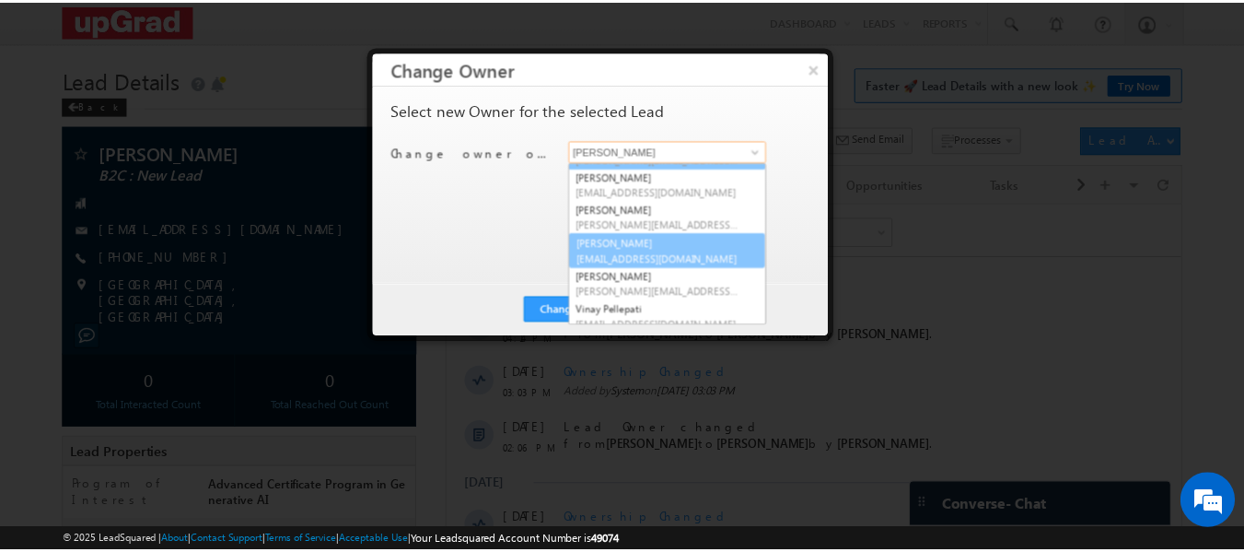
scroll to position [100, 0]
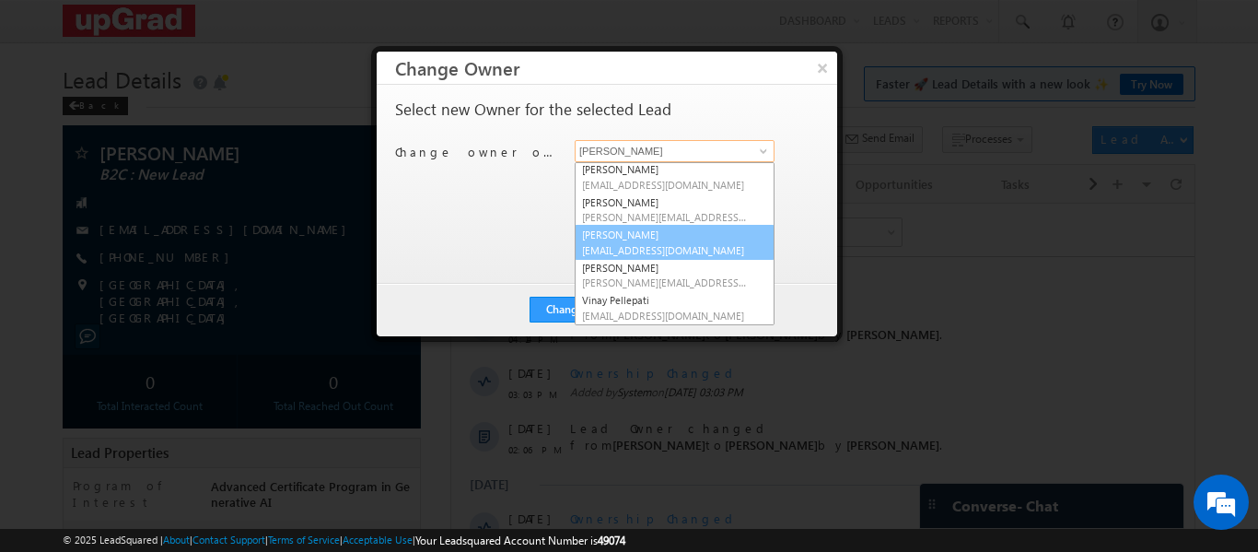
click at [660, 241] on link "Sphoorthi Valmiki sphoorthi.valmiki@upgrad.com" at bounding box center [675, 242] width 200 height 35
type input "Sphoorthi Valmiki"
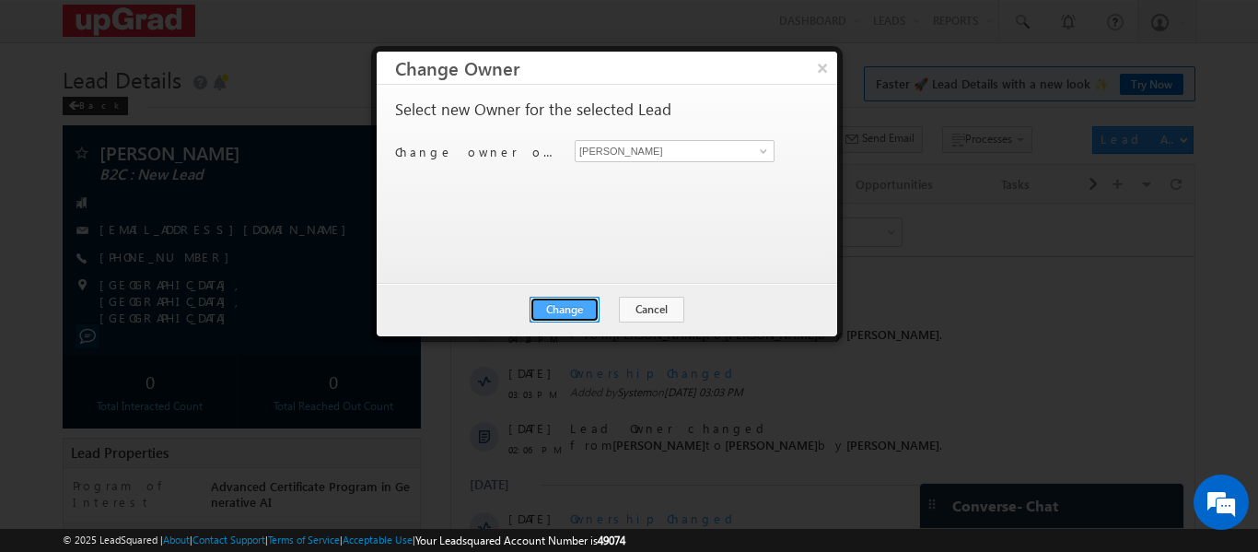
click at [554, 300] on button "Change" at bounding box center [564, 310] width 70 height 26
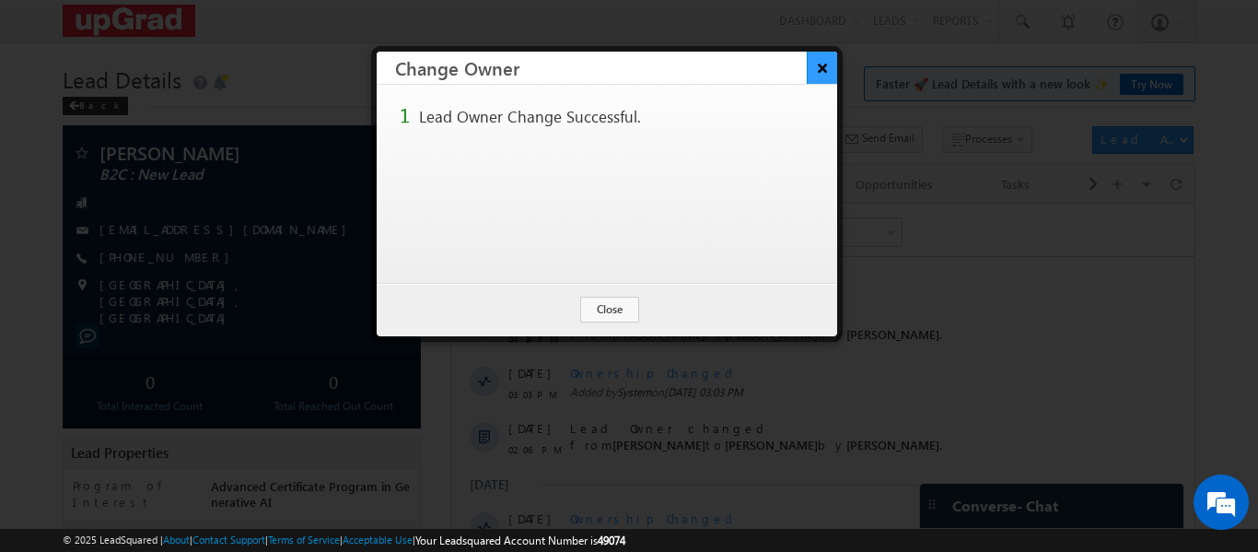
click at [817, 67] on button "×" at bounding box center [822, 68] width 30 height 32
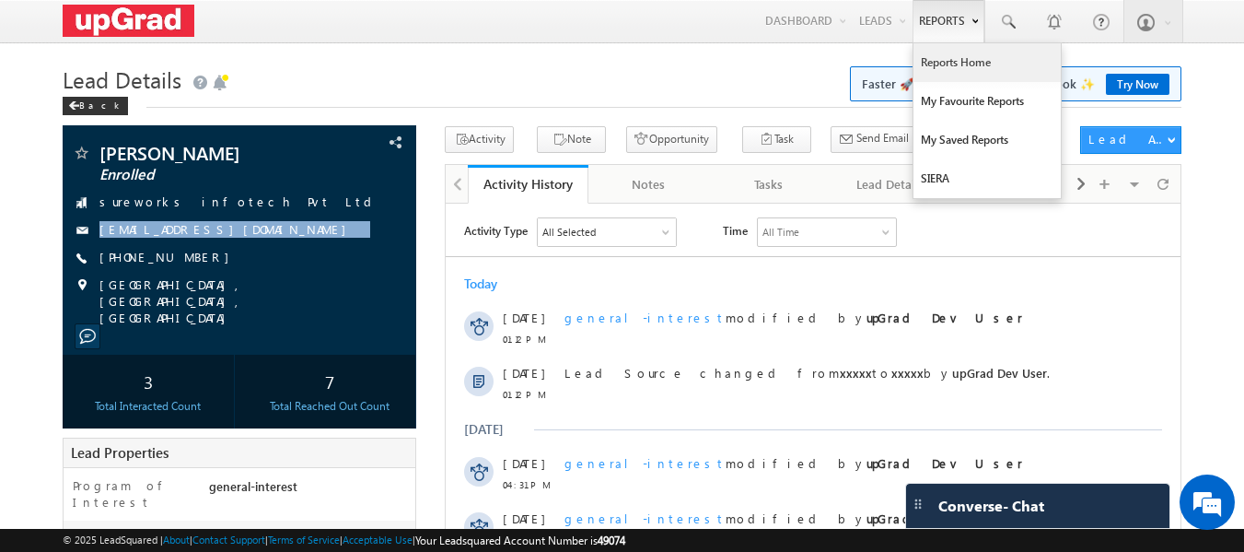
click at [973, 57] on link "Reports Home" at bounding box center [986, 62] width 147 height 39
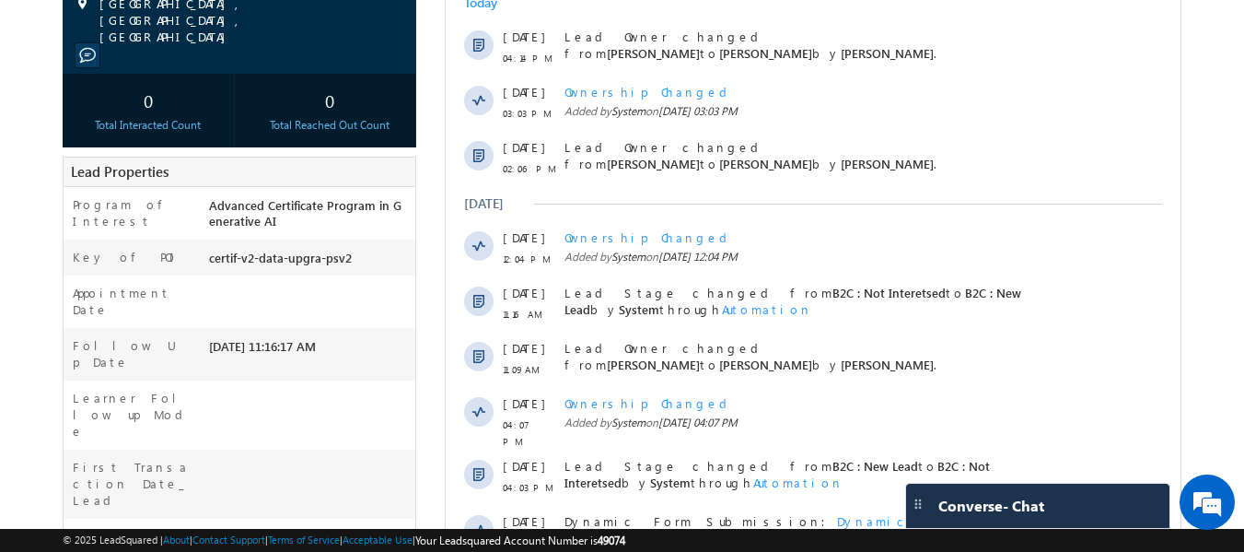
scroll to position [92, 0]
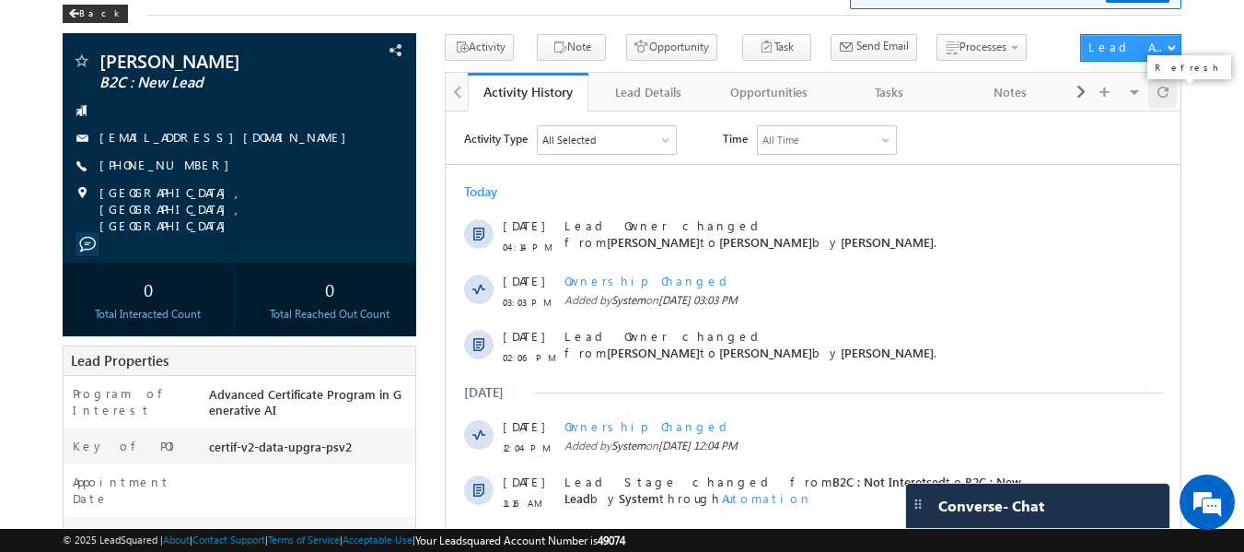
click at [1170, 97] on div at bounding box center [1162, 92] width 29 height 32
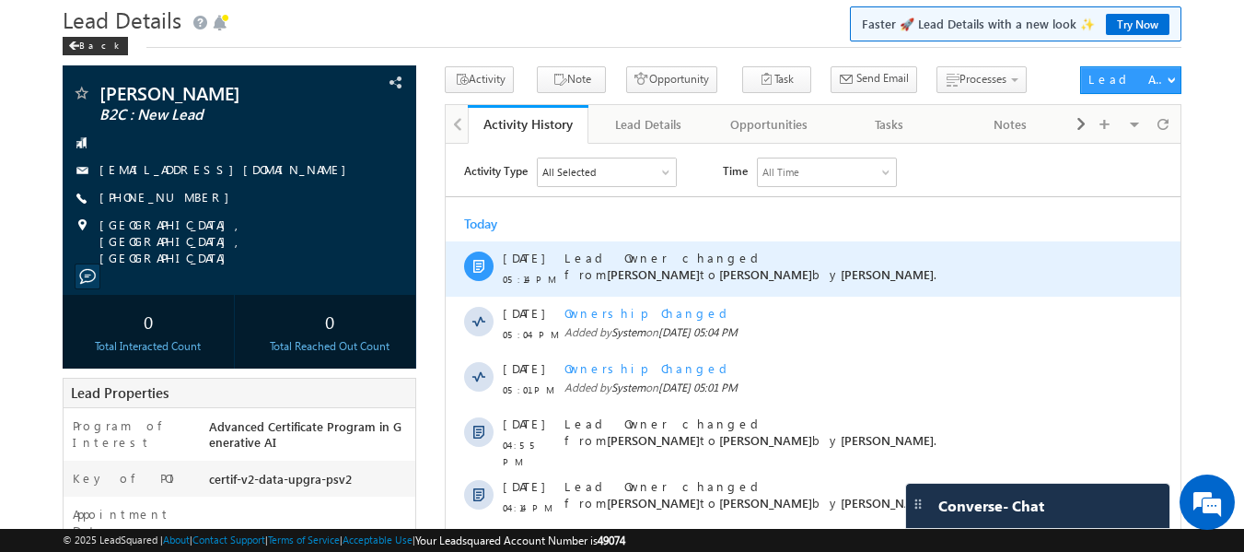
scroll to position [0, 0]
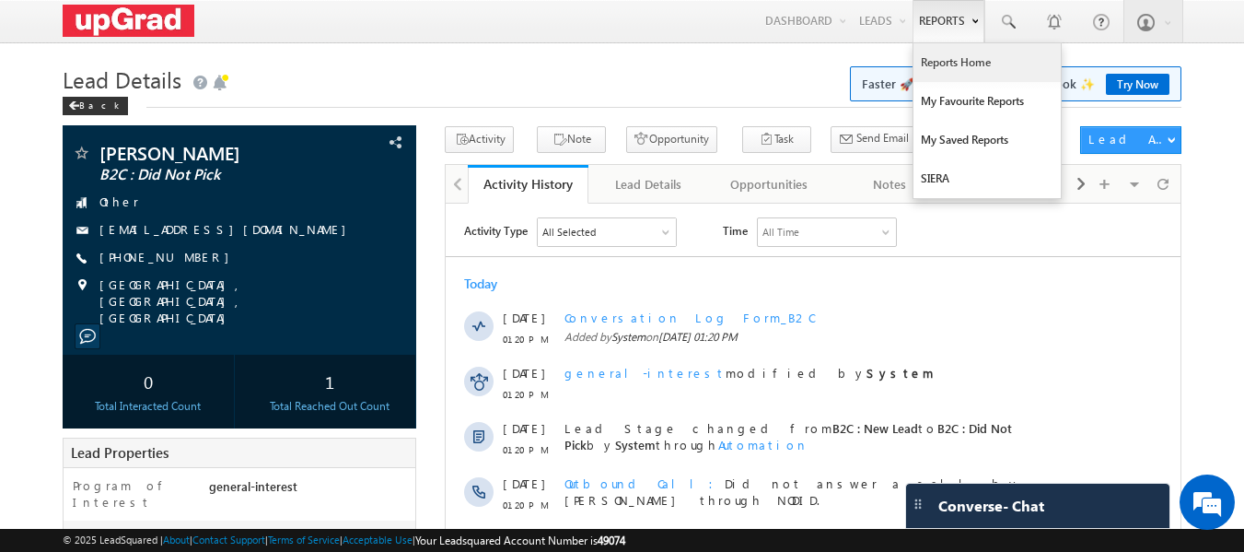
click at [927, 64] on link "Reports Home" at bounding box center [986, 62] width 147 height 39
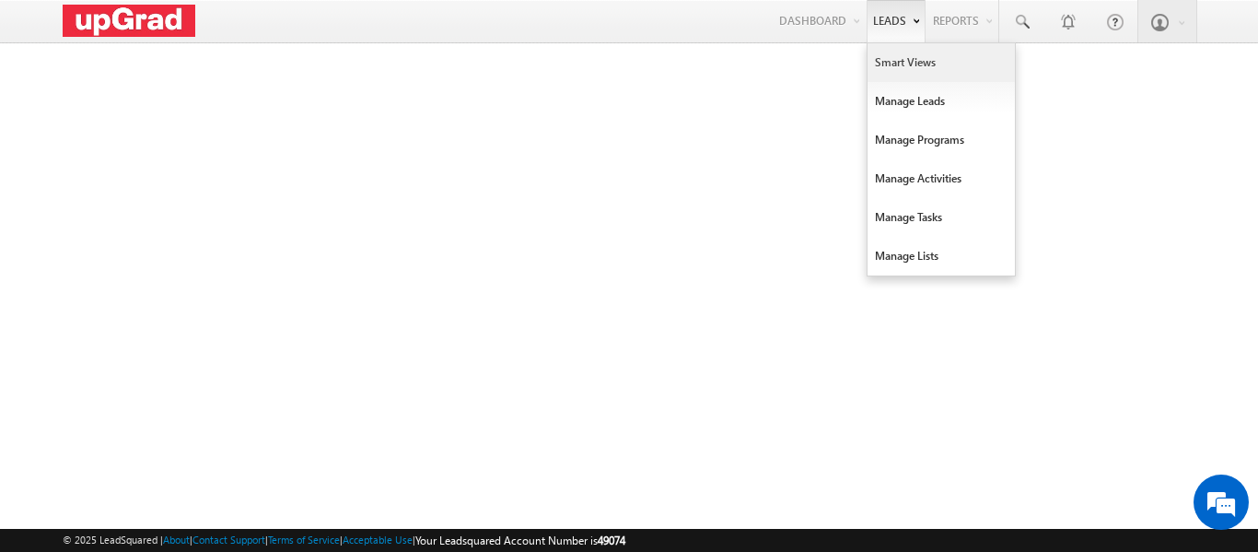
click at [887, 58] on link "Smart Views" at bounding box center [940, 62] width 147 height 39
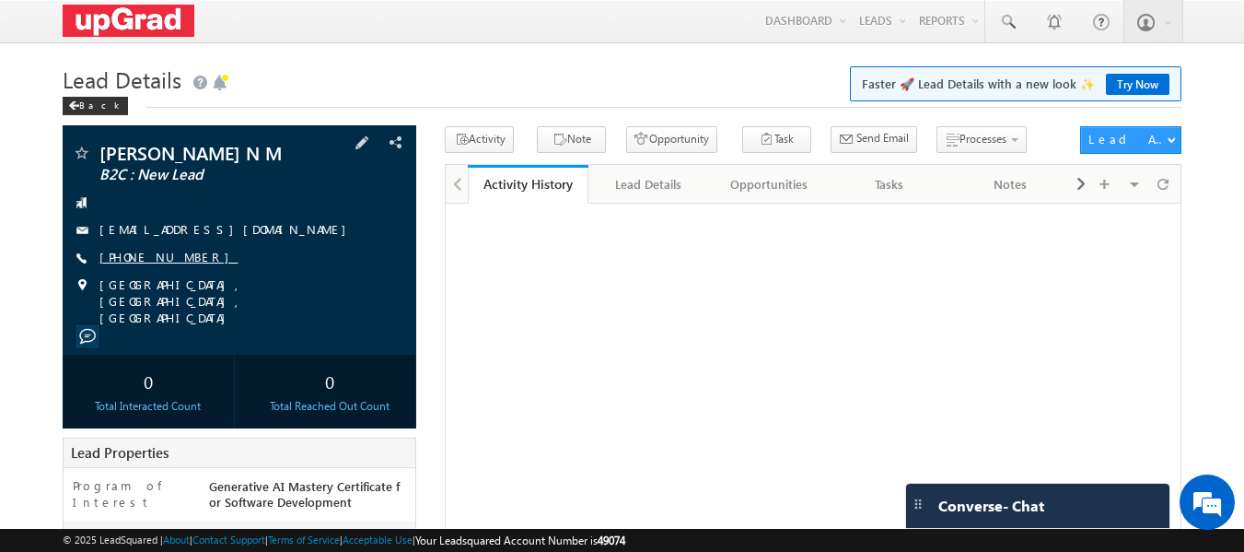
click at [145, 251] on link "+91-9482144815" at bounding box center [168, 257] width 139 height 16
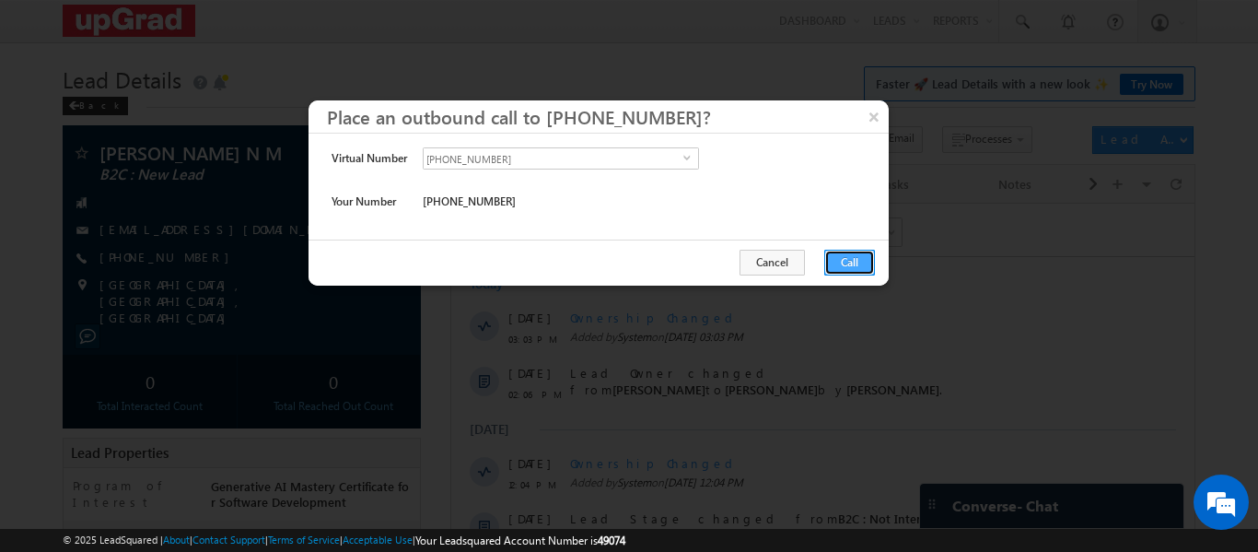
click at [855, 269] on button "Call" at bounding box center [849, 263] width 51 height 26
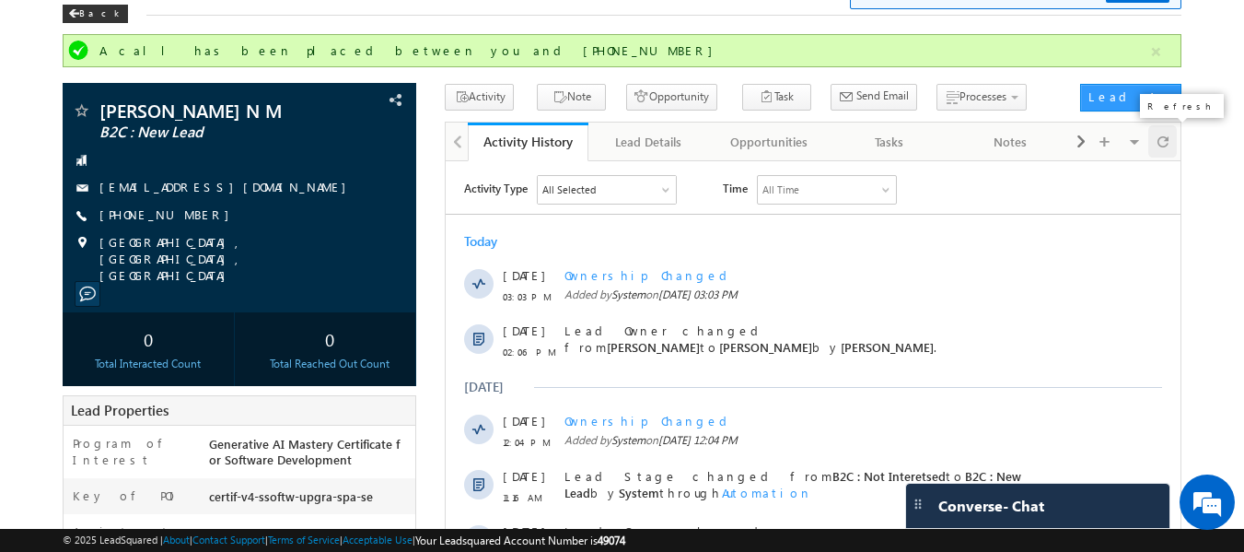
click at [1166, 140] on span at bounding box center [1163, 141] width 11 height 32
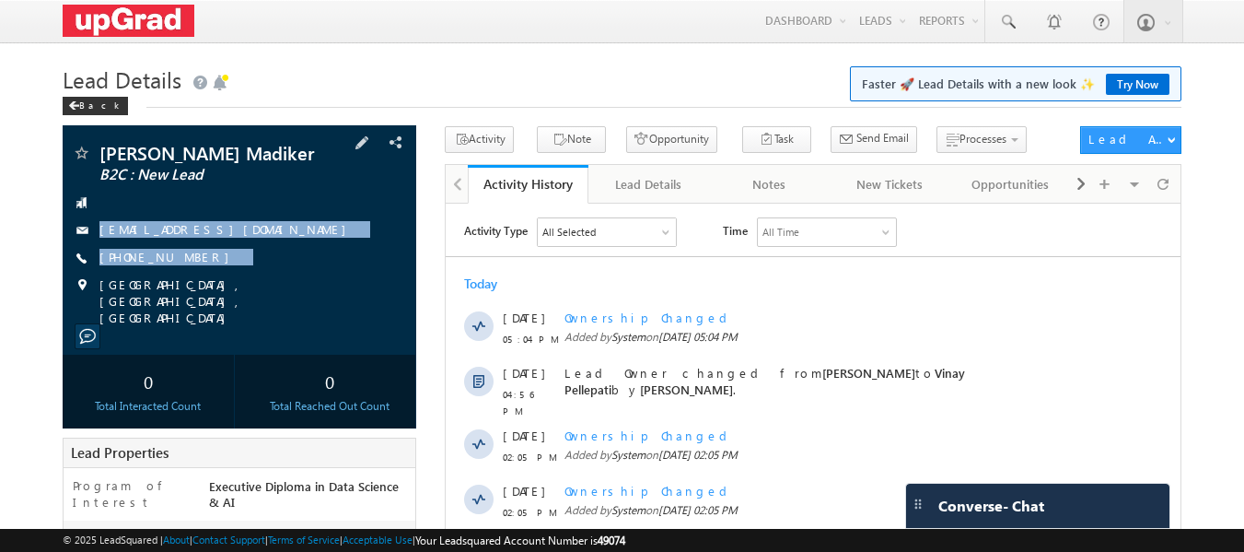
copy div "man356738jdj@gmail.com +91-9380220241"
drag, startPoint x: 90, startPoint y: 235, endPoint x: 146, endPoint y: 64, distance: 179.4
click at [328, 311] on div "Keerthan Madiker Madiker B2C : New Lead man356738jdj@gmail.com +91-9380220241" at bounding box center [240, 235] width 336 height 182
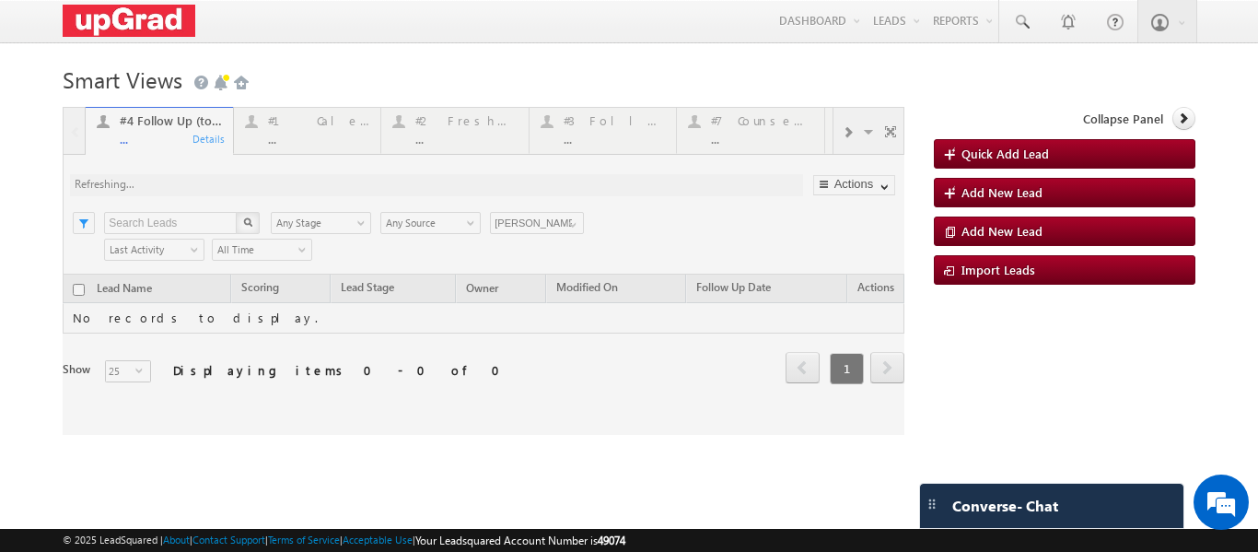
click at [436, 133] on div at bounding box center [484, 271] width 842 height 328
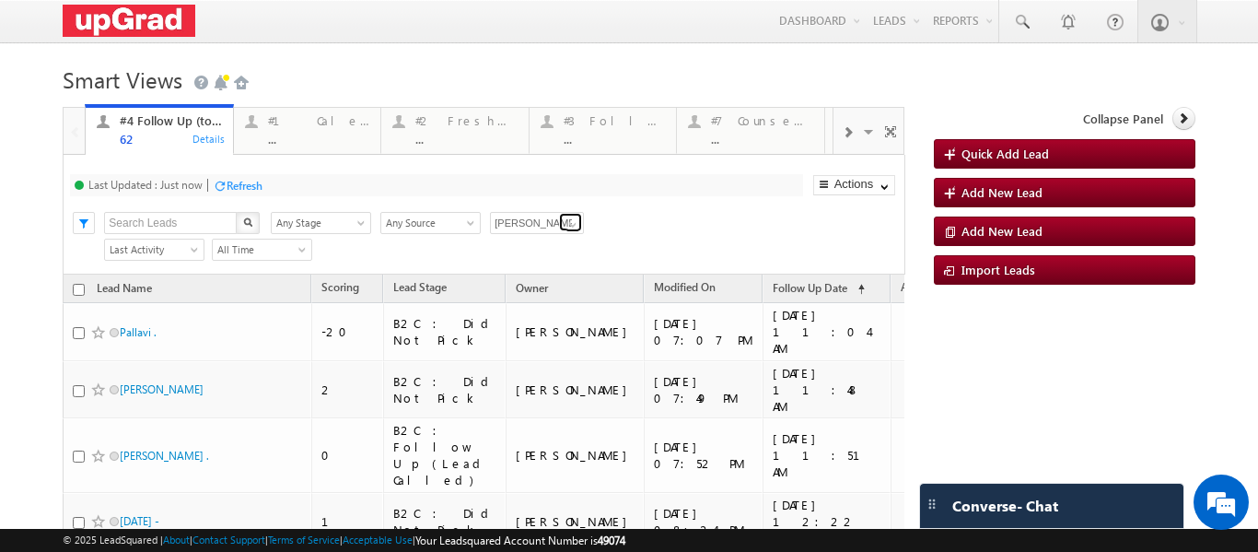
click at [574, 222] on span at bounding box center [572, 224] width 15 height 15
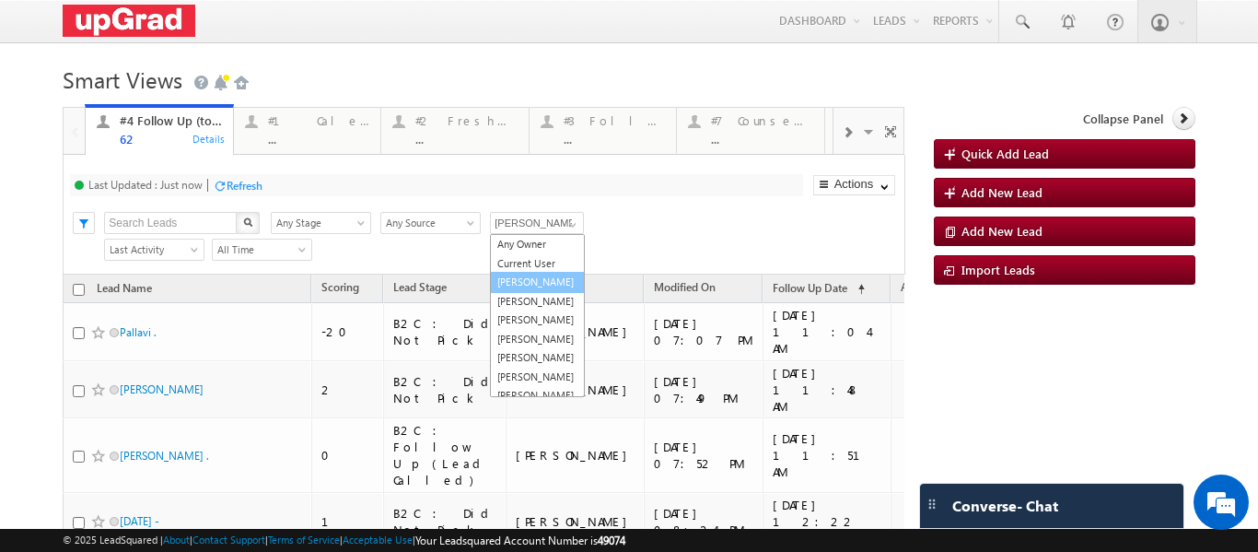
click at [519, 286] on link "[PERSON_NAME]" at bounding box center [537, 282] width 95 height 21
type input "[PERSON_NAME]"
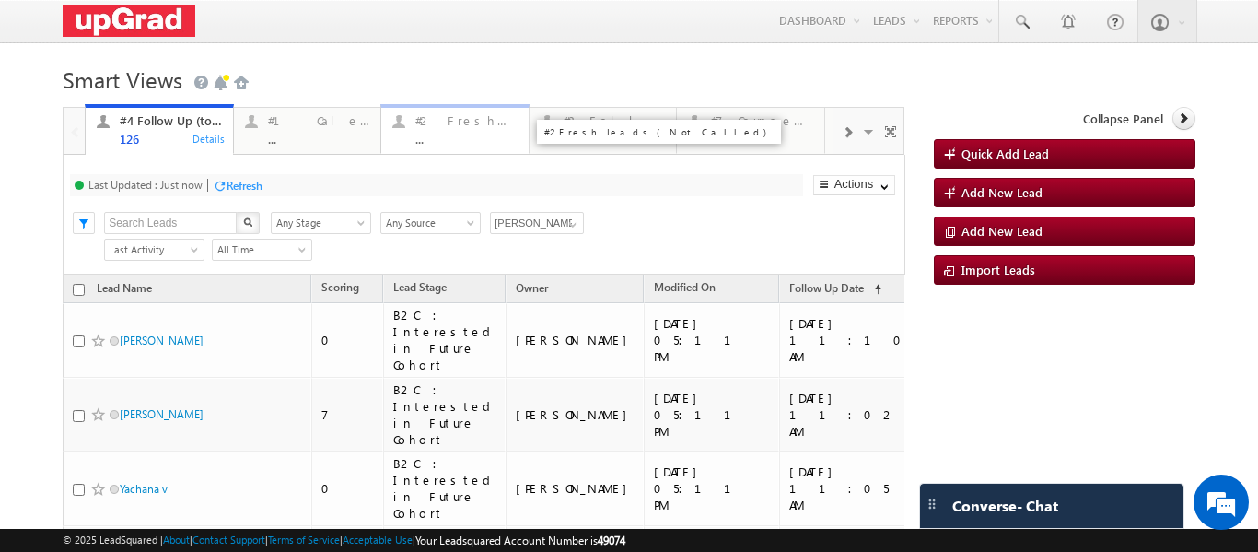
click at [451, 129] on div "#2 Fresh Leads (Not Called) ..." at bounding box center [466, 128] width 102 height 36
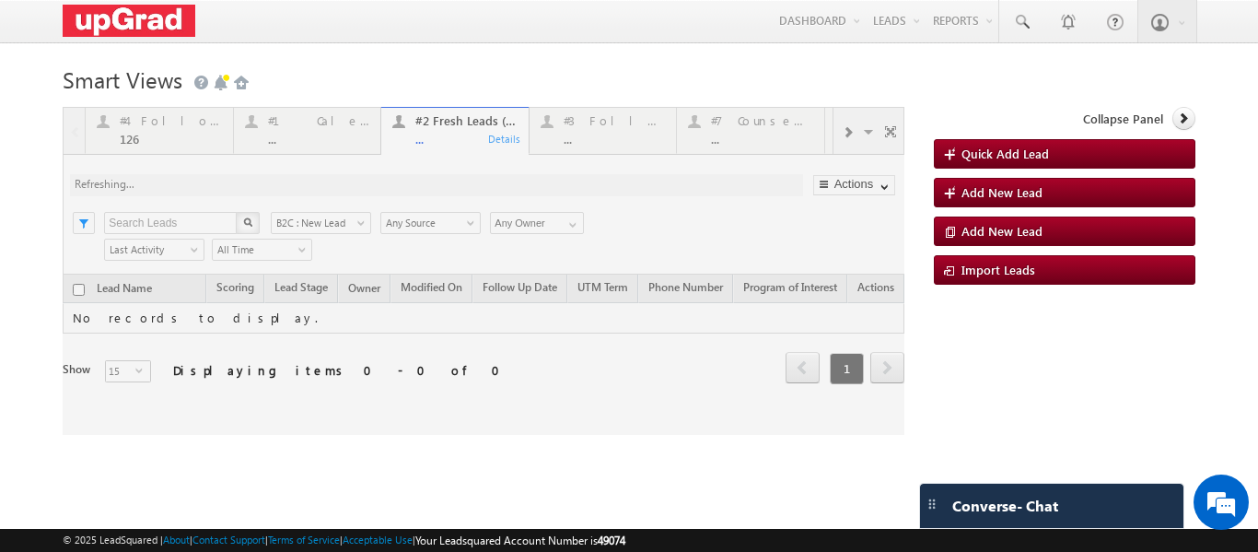
click at [455, 143] on div at bounding box center [484, 271] width 842 height 328
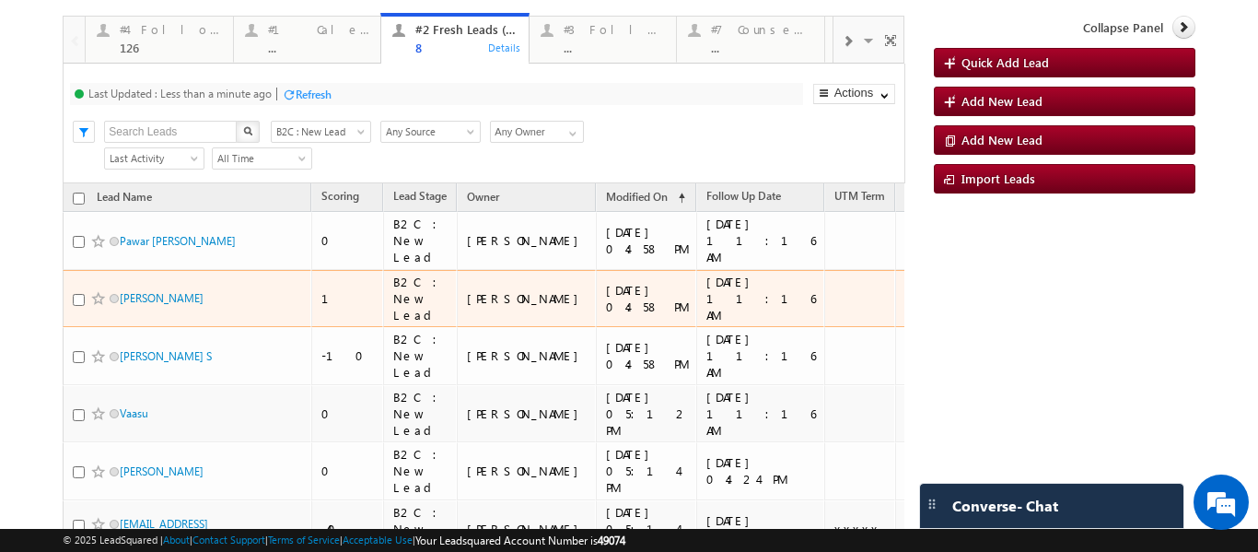
scroll to position [92, 0]
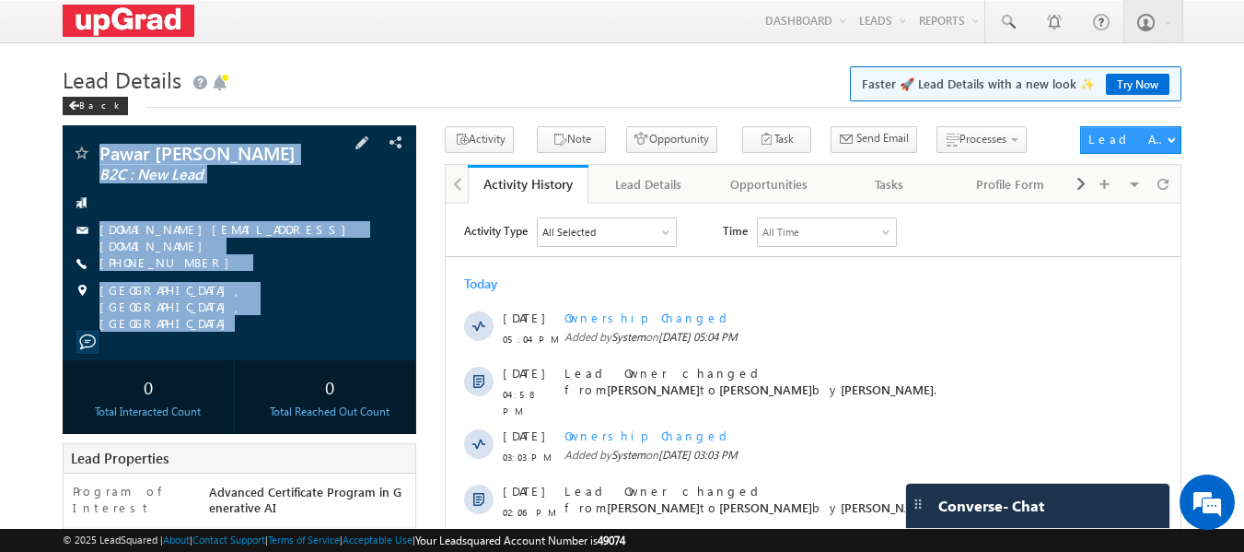
drag, startPoint x: 110, startPoint y: 163, endPoint x: 215, endPoint y: 271, distance: 150.4
click at [311, 320] on div "Pawar [PERSON_NAME] B2C : New Lead [DOMAIN_NAME][EMAIL_ADDRESS][DOMAIN_NAME]" at bounding box center [240, 242] width 355 height 235
